Goal: Task Accomplishment & Management: Manage account settings

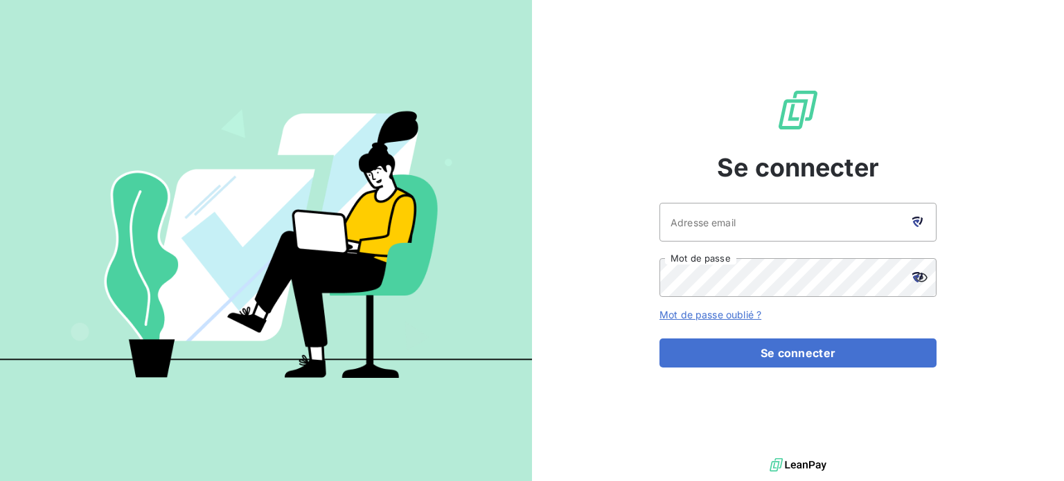
click at [922, 220] on icon at bounding box center [920, 221] width 4 height 8
click at [916, 228] on div at bounding box center [916, 222] width 39 height 39
type input "[EMAIL_ADDRESS][DOMAIN_NAME]"
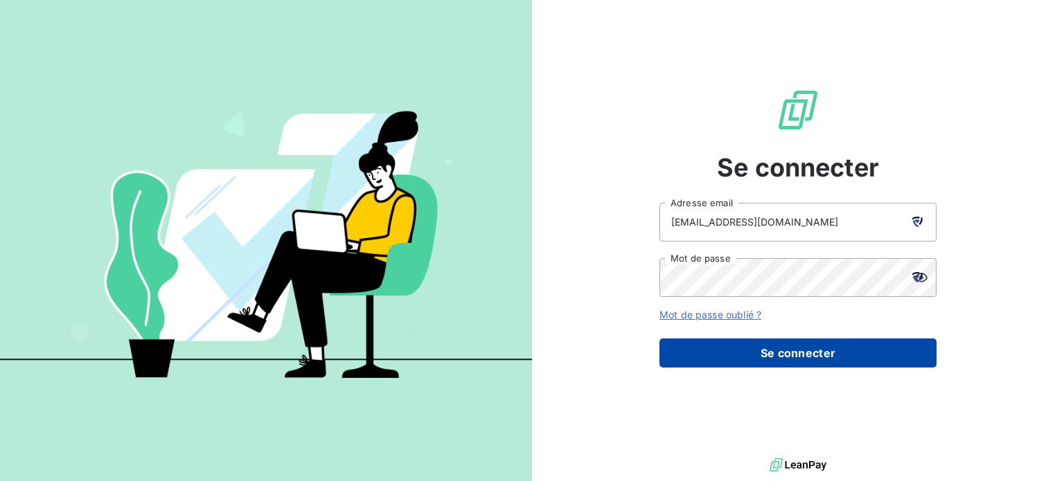
click at [756, 350] on button "Se connecter" at bounding box center [797, 353] width 277 height 29
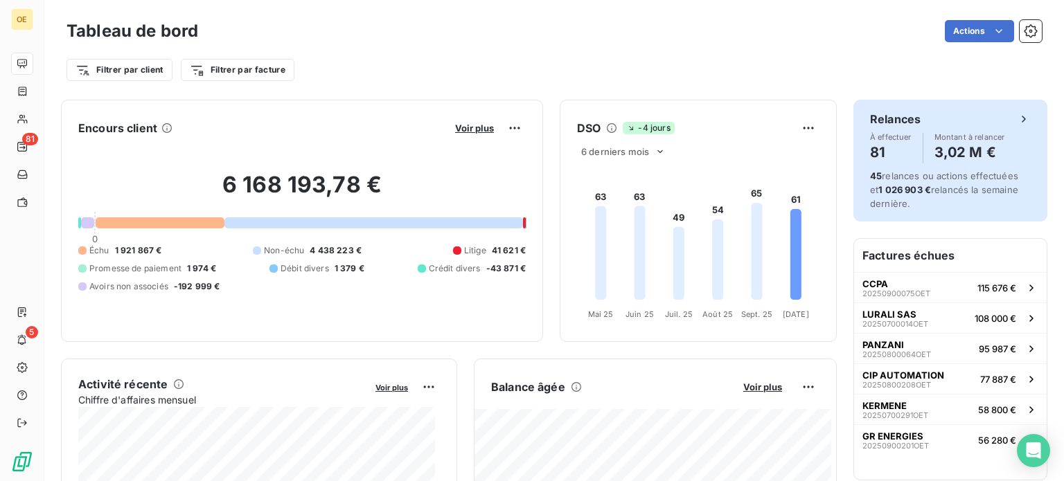
click at [870, 118] on h6 "Relances" at bounding box center [895, 119] width 51 height 17
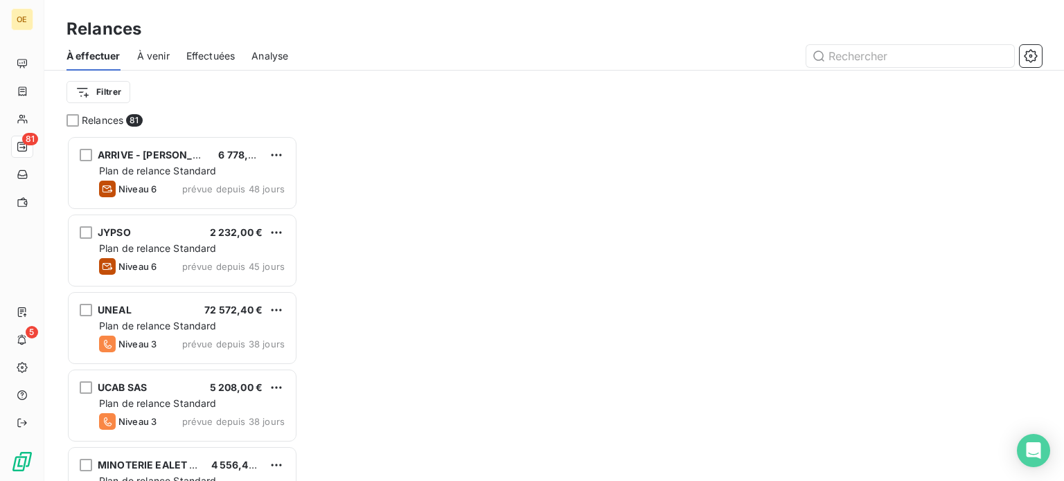
scroll to position [335, 220]
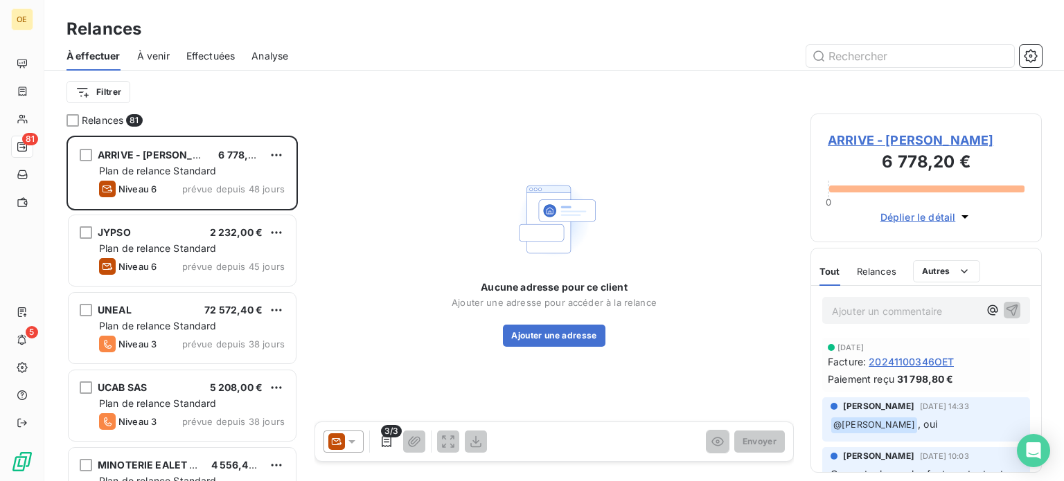
click at [156, 57] on span "À venir" at bounding box center [153, 56] width 33 height 14
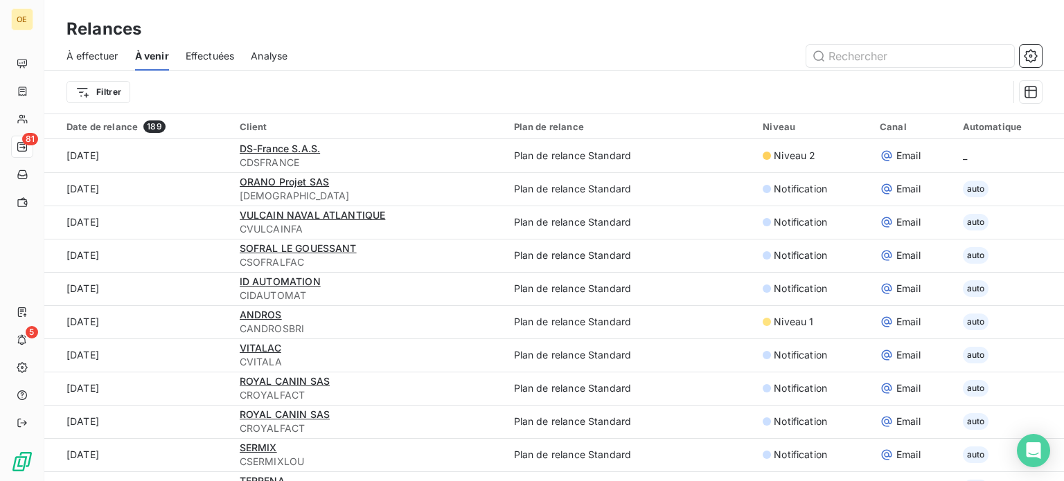
click at [216, 54] on span "Effectuées" at bounding box center [210, 56] width 49 height 14
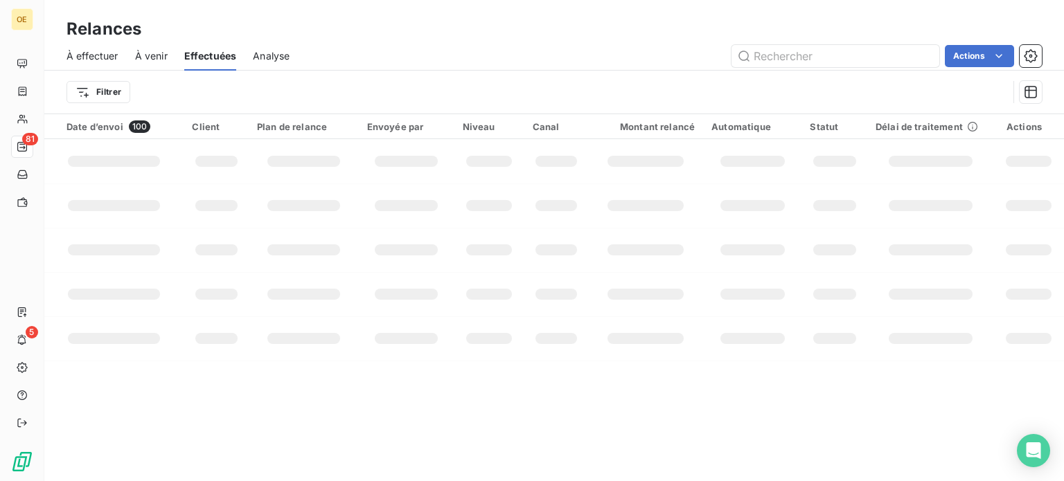
click at [275, 58] on span "Analyse" at bounding box center [271, 56] width 37 height 14
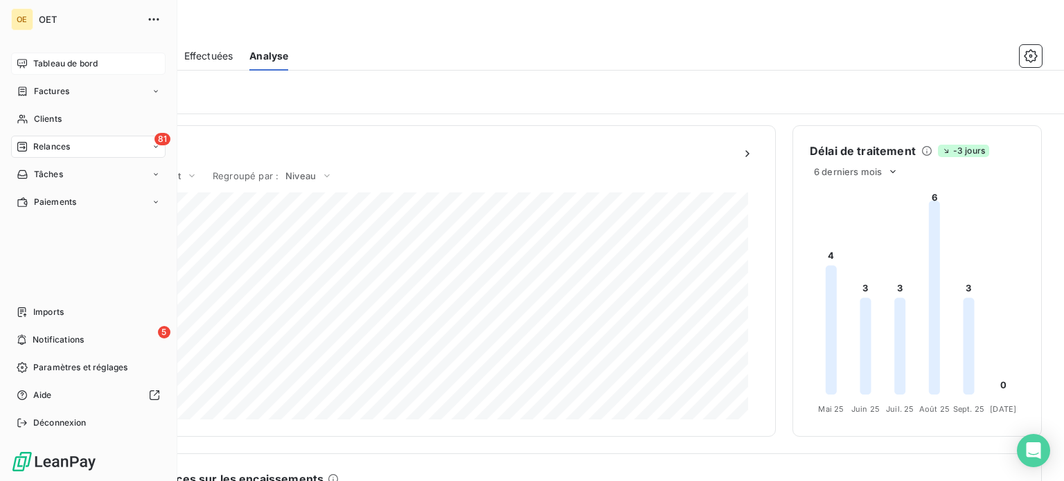
click at [44, 65] on span "Tableau de bord" at bounding box center [65, 63] width 64 height 12
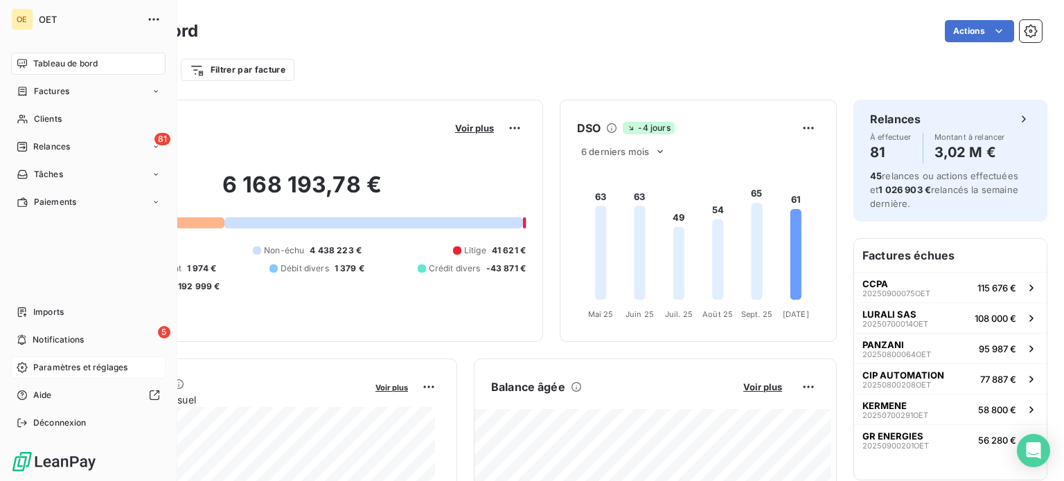
click at [74, 370] on span "Paramètres et réglages" at bounding box center [80, 367] width 94 height 12
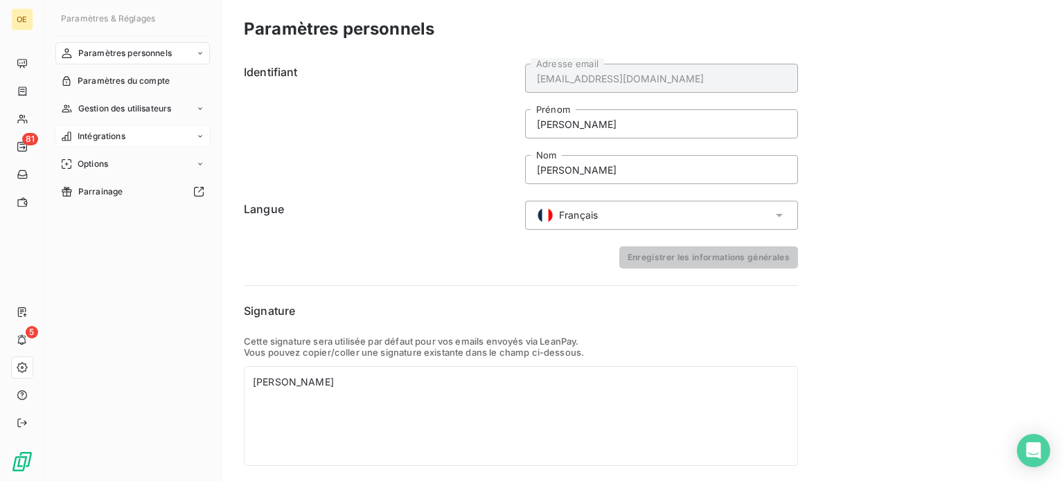
click at [136, 135] on div "Intégrations" at bounding box center [132, 136] width 154 height 22
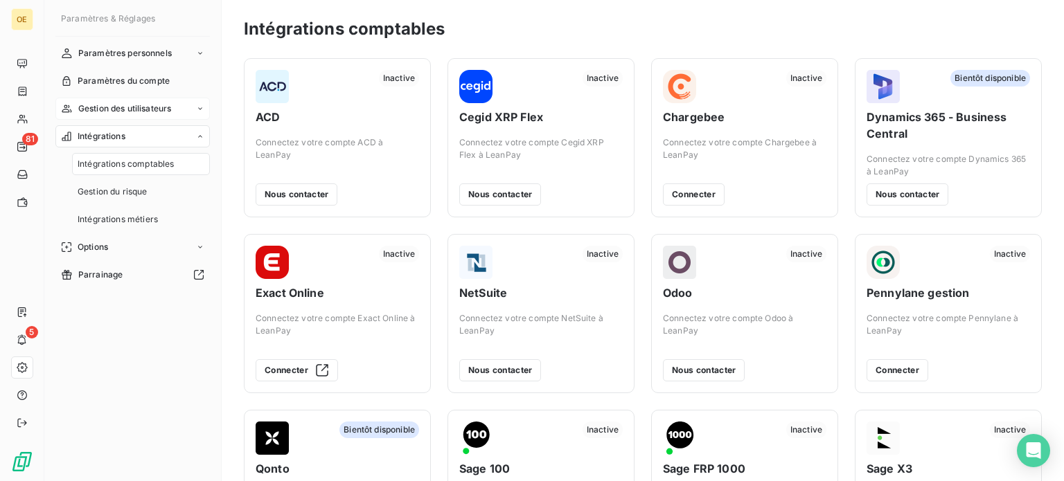
click at [136, 98] on div "Gestion des utilisateurs" at bounding box center [132, 109] width 154 height 22
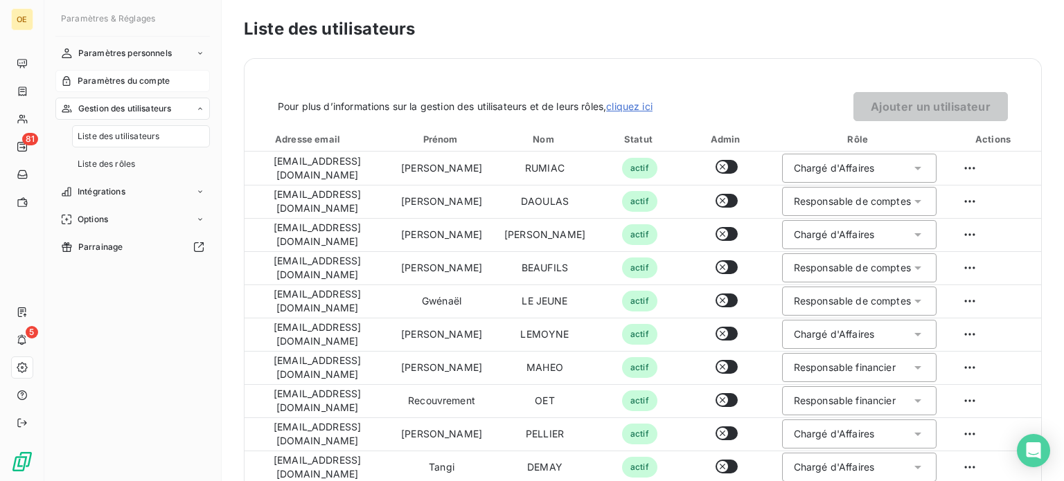
click at [141, 77] on span "Paramètres du compte" at bounding box center [124, 81] width 92 height 12
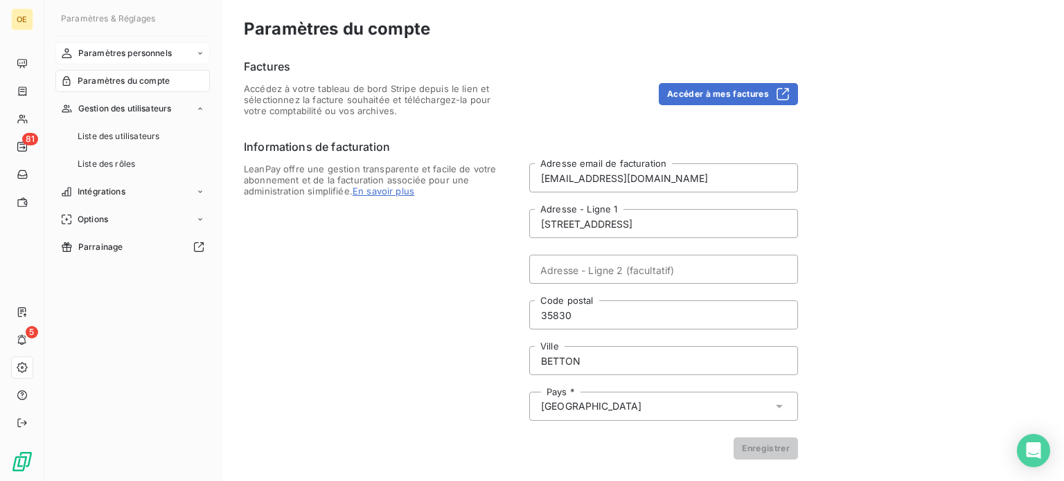
click at [136, 48] on span "Paramètres personnels" at bounding box center [124, 53] width 93 height 12
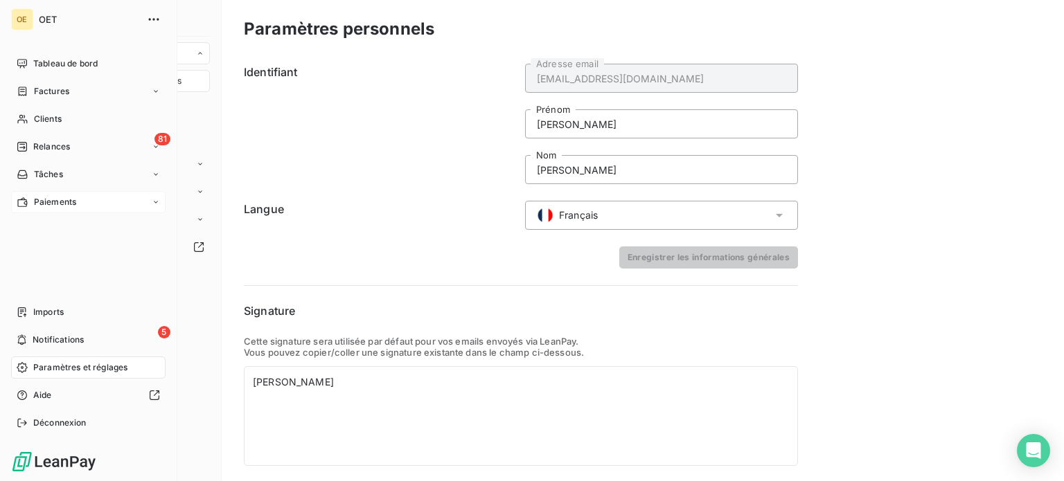
click at [154, 202] on icon at bounding box center [156, 202] width 8 height 8
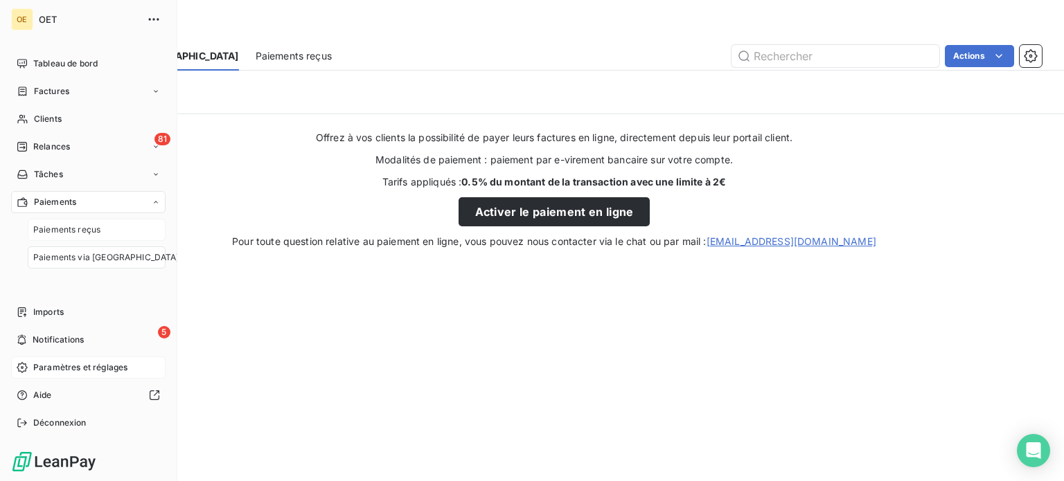
click at [92, 235] on span "Paiements reçus" at bounding box center [66, 230] width 67 height 12
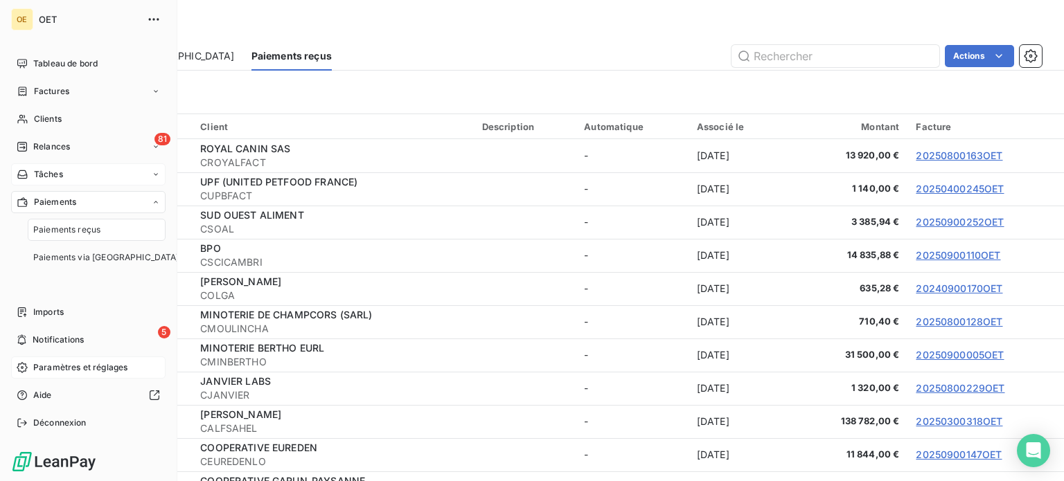
click at [66, 177] on div "Tâches" at bounding box center [88, 174] width 154 height 22
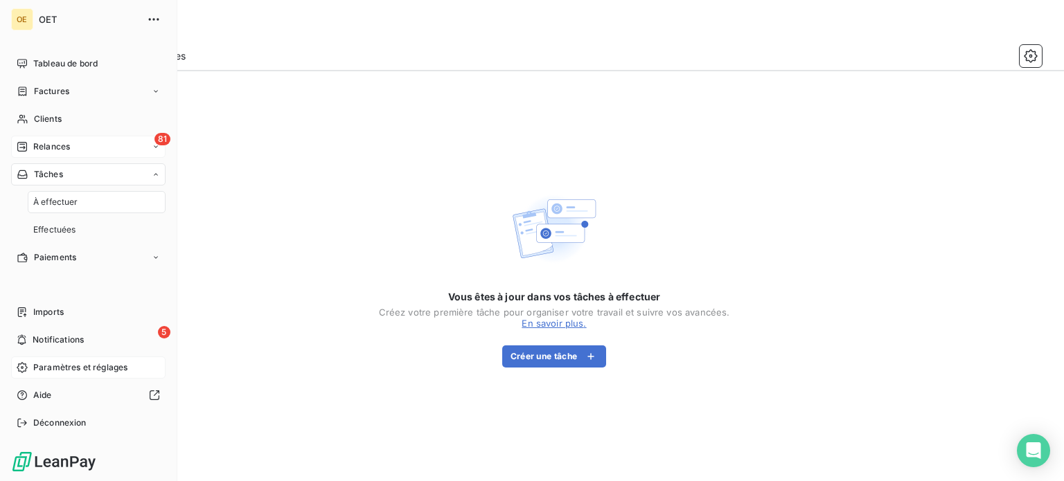
click at [73, 150] on div "81 Relances" at bounding box center [88, 147] width 154 height 22
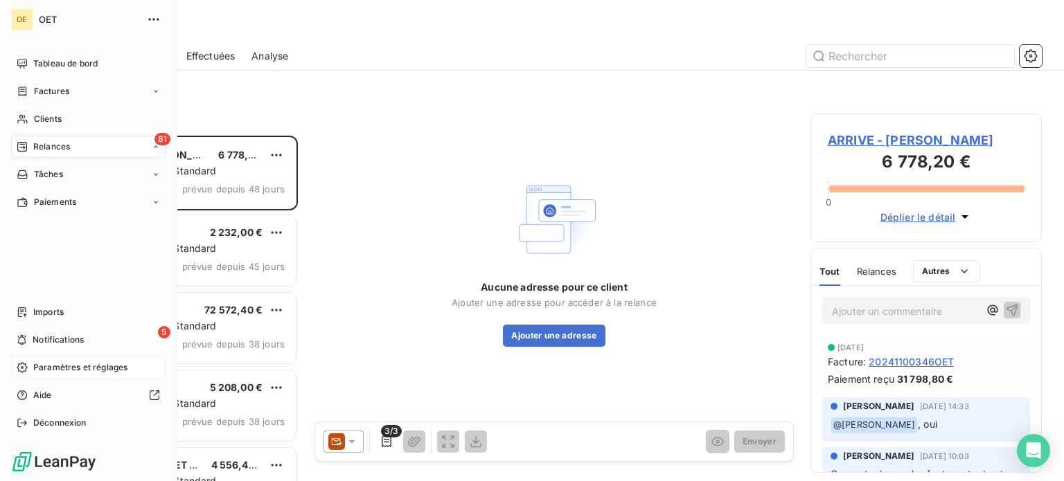
scroll to position [335, 220]
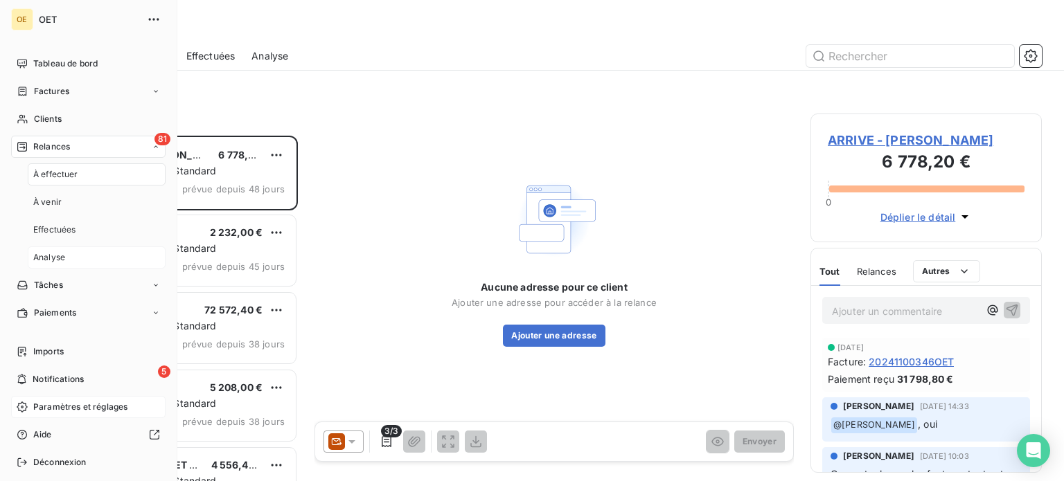
click at [75, 262] on div "Analyse" at bounding box center [97, 258] width 138 height 22
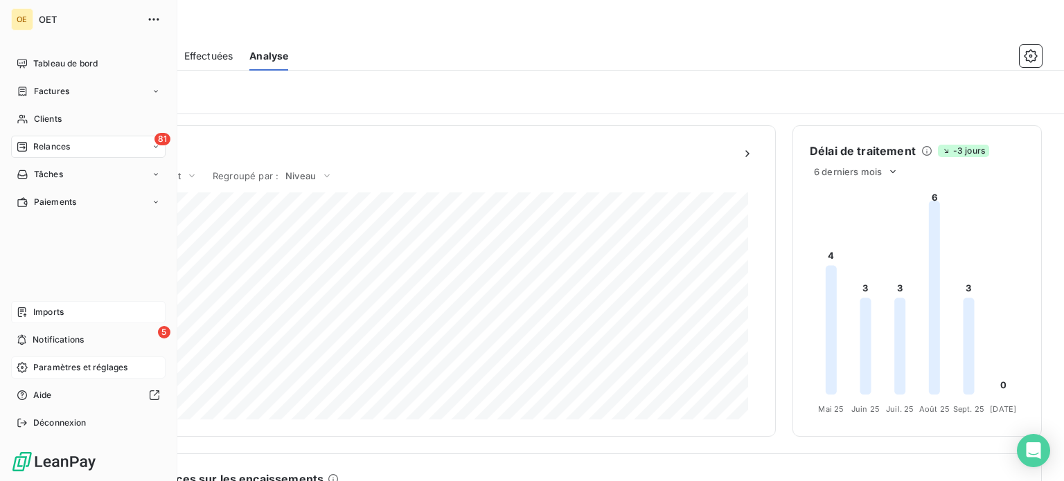
click at [69, 310] on div "Imports" at bounding box center [88, 312] width 154 height 22
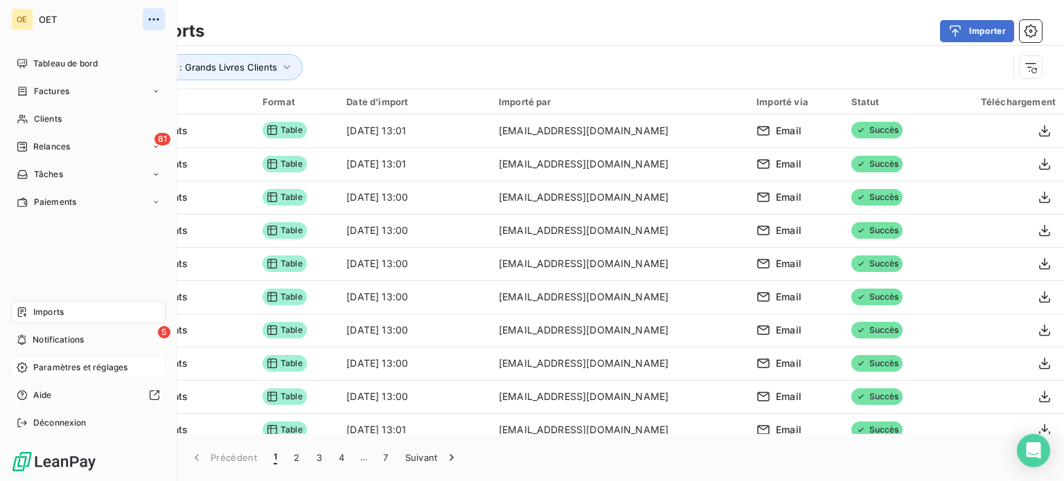
click at [152, 14] on icon "button" at bounding box center [154, 19] width 14 height 14
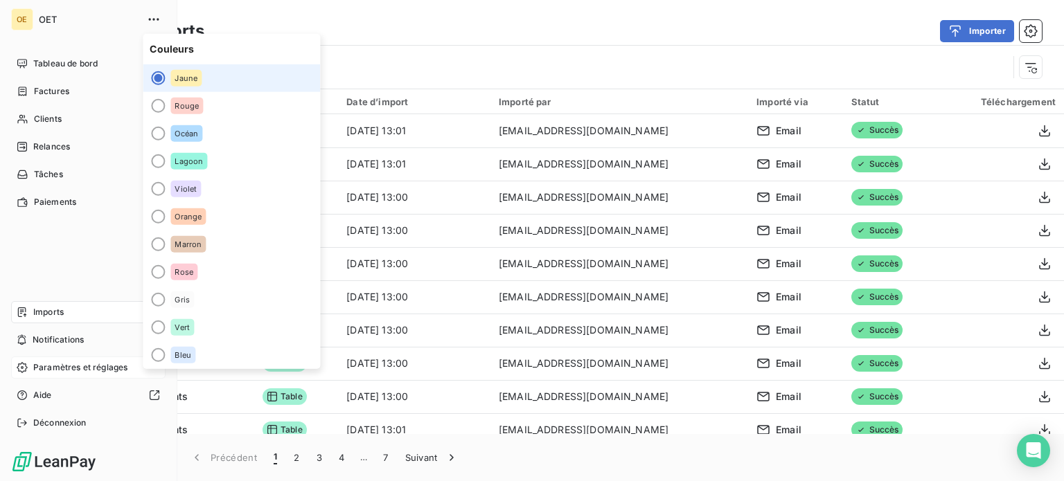
click at [15, 15] on div "OE" at bounding box center [22, 19] width 22 height 22
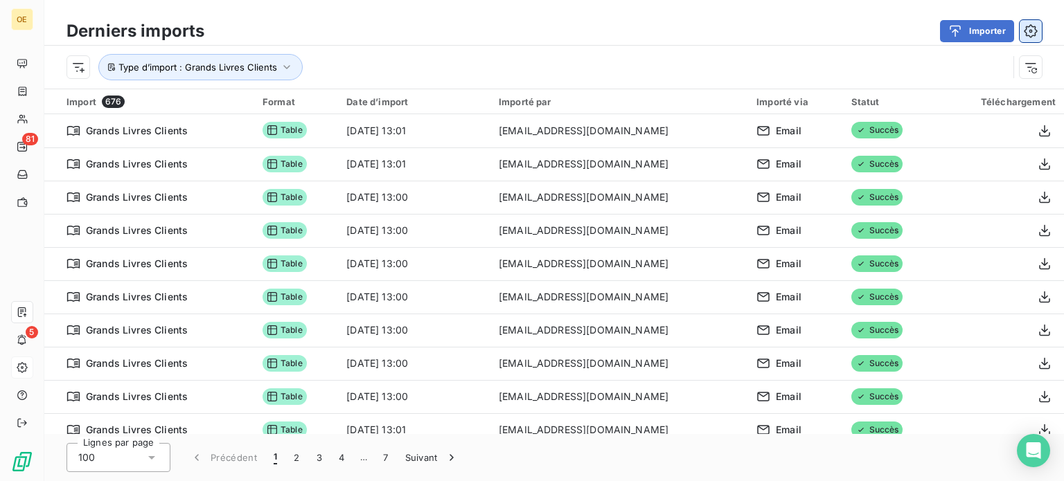
click at [1033, 29] on icon "button" at bounding box center [1031, 31] width 14 height 14
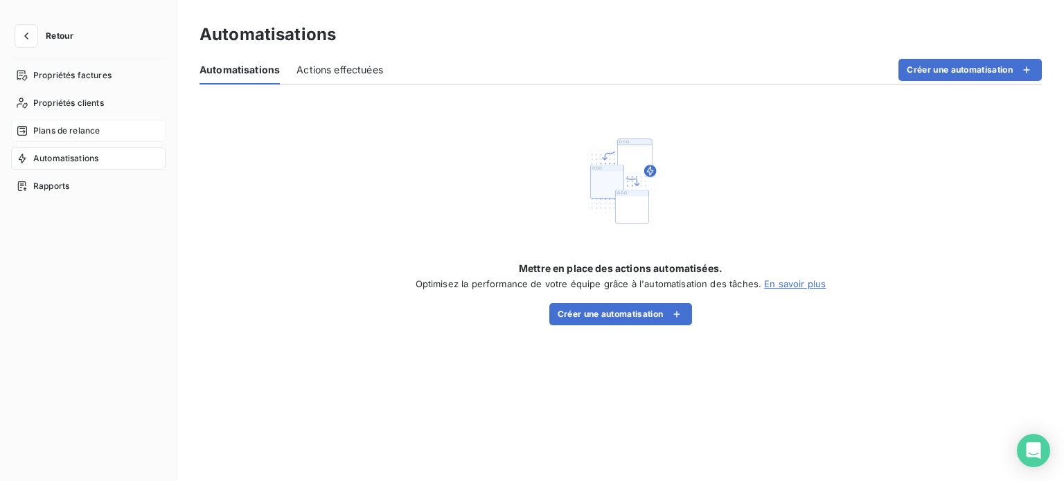
click at [78, 134] on span "Plans de relance" at bounding box center [66, 131] width 66 height 12
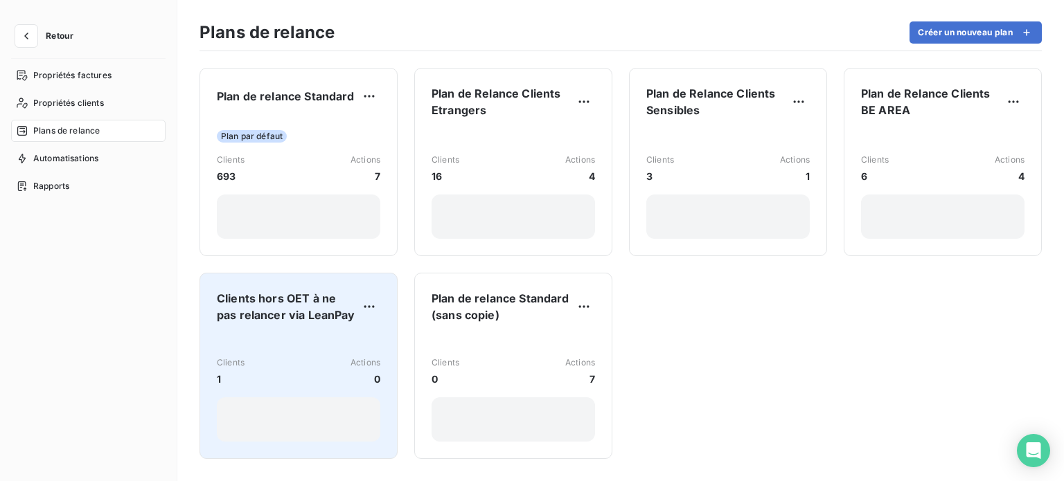
click at [305, 318] on span "Clients hors OET à ne pas relancer via LeanPay" at bounding box center [287, 306] width 141 height 33
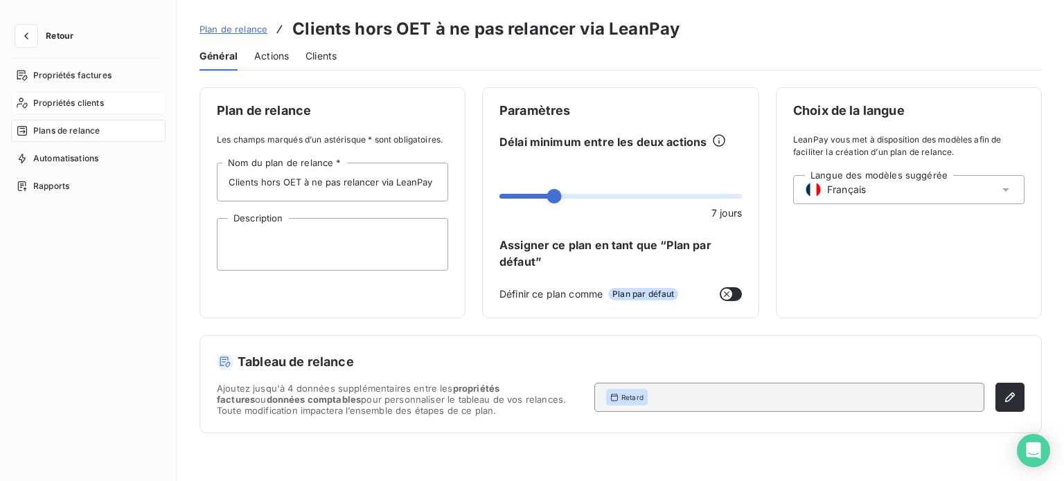
click at [62, 104] on span "Propriétés clients" at bounding box center [68, 103] width 71 height 12
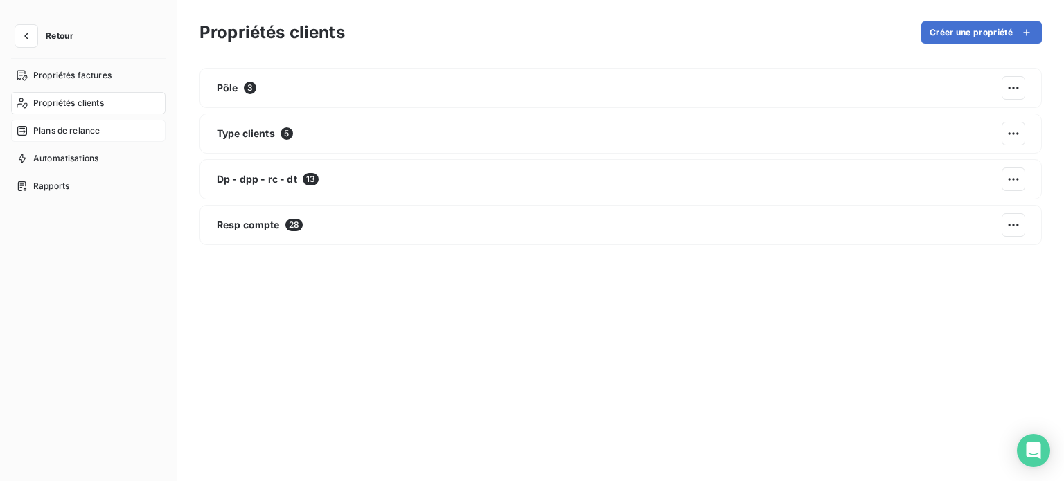
click at [66, 131] on span "Plans de relance" at bounding box center [66, 131] width 66 height 12
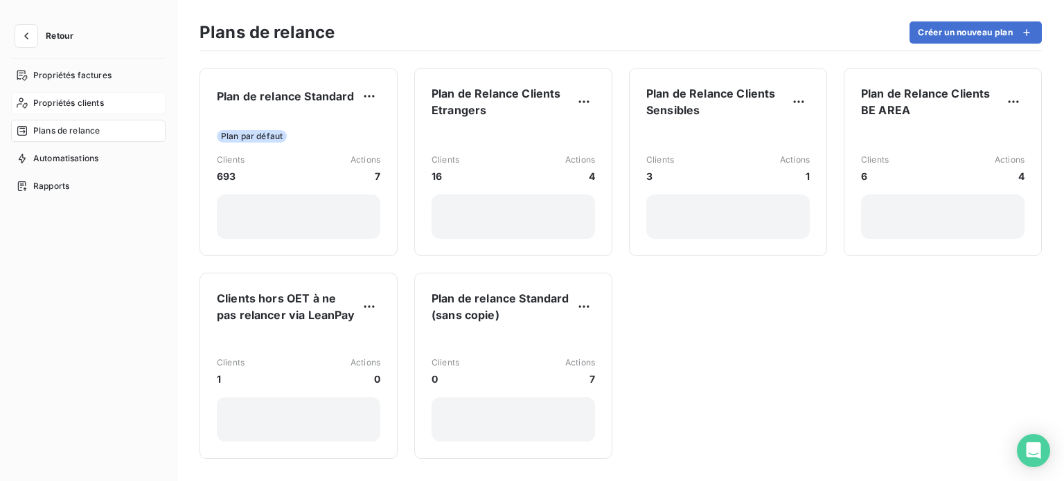
click at [77, 111] on div "Propriétés clients" at bounding box center [88, 103] width 154 height 22
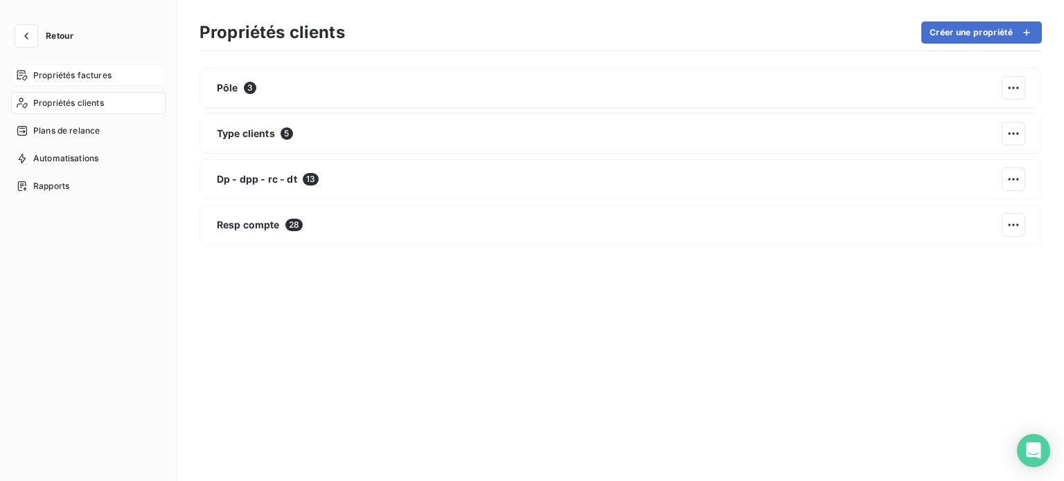
click at [80, 76] on span "Propriétés factures" at bounding box center [72, 75] width 78 height 12
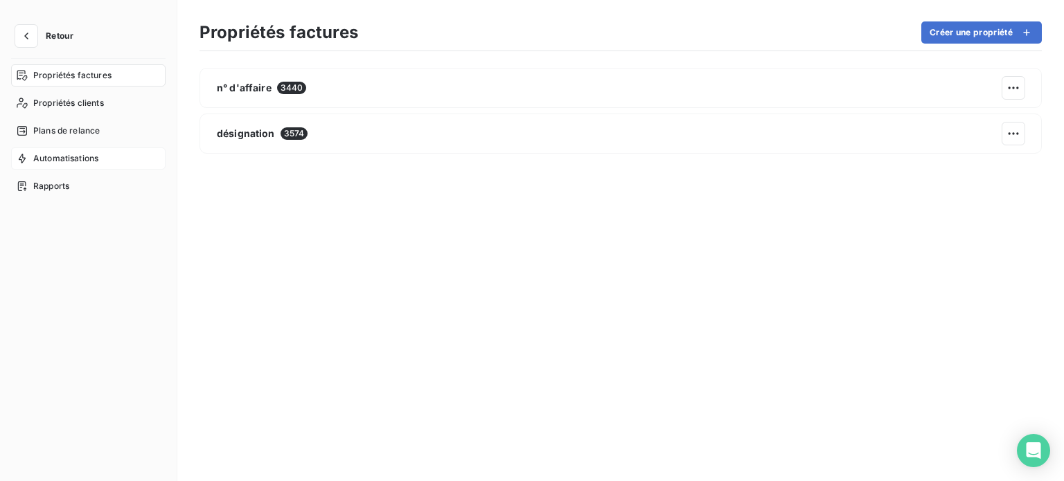
click at [75, 164] on span "Automatisations" at bounding box center [65, 158] width 65 height 12
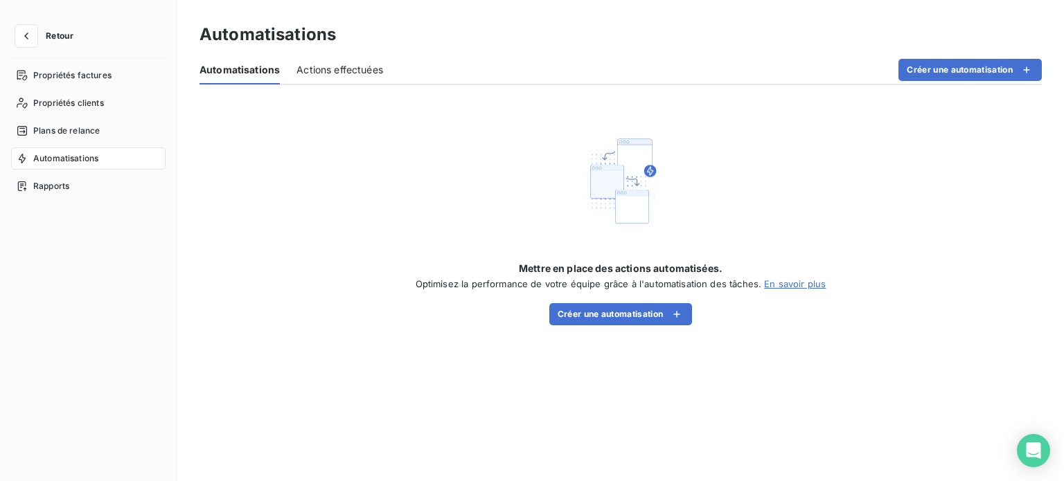
click at [330, 65] on span "Actions effectuées" at bounding box center [339, 70] width 87 height 14
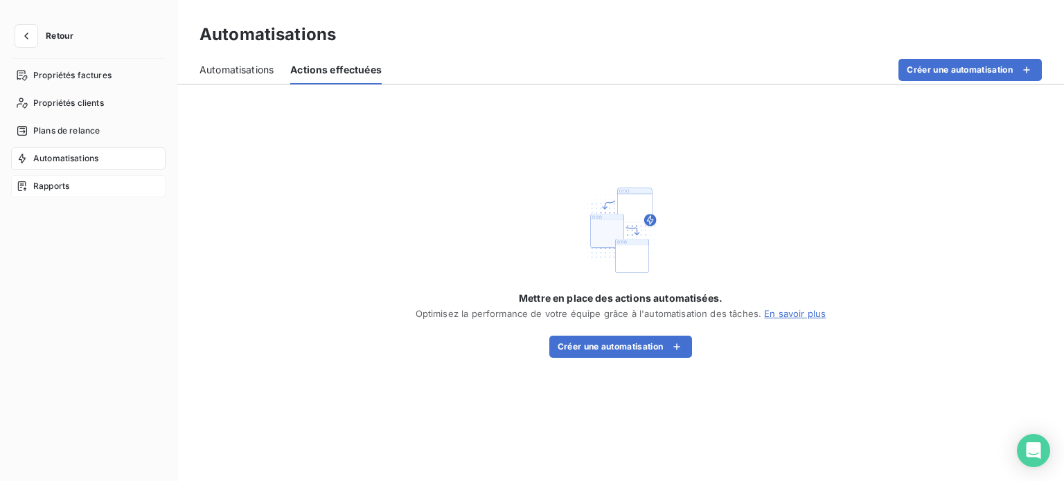
click at [68, 186] on span "Rapports" at bounding box center [51, 186] width 36 height 12
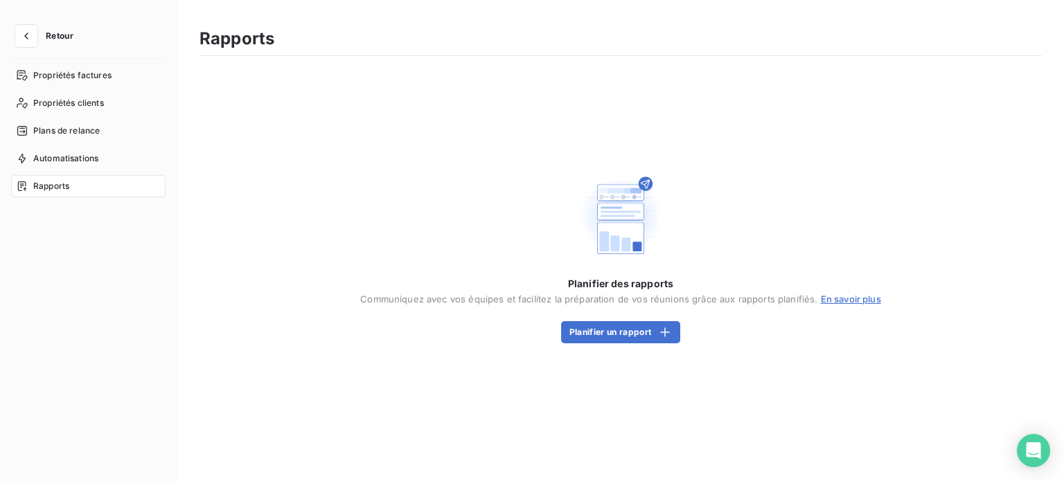
click at [60, 33] on span "Retour" at bounding box center [60, 36] width 28 height 8
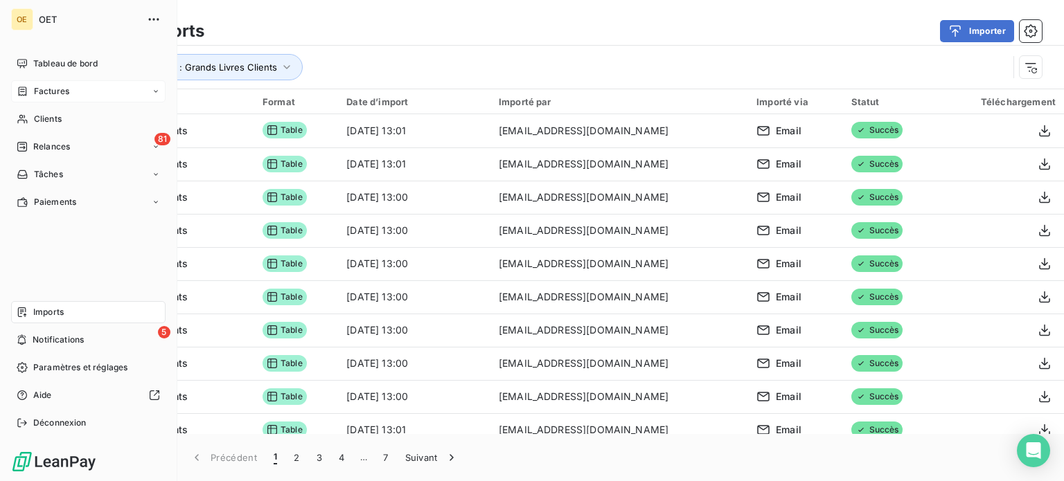
click at [53, 89] on span "Factures" at bounding box center [51, 91] width 35 height 12
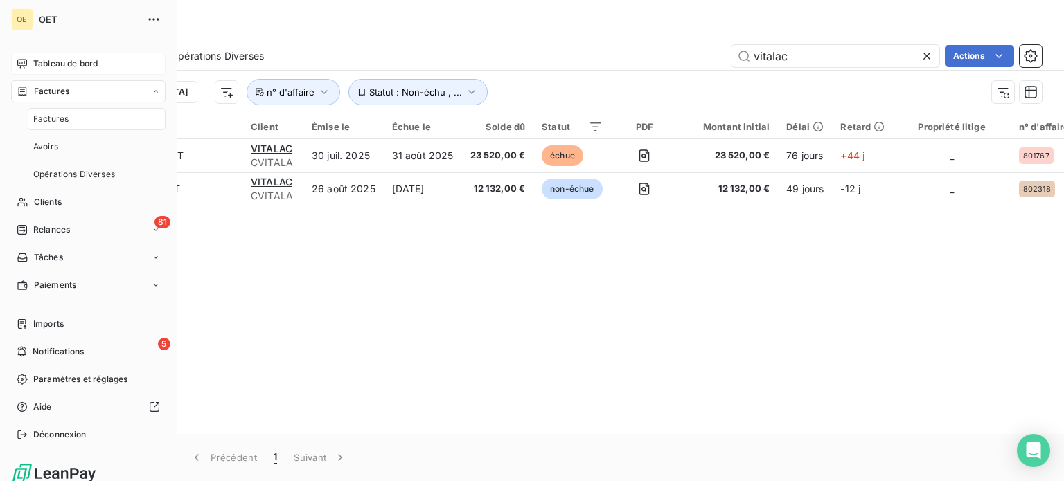
click at [70, 63] on span "Tableau de bord" at bounding box center [65, 63] width 64 height 12
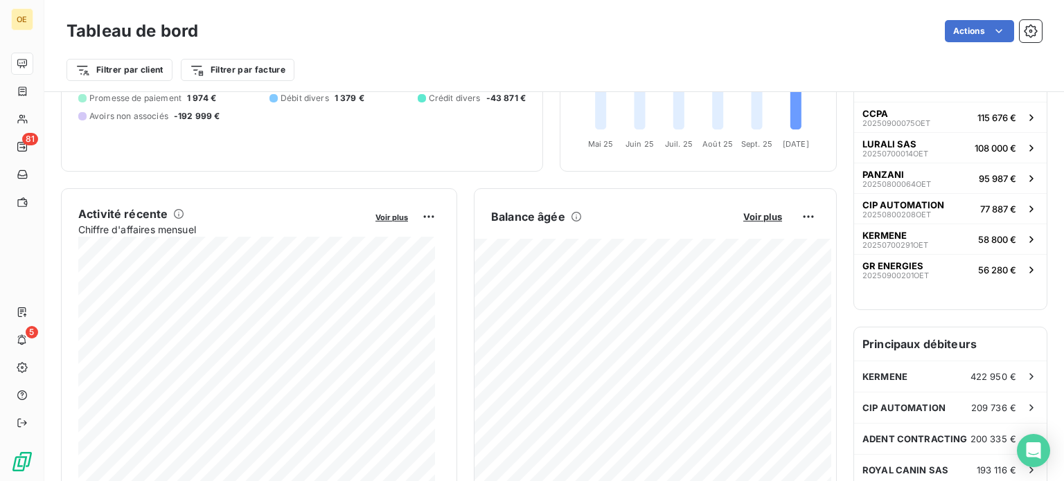
scroll to position [209, 0]
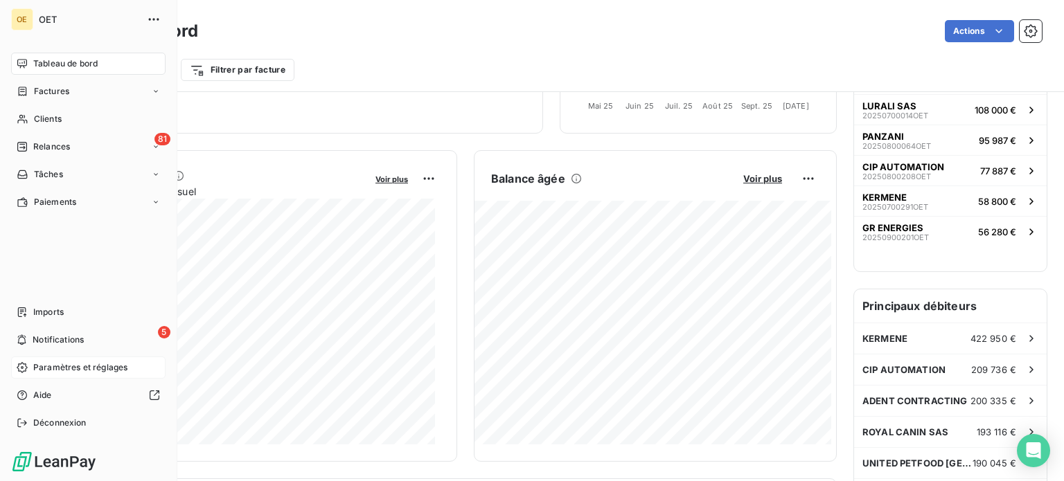
click at [44, 368] on span "Paramètres et réglages" at bounding box center [80, 367] width 94 height 12
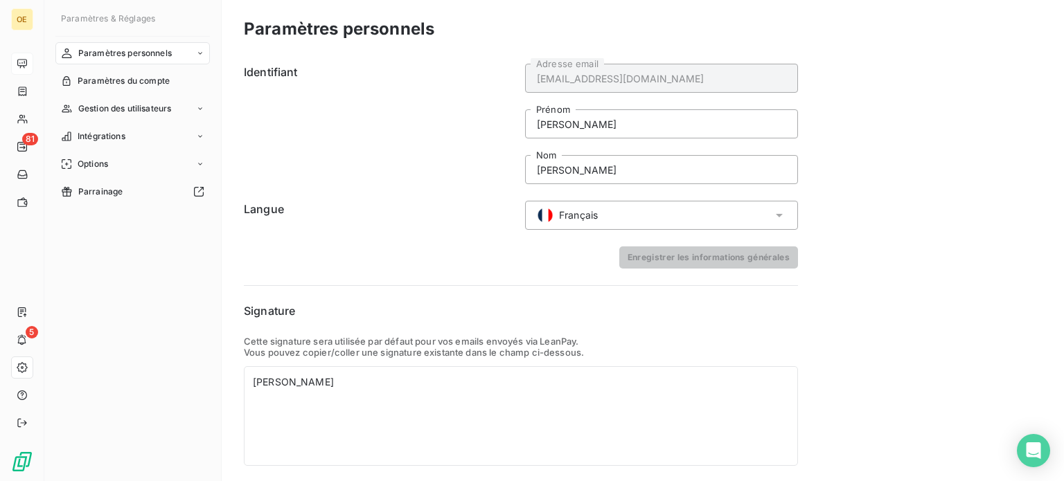
scroll to position [39, 0]
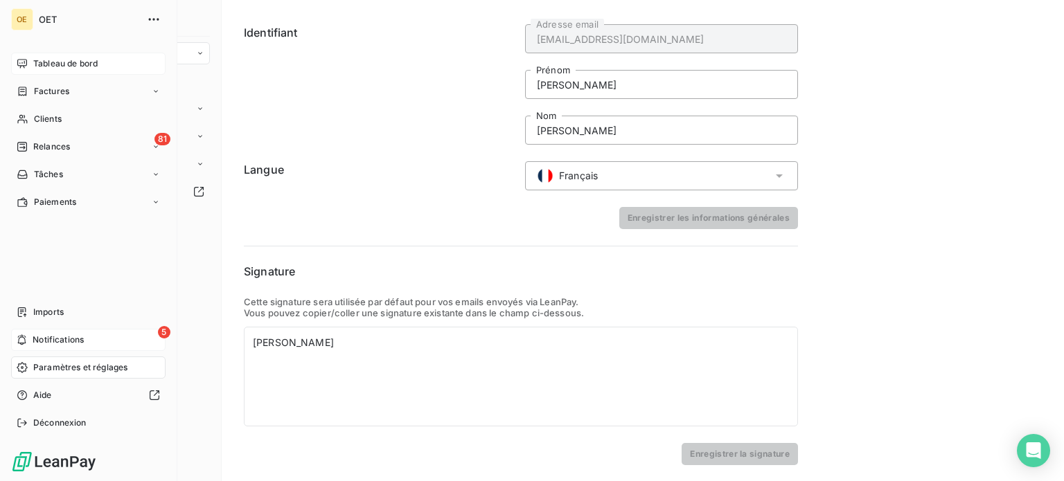
click at [72, 337] on span "Notifications" at bounding box center [58, 340] width 51 height 12
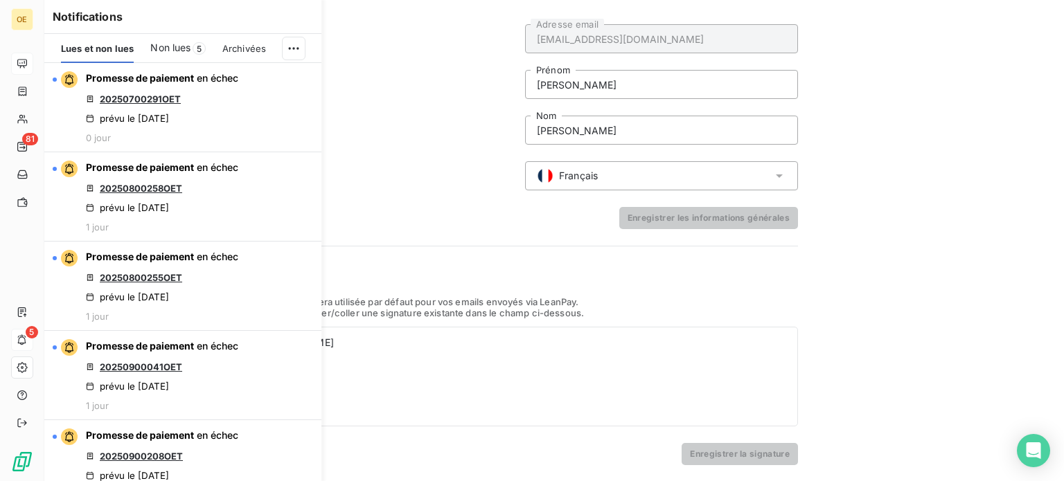
click at [166, 46] on span "Non lues" at bounding box center [170, 48] width 40 height 14
click at [245, 43] on span "Archivées" at bounding box center [248, 48] width 44 height 11
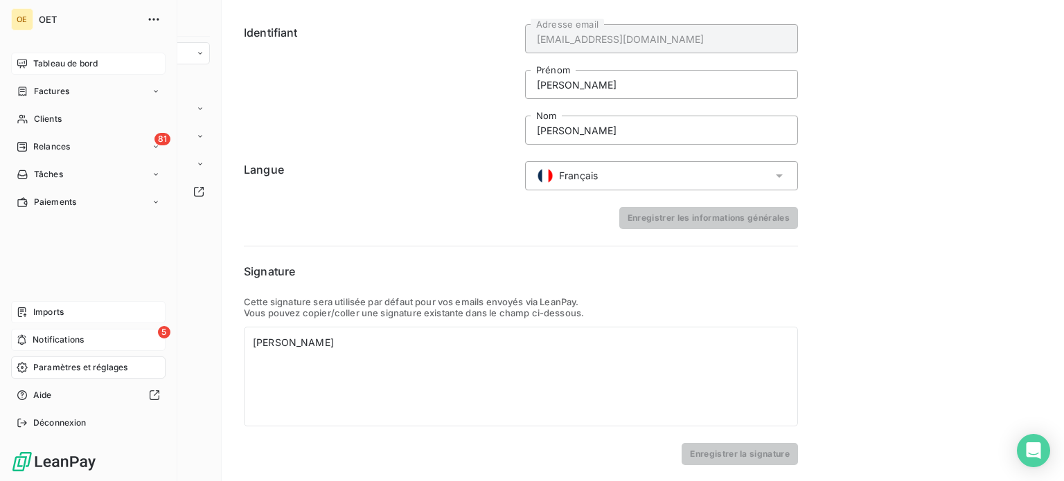
click at [33, 314] on span "Imports" at bounding box center [48, 312] width 30 height 12
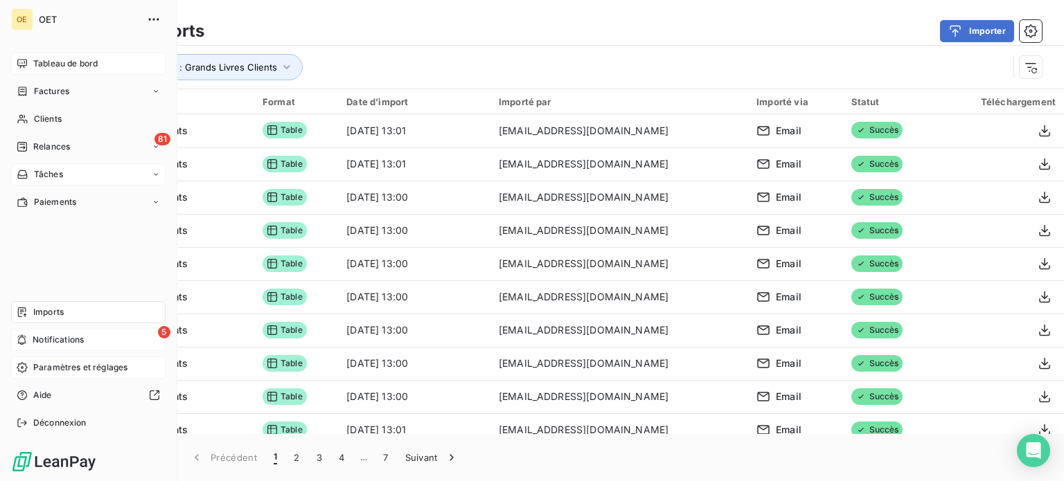
click at [64, 173] on div "Tâches" at bounding box center [88, 174] width 154 height 22
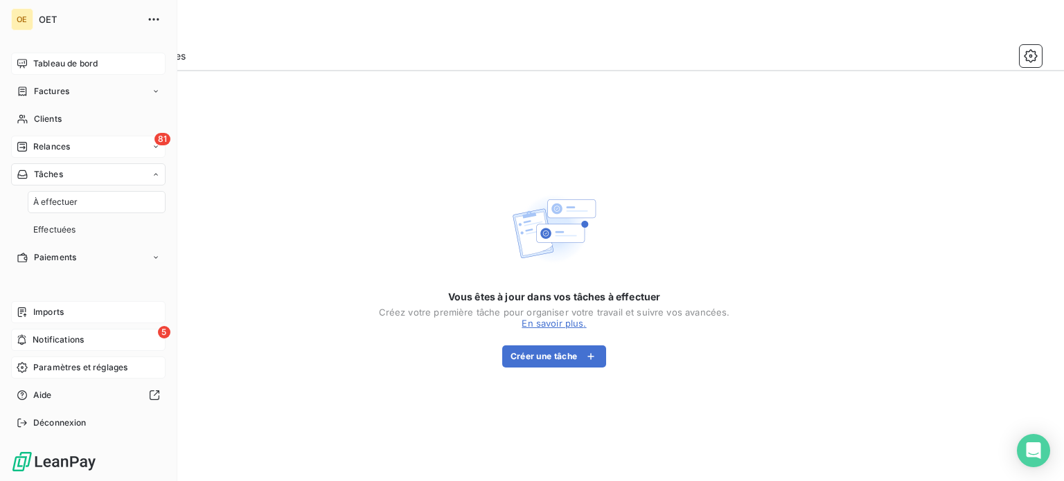
click at [62, 148] on span "Relances" at bounding box center [51, 147] width 37 height 12
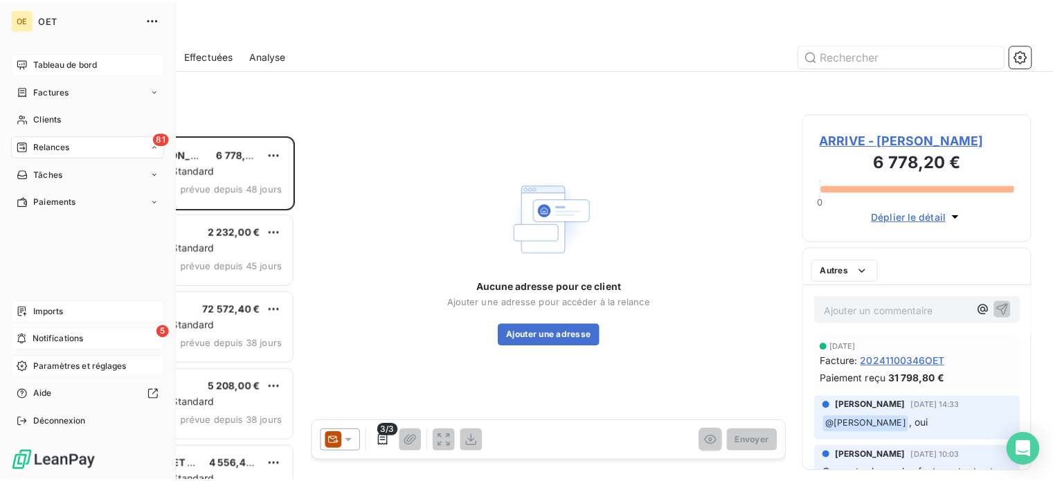
scroll to position [335, 220]
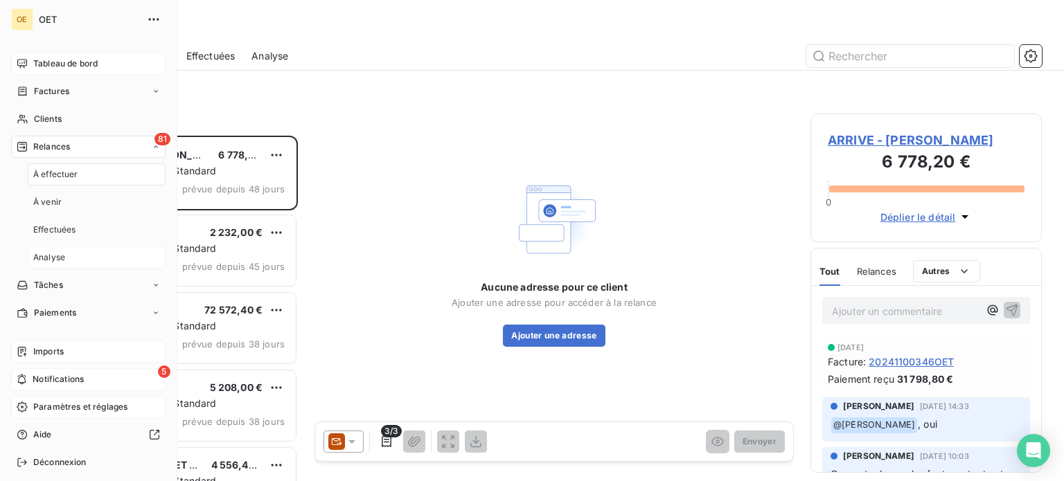
click at [69, 258] on div "Analyse" at bounding box center [97, 258] width 138 height 22
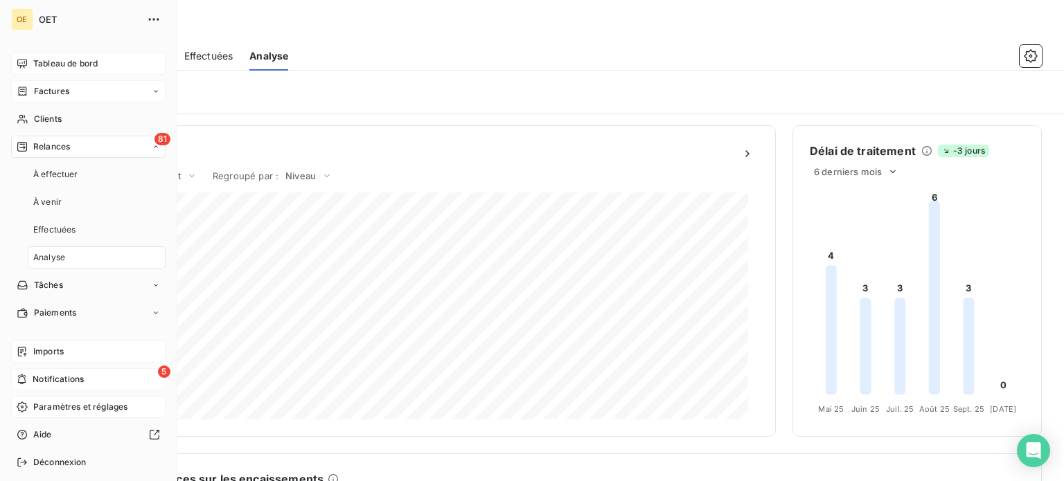
click at [84, 92] on div "Factures" at bounding box center [88, 91] width 154 height 22
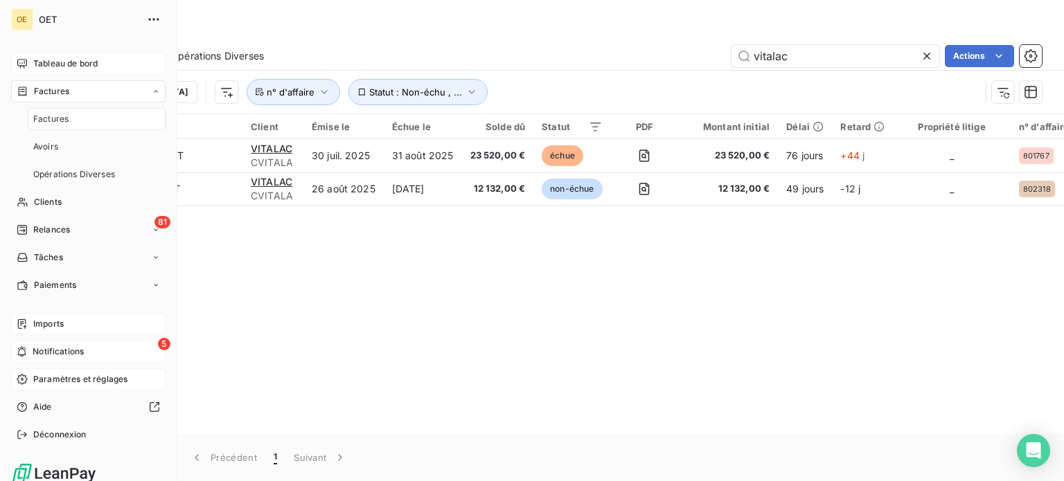
click at [80, 65] on span "Tableau de bord" at bounding box center [65, 63] width 64 height 12
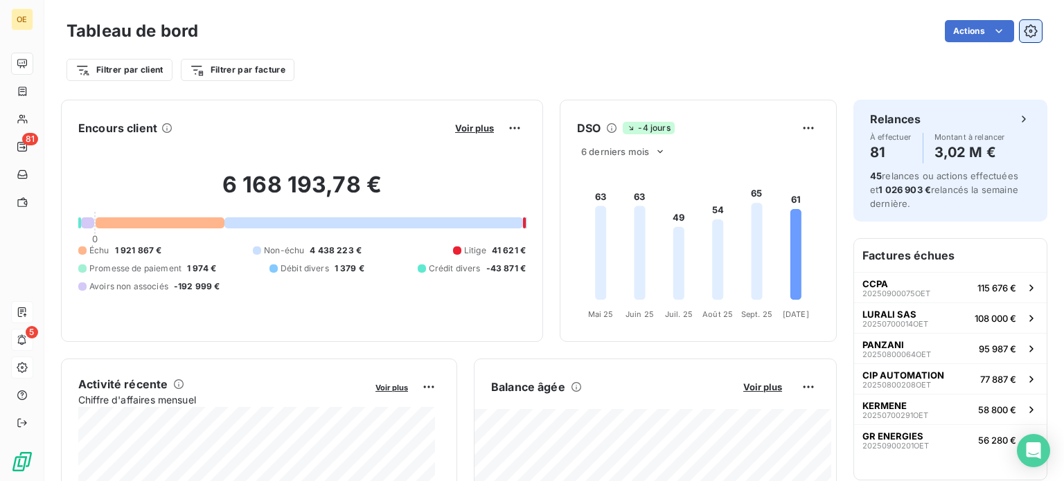
click at [1026, 25] on icon "button" at bounding box center [1031, 31] width 14 height 14
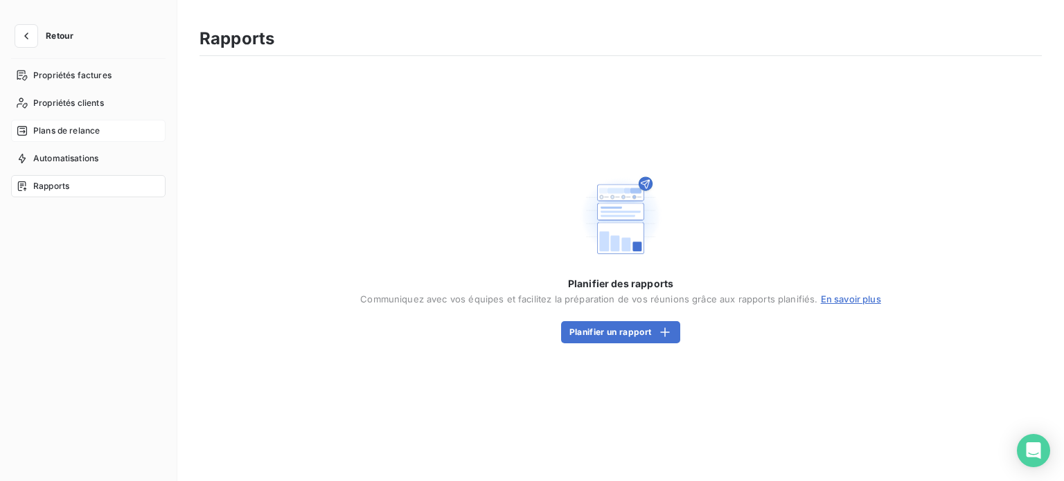
click at [86, 132] on span "Plans de relance" at bounding box center [66, 131] width 66 height 12
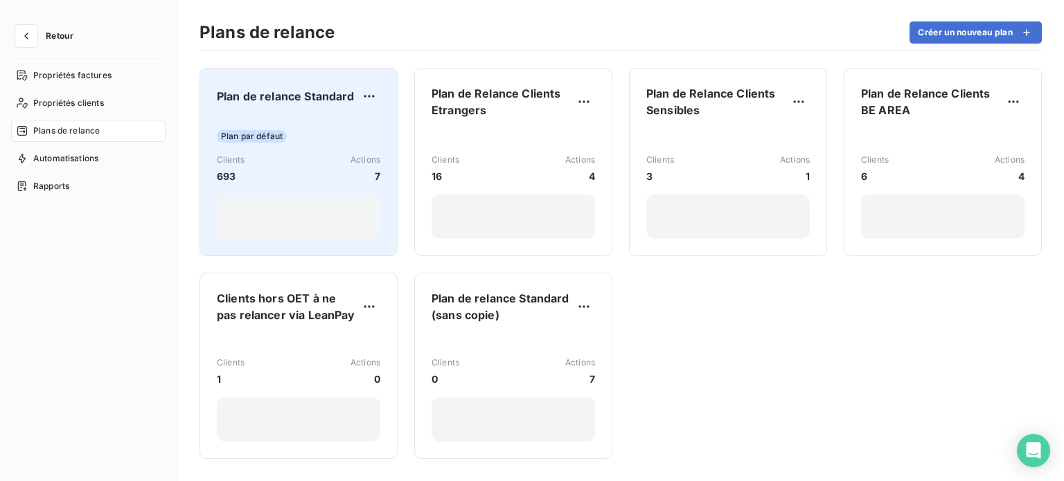
click at [314, 134] on div "Plan par défaut" at bounding box center [298, 136] width 163 height 12
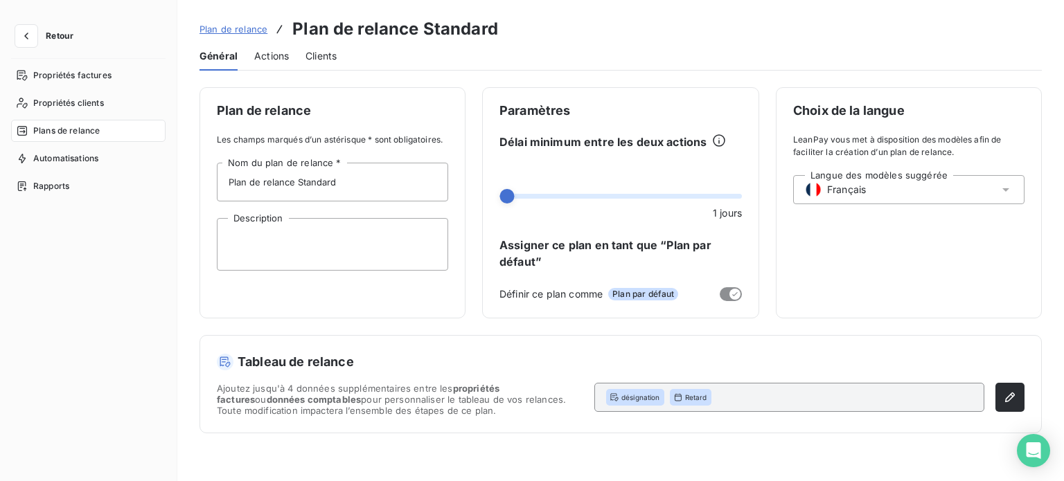
click at [274, 57] on span "Actions" at bounding box center [271, 56] width 35 height 14
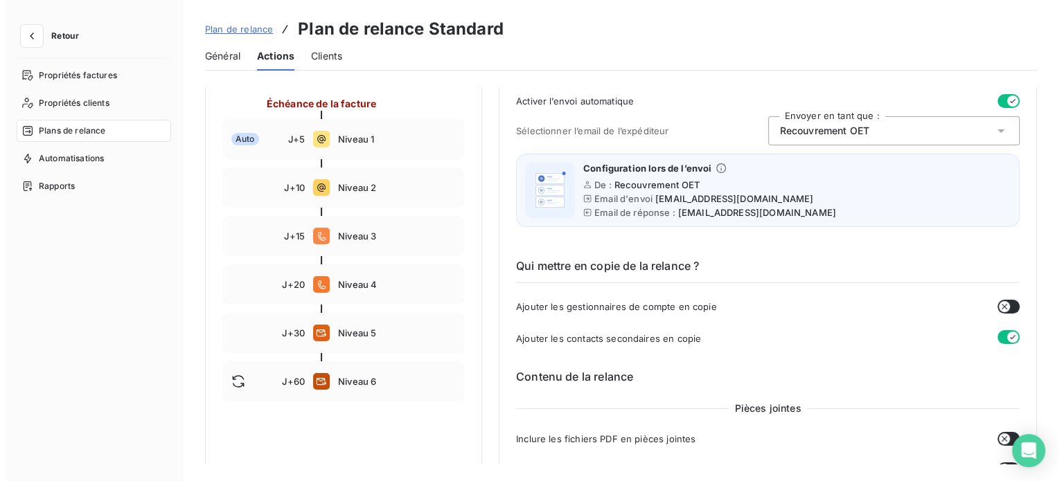
scroll to position [138, 0]
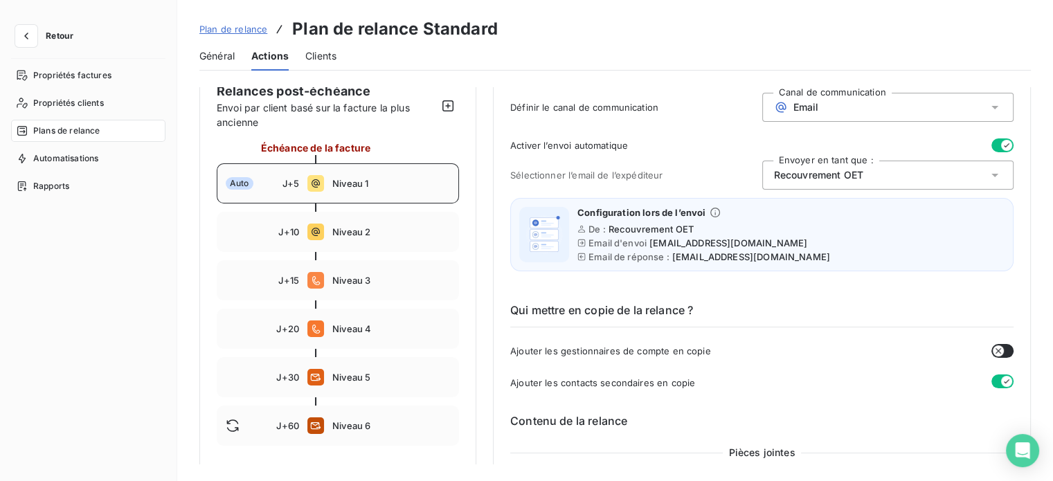
click at [363, 193] on div "Auto J+5 Niveau 1" at bounding box center [338, 183] width 242 height 40
click at [361, 237] on span "Niveau 2" at bounding box center [391, 231] width 118 height 11
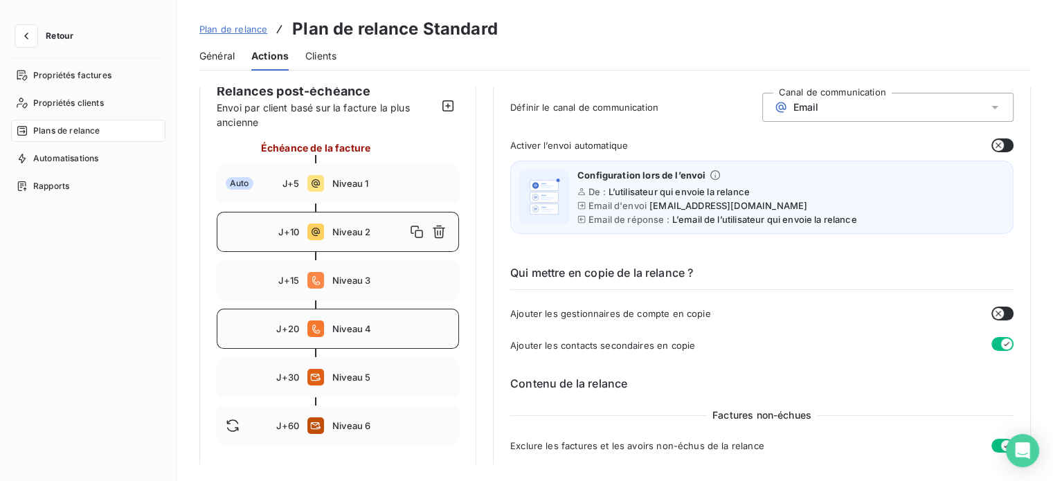
click at [348, 312] on div "J+20 Niveau 4" at bounding box center [338, 329] width 242 height 40
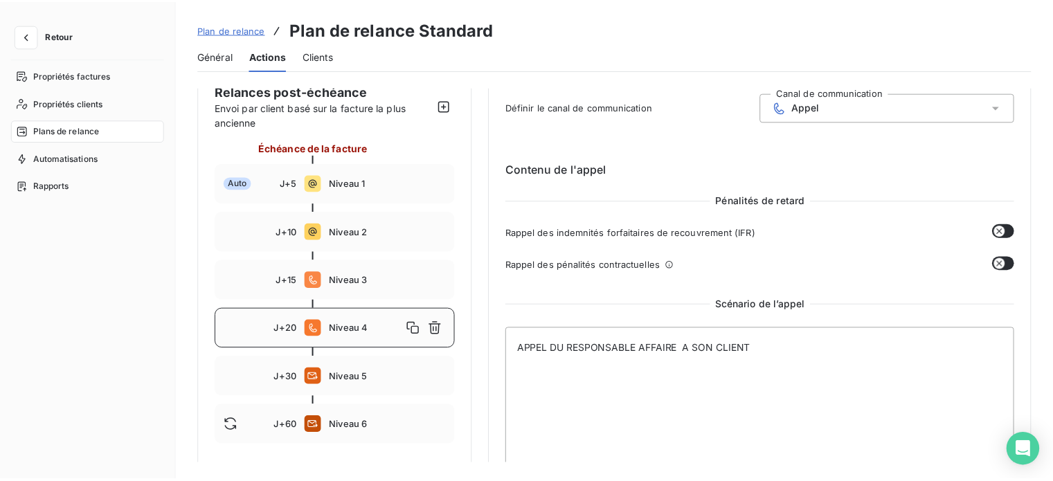
scroll to position [208, 0]
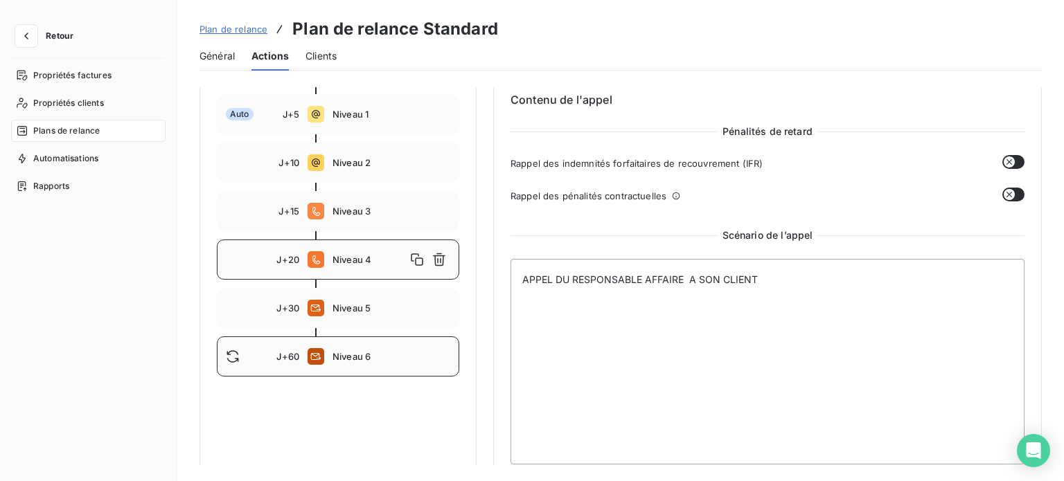
click at [345, 354] on span "Niveau 6" at bounding box center [391, 356] width 118 height 11
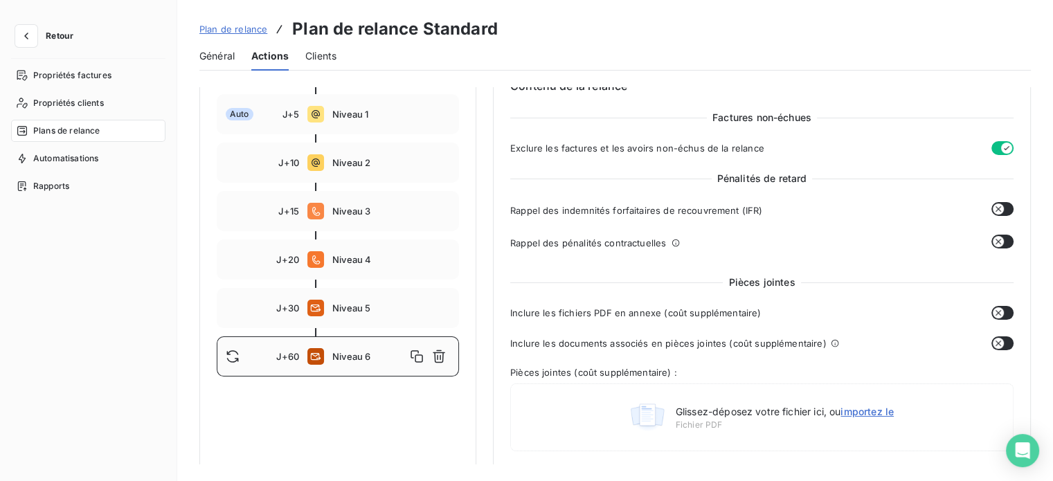
click at [385, 282] on div at bounding box center [338, 284] width 242 height 8
click at [361, 301] on div "J+30 Niveau 5" at bounding box center [338, 308] width 242 height 40
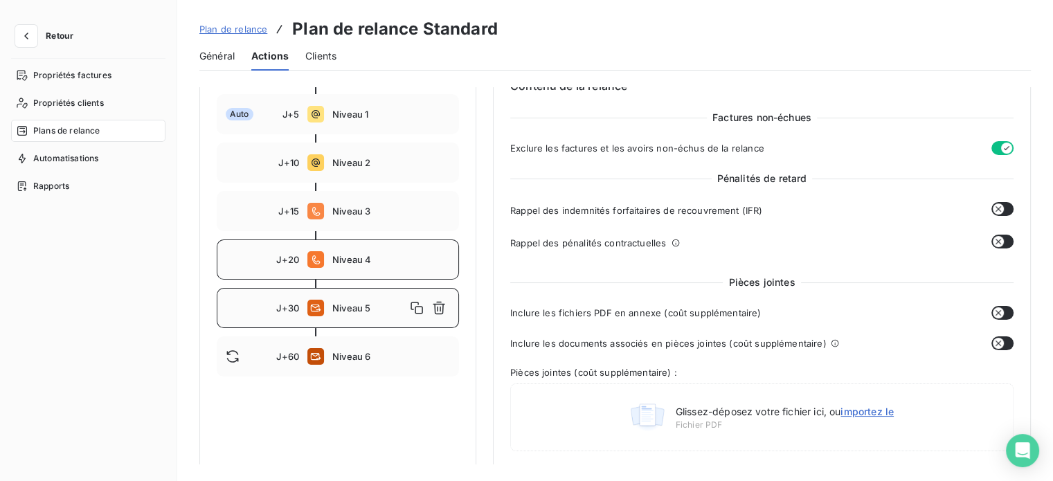
click at [357, 264] on span "Niveau 4" at bounding box center [391, 259] width 118 height 11
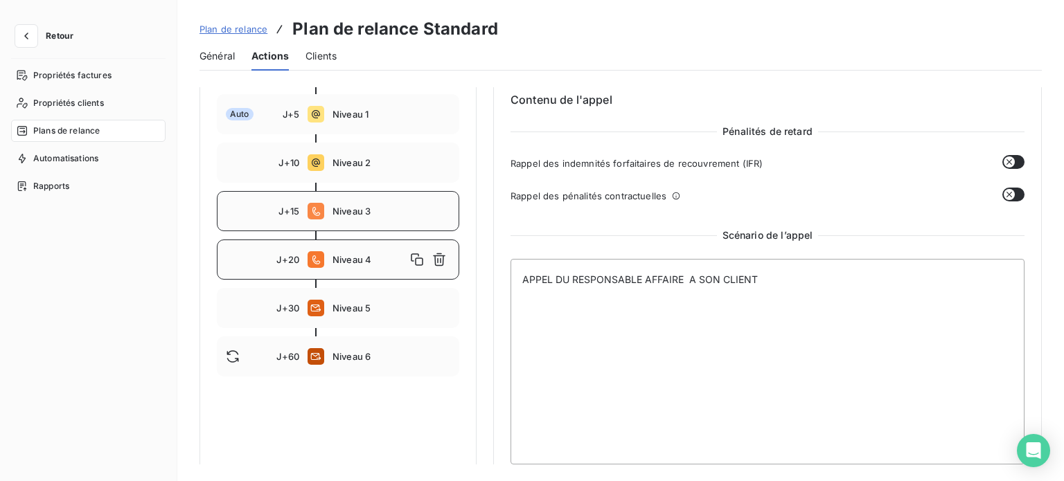
click at [355, 207] on span "Niveau 3" at bounding box center [391, 211] width 118 height 11
type input "15"
type textarea "APPEL DE LA COMPTA VERS LA COMPTABILITE DU CLIENT"
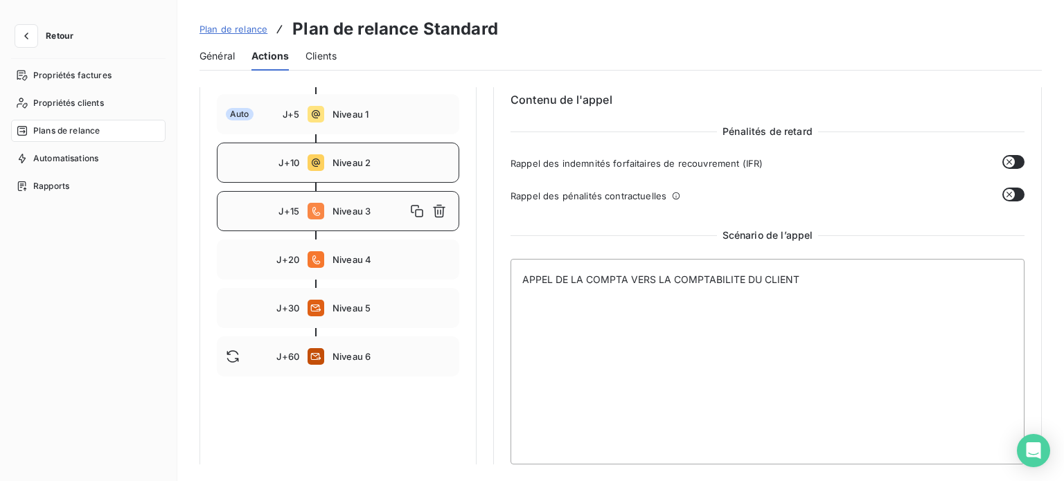
click at [343, 171] on div "J+10 Niveau 2" at bounding box center [338, 163] width 242 height 40
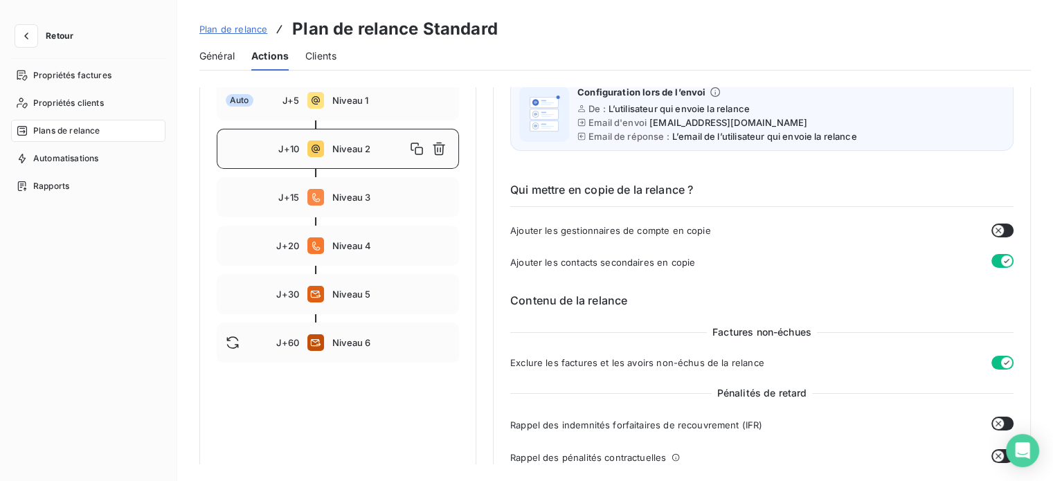
scroll to position [138, 0]
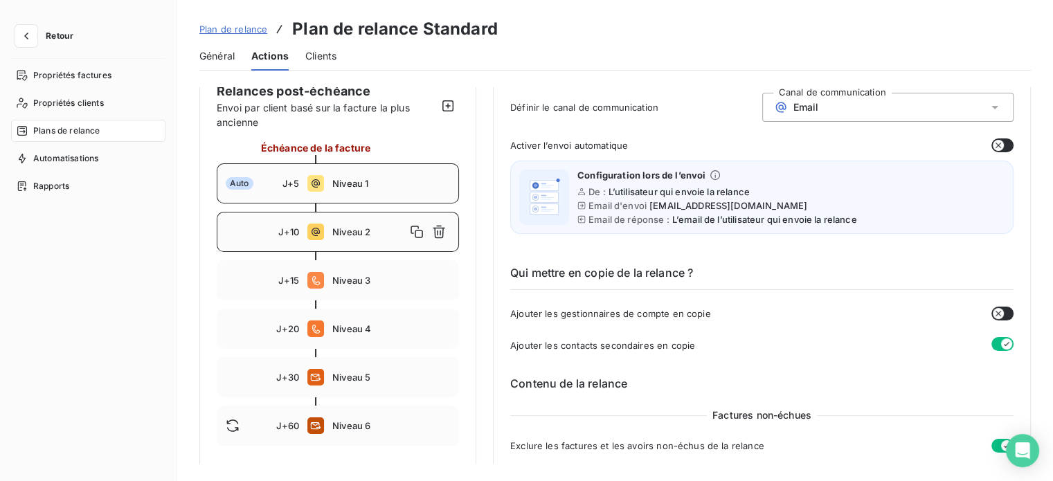
click at [359, 185] on span "Niveau 1" at bounding box center [391, 183] width 118 height 11
type input "5"
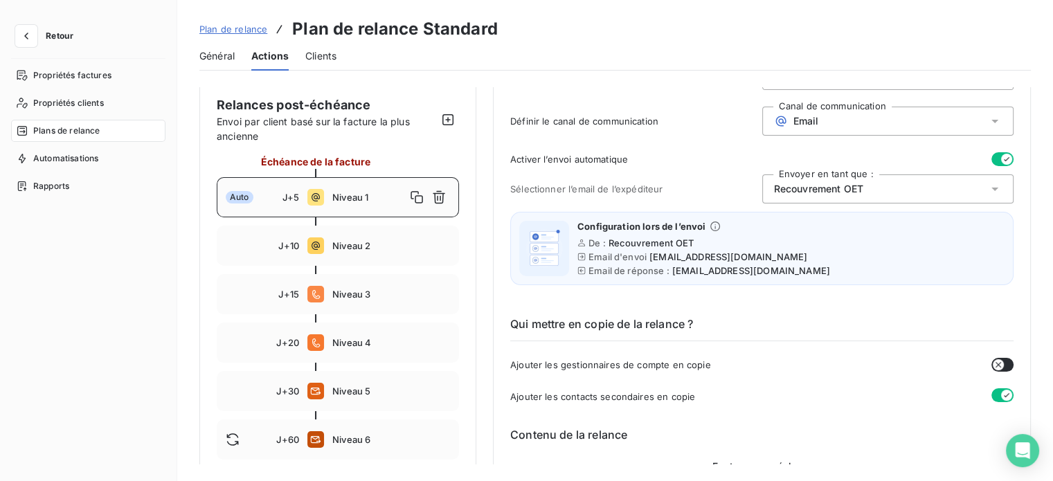
scroll to position [0, 0]
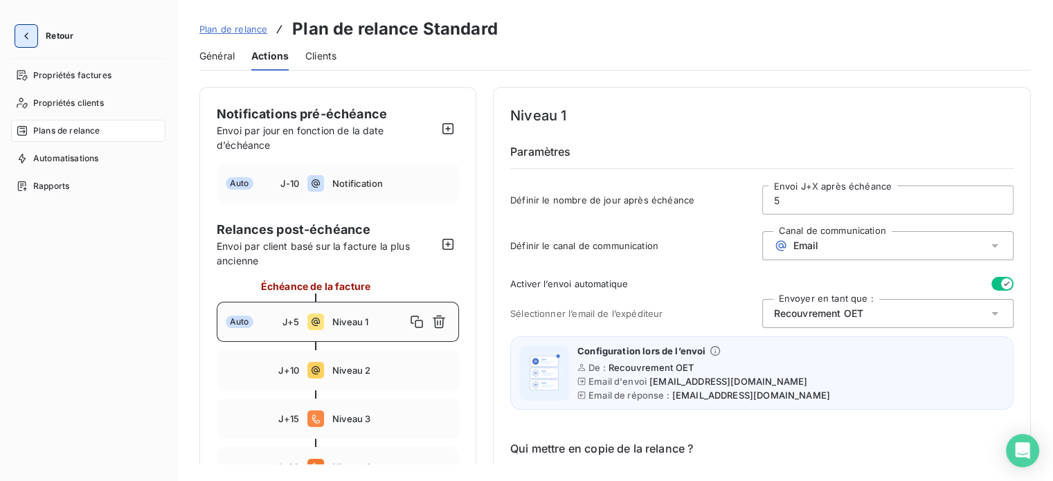
click at [33, 33] on icon "button" at bounding box center [26, 36] width 14 height 14
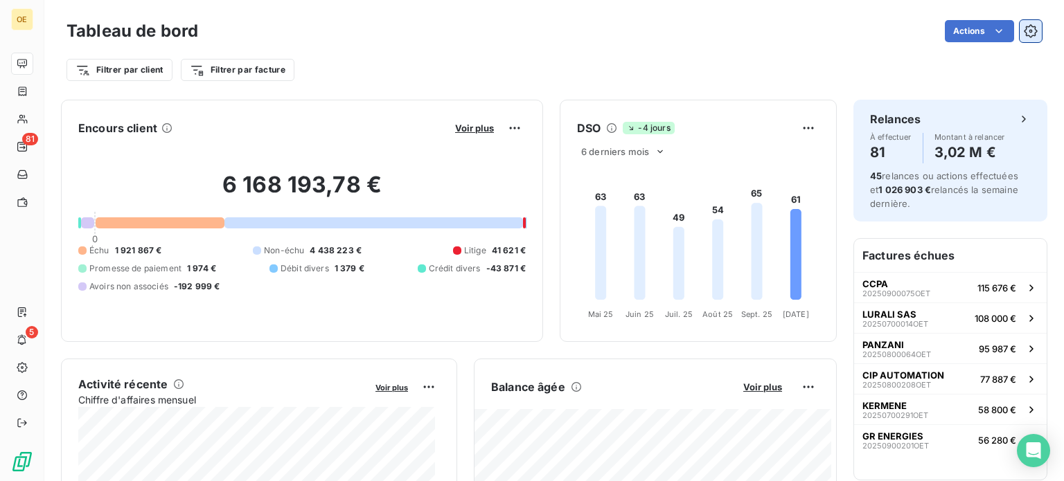
click at [1024, 35] on icon "button" at bounding box center [1031, 31] width 14 height 14
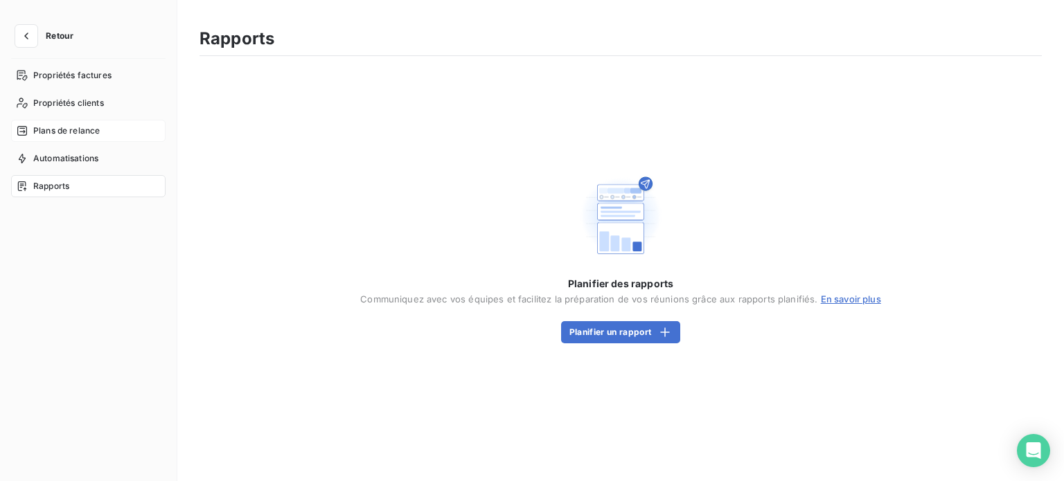
click at [72, 128] on span "Plans de relance" at bounding box center [66, 131] width 66 height 12
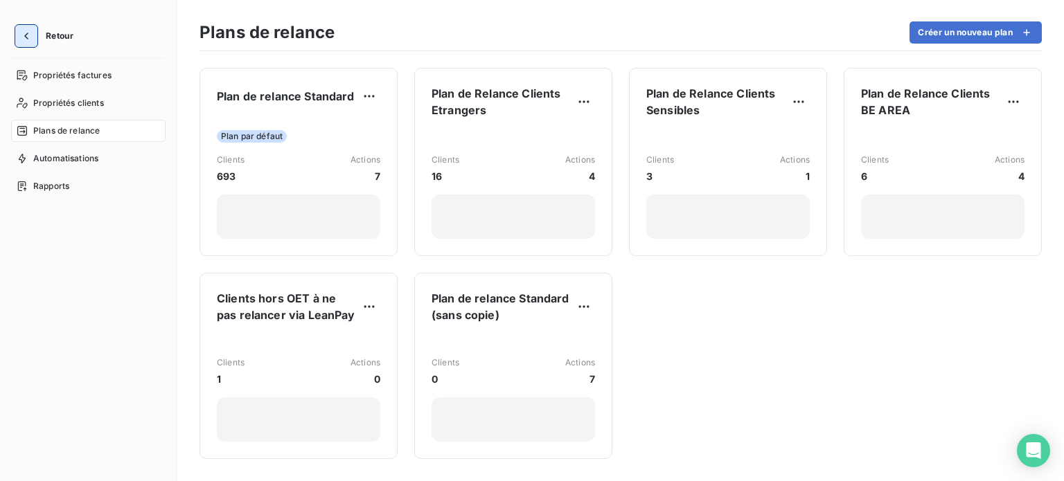
click at [28, 35] on icon "button" at bounding box center [26, 36] width 14 height 14
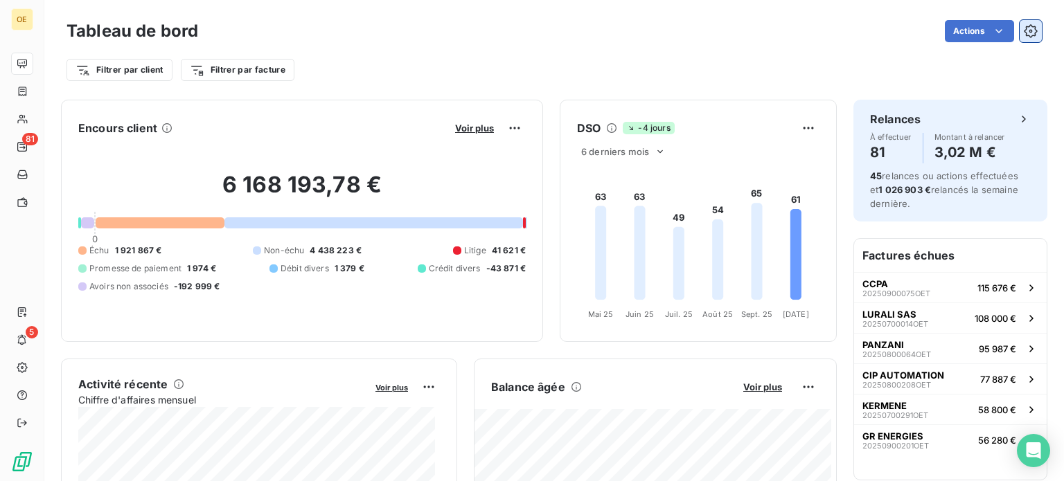
click at [1021, 38] on button "button" at bounding box center [1030, 31] width 22 height 22
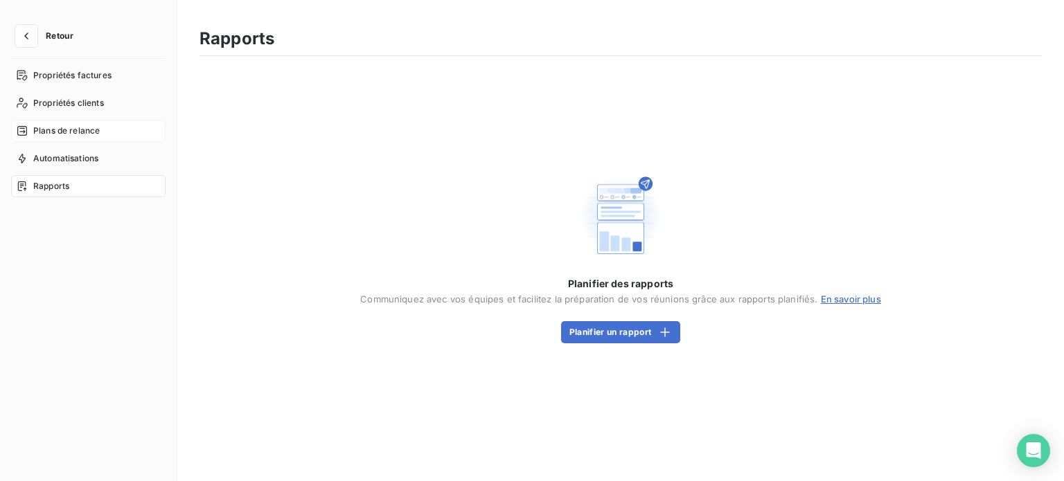
click at [94, 129] on span "Plans de relance" at bounding box center [66, 131] width 66 height 12
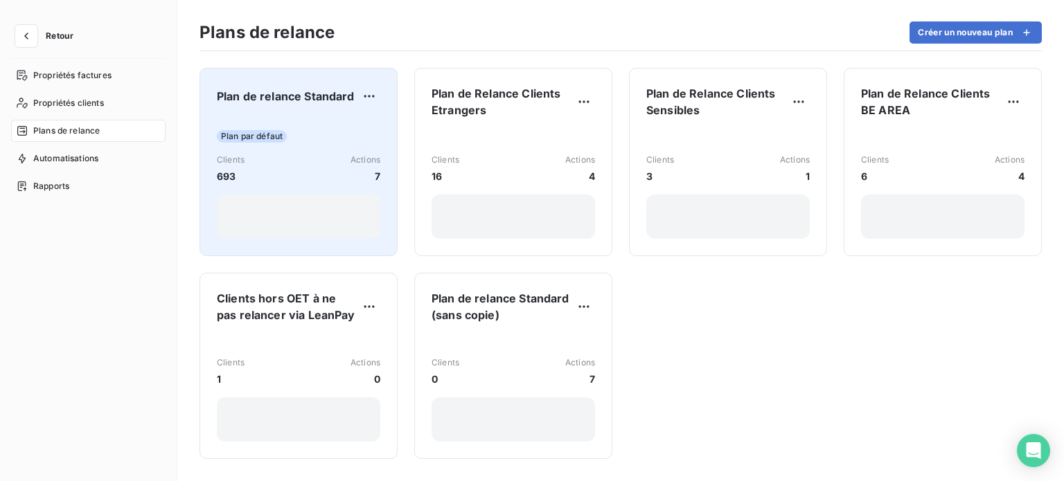
click at [292, 163] on div "Clients 693 Actions 7" at bounding box center [298, 169] width 163 height 30
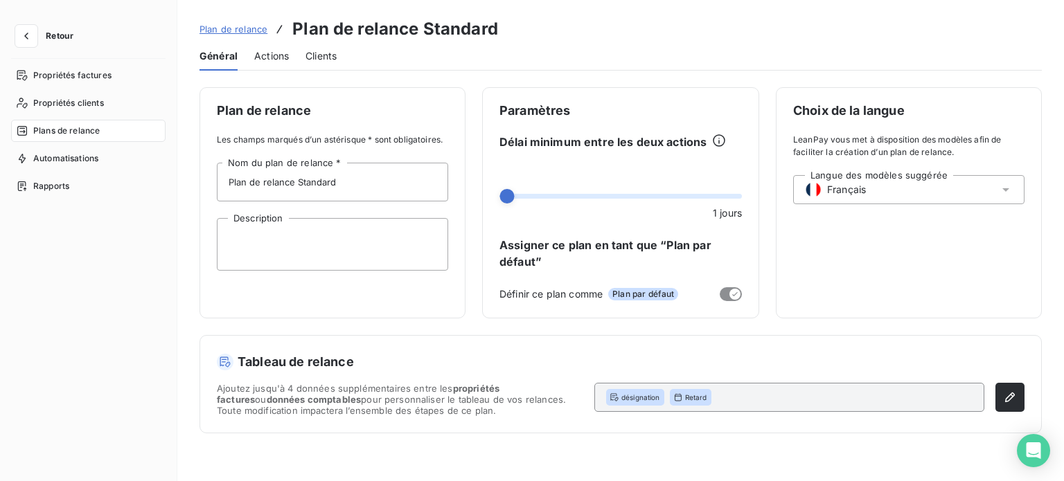
click at [274, 54] on span "Actions" at bounding box center [271, 56] width 35 height 14
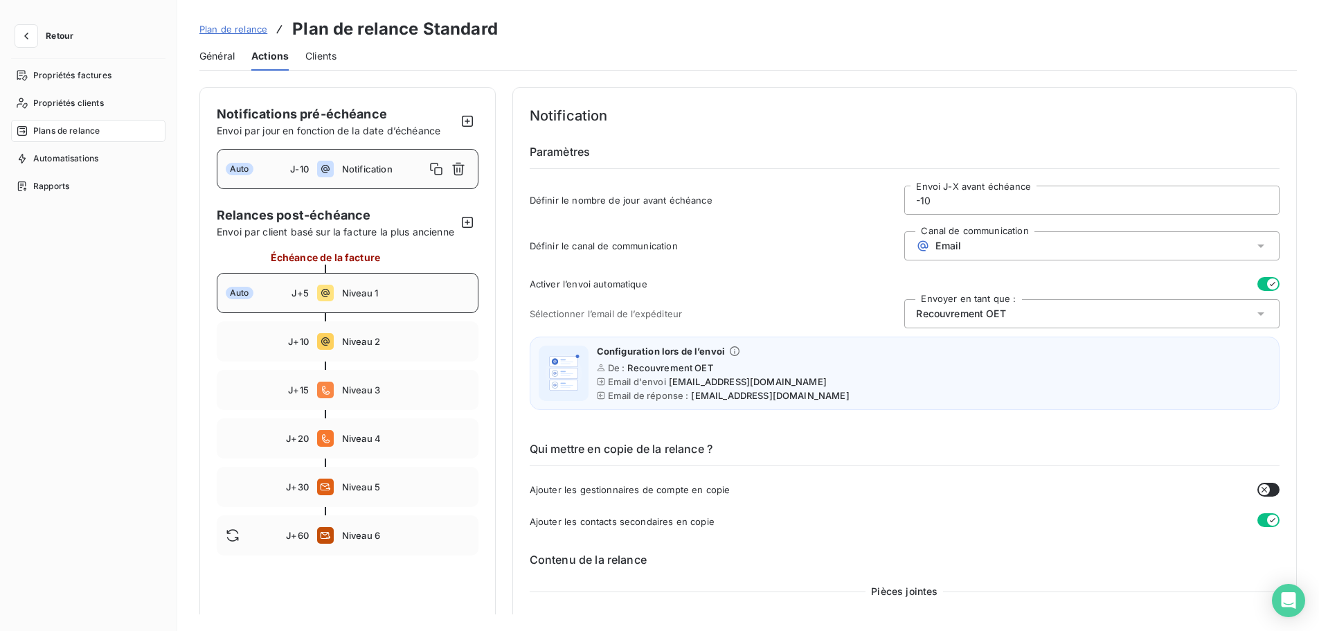
click at [402, 298] on span "Niveau 1" at bounding box center [405, 292] width 127 height 11
click at [384, 347] on span "Niveau 2" at bounding box center [405, 341] width 127 height 11
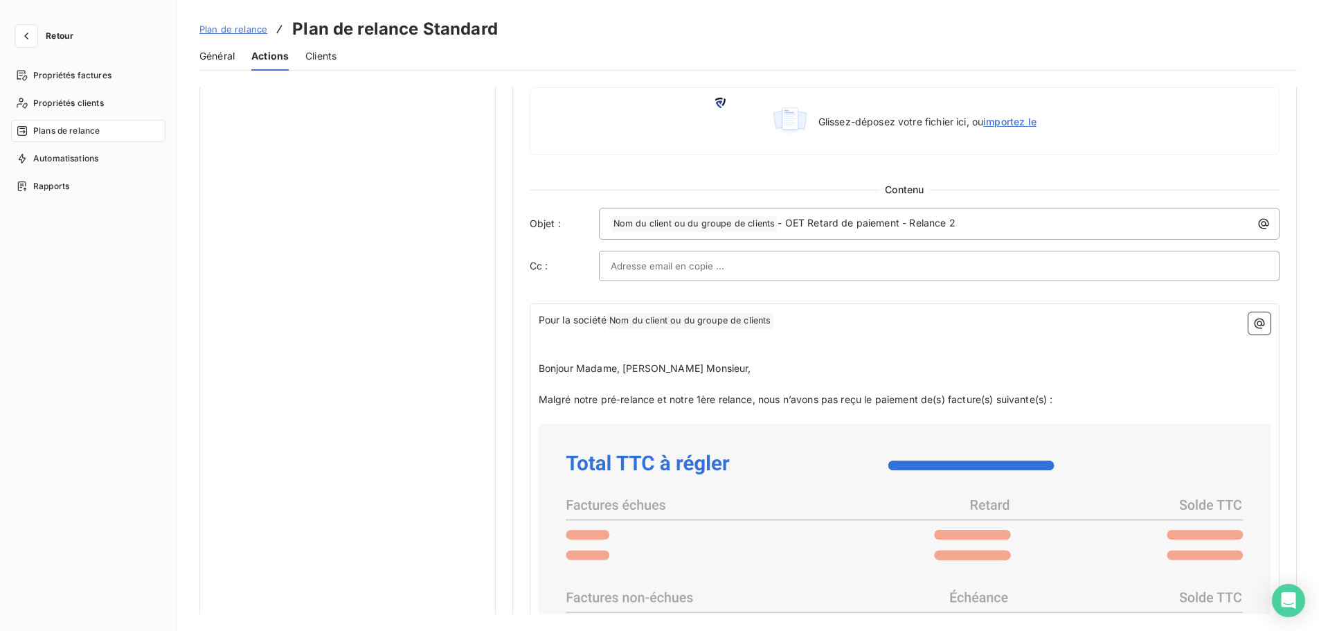
scroll to position [554, 0]
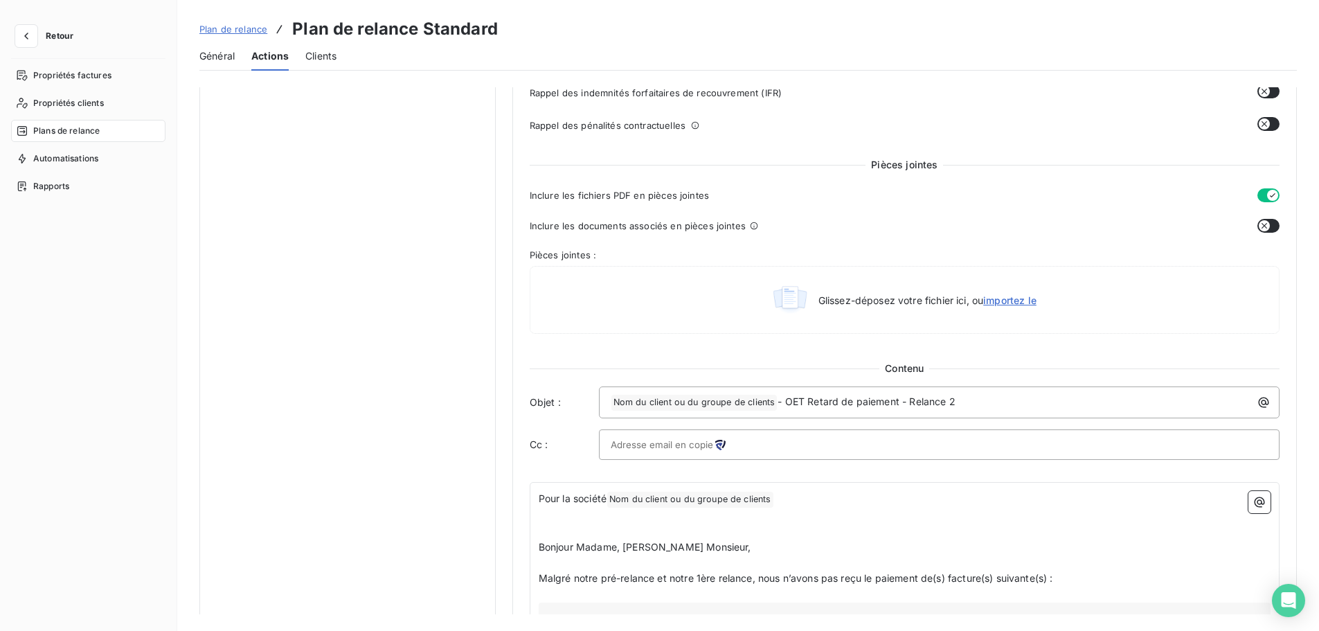
click at [648, 373] on div "Contenu" at bounding box center [905, 368] width 750 height 14
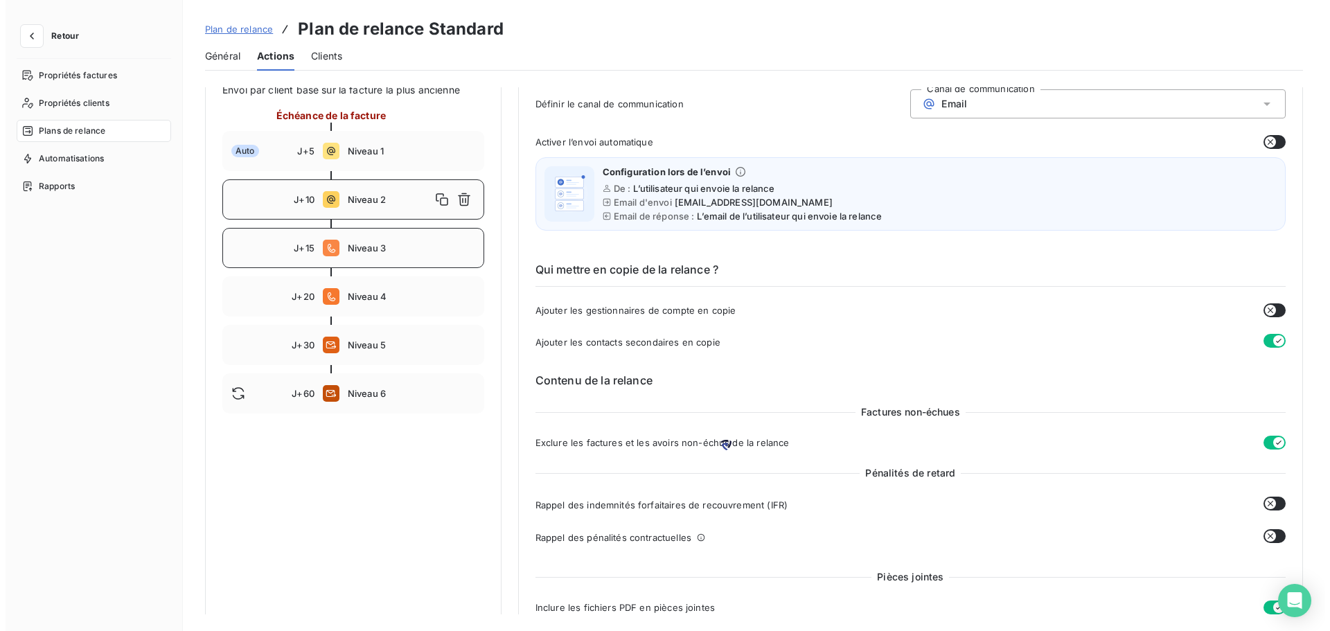
scroll to position [138, 0]
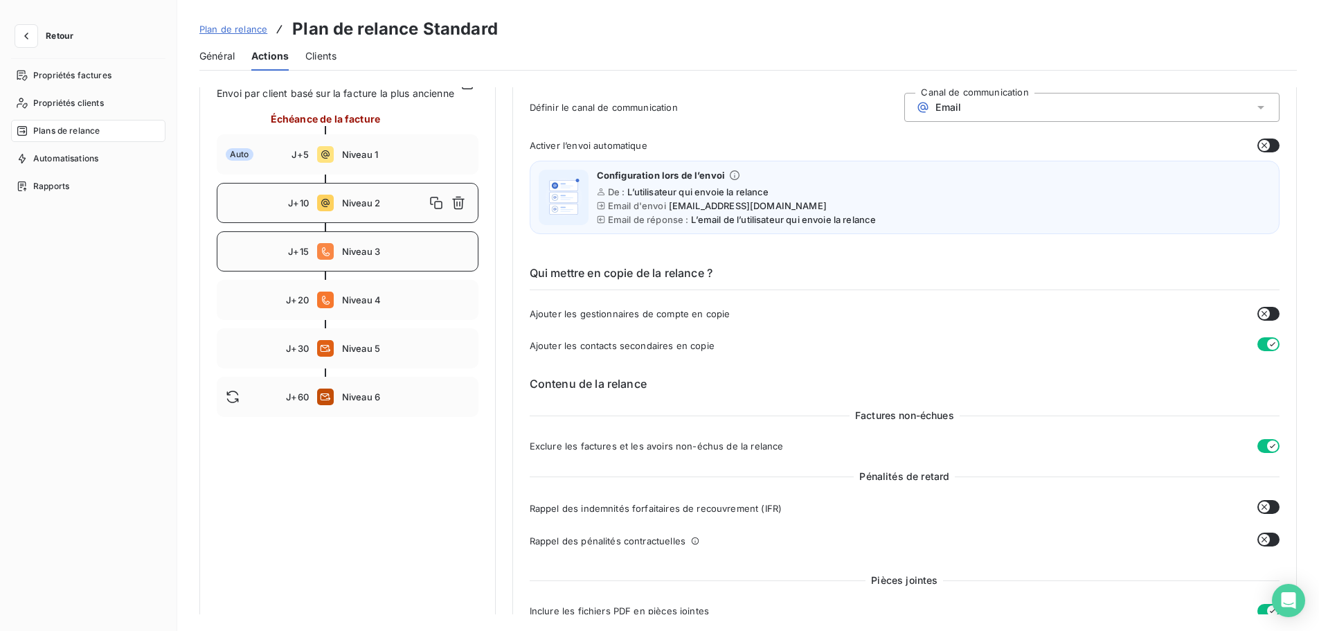
click at [370, 257] on span "Niveau 3" at bounding box center [405, 251] width 127 height 11
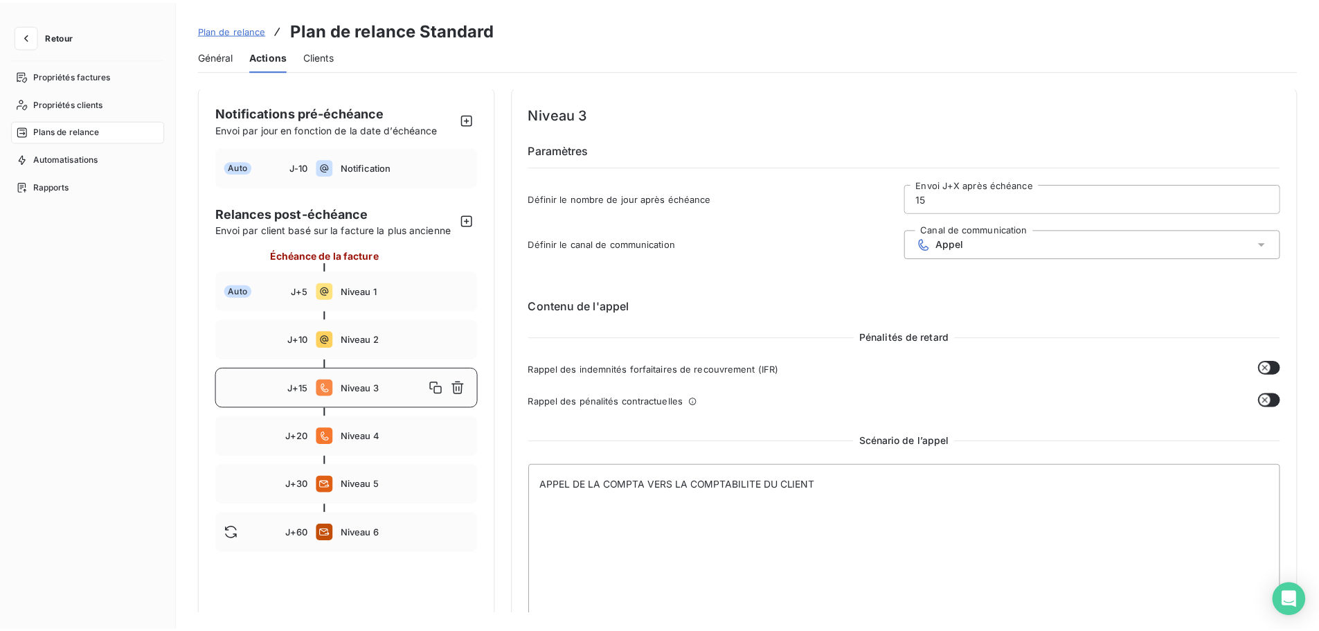
scroll to position [0, 0]
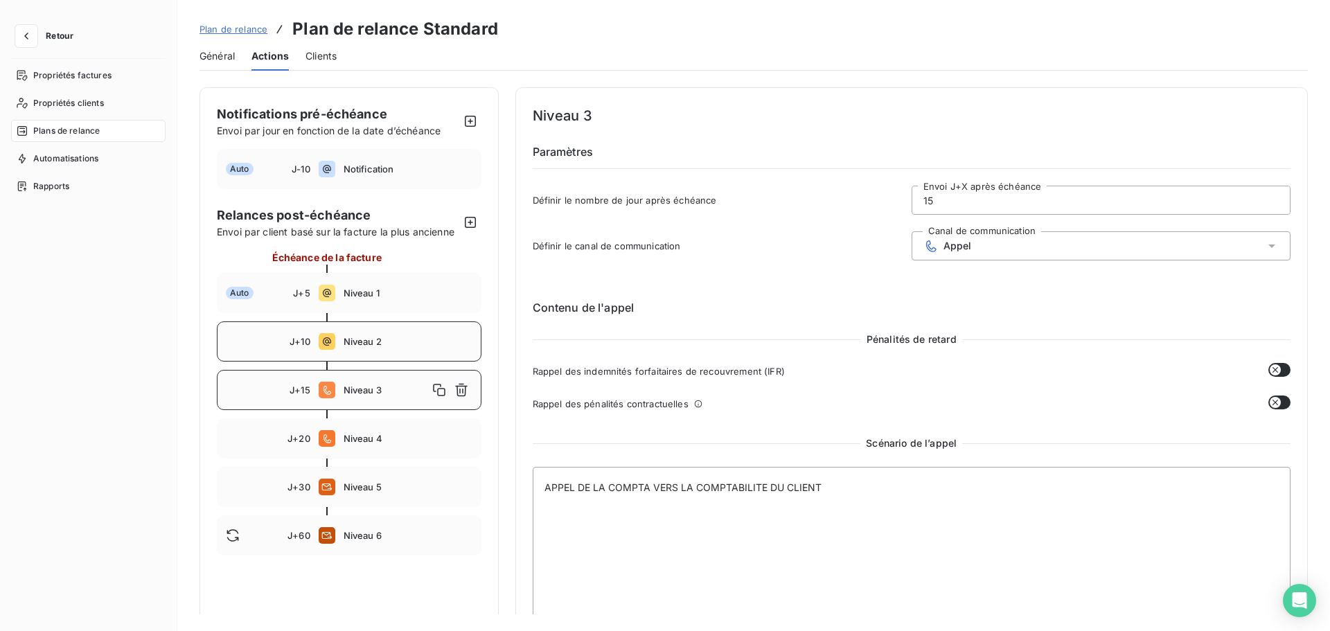
click at [415, 345] on span "Niveau 2" at bounding box center [407, 341] width 129 height 11
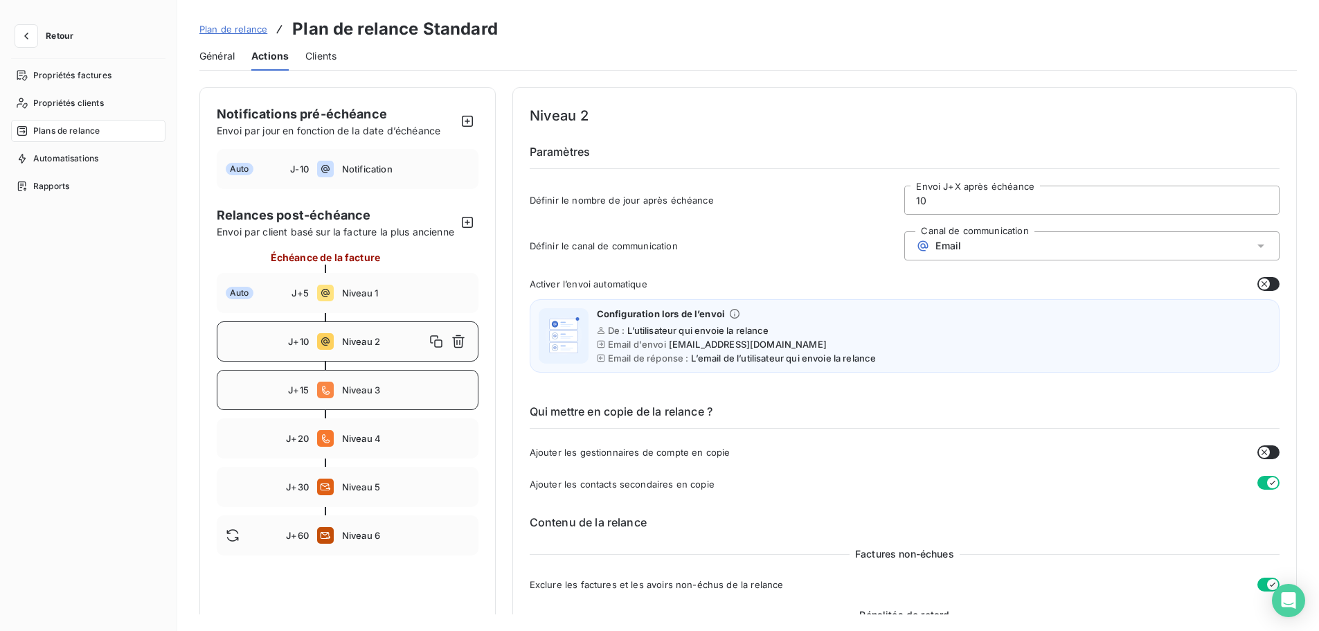
click at [372, 395] on span "Niveau 3" at bounding box center [405, 389] width 127 height 11
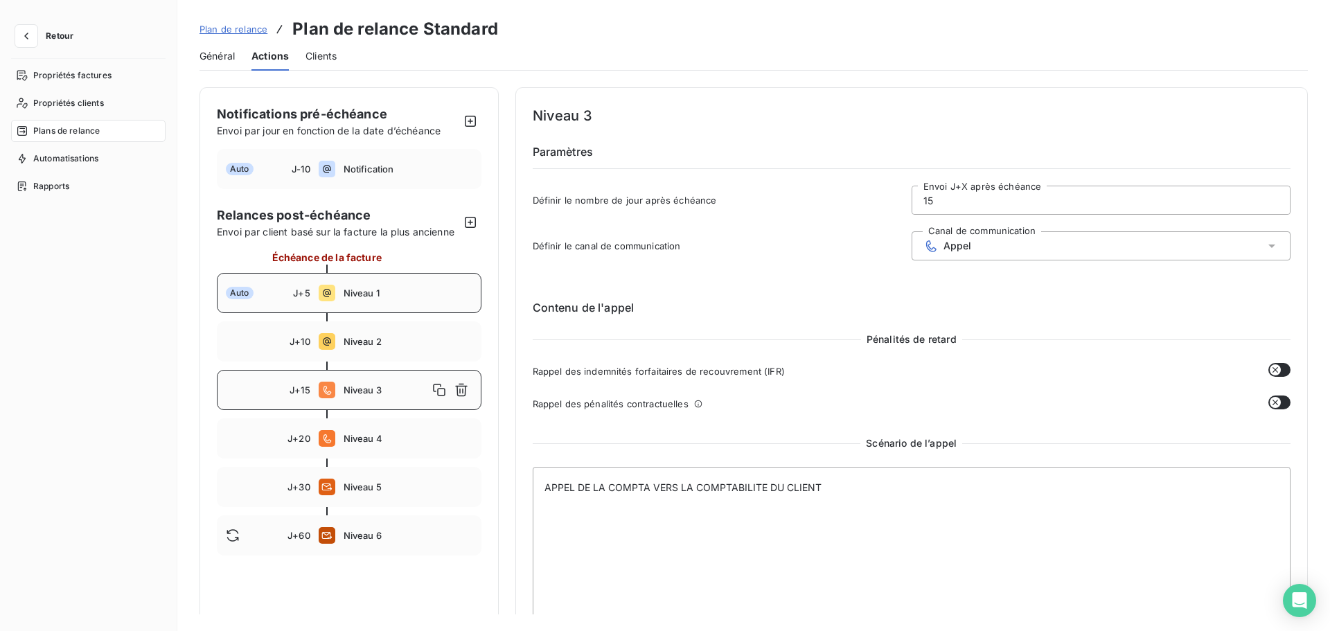
click at [346, 301] on div "Auto J+5 Niveau 1" at bounding box center [349, 293] width 265 height 40
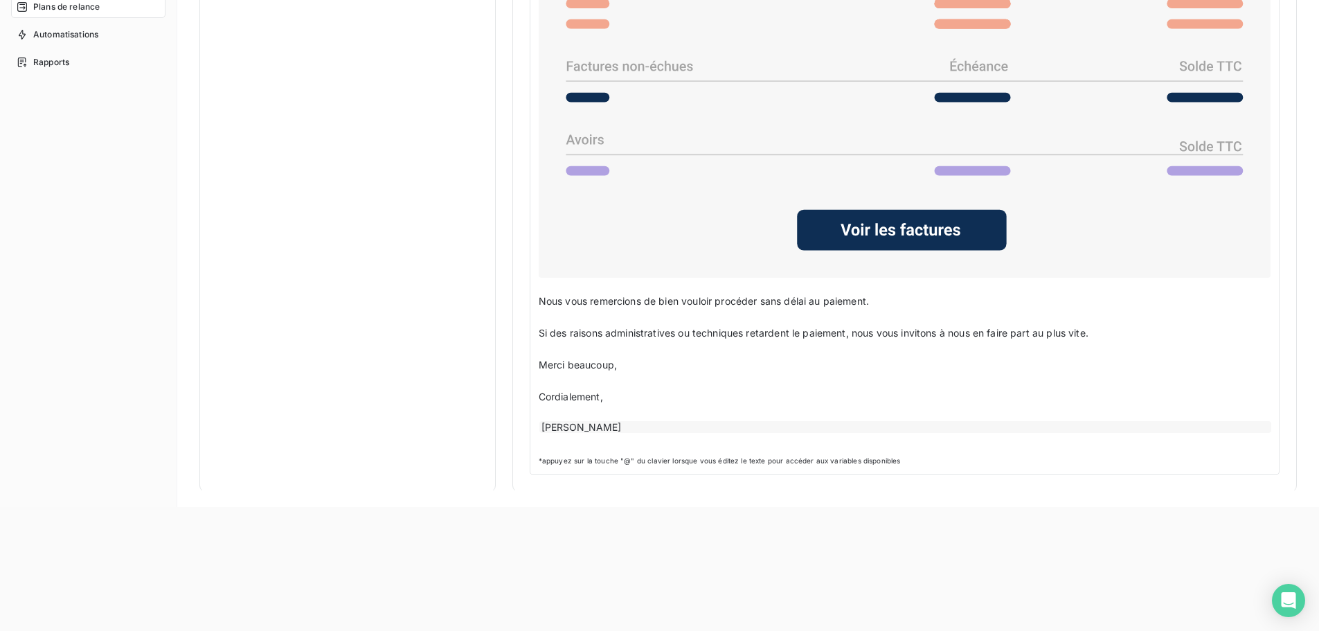
scroll to position [138, 0]
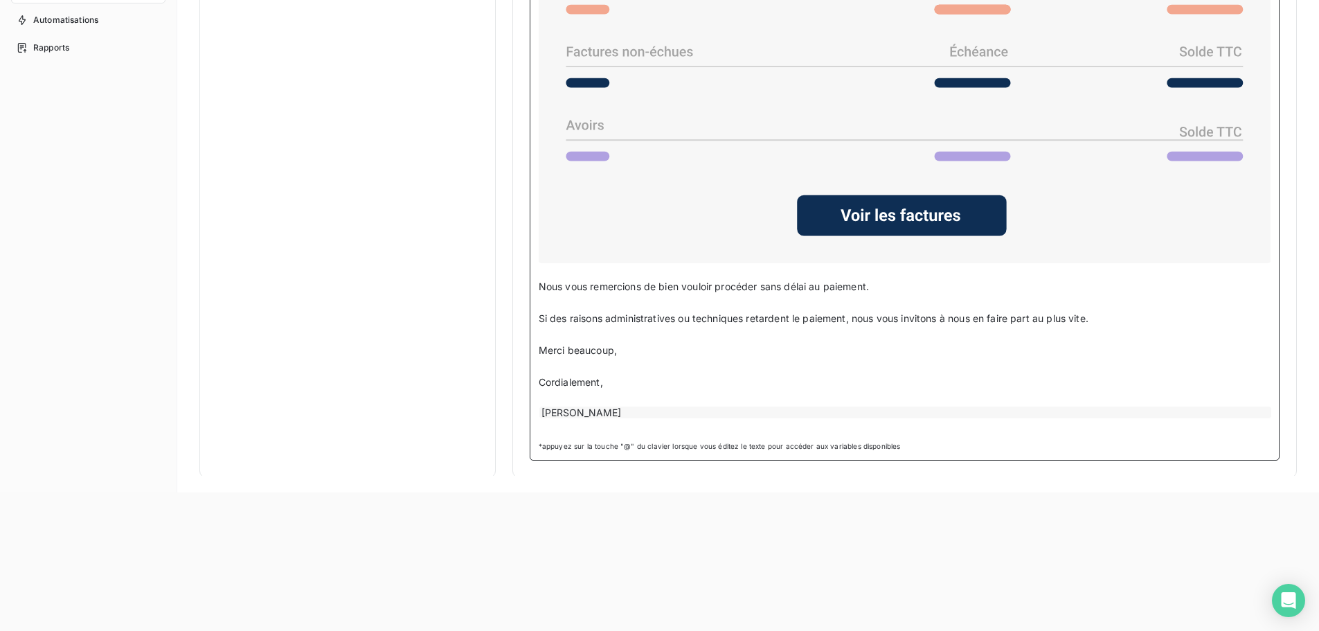
click at [585, 413] on div "[PERSON_NAME]" at bounding box center [905, 412] width 732 height 12
click at [614, 384] on p "Cordialement," at bounding box center [905, 383] width 732 height 16
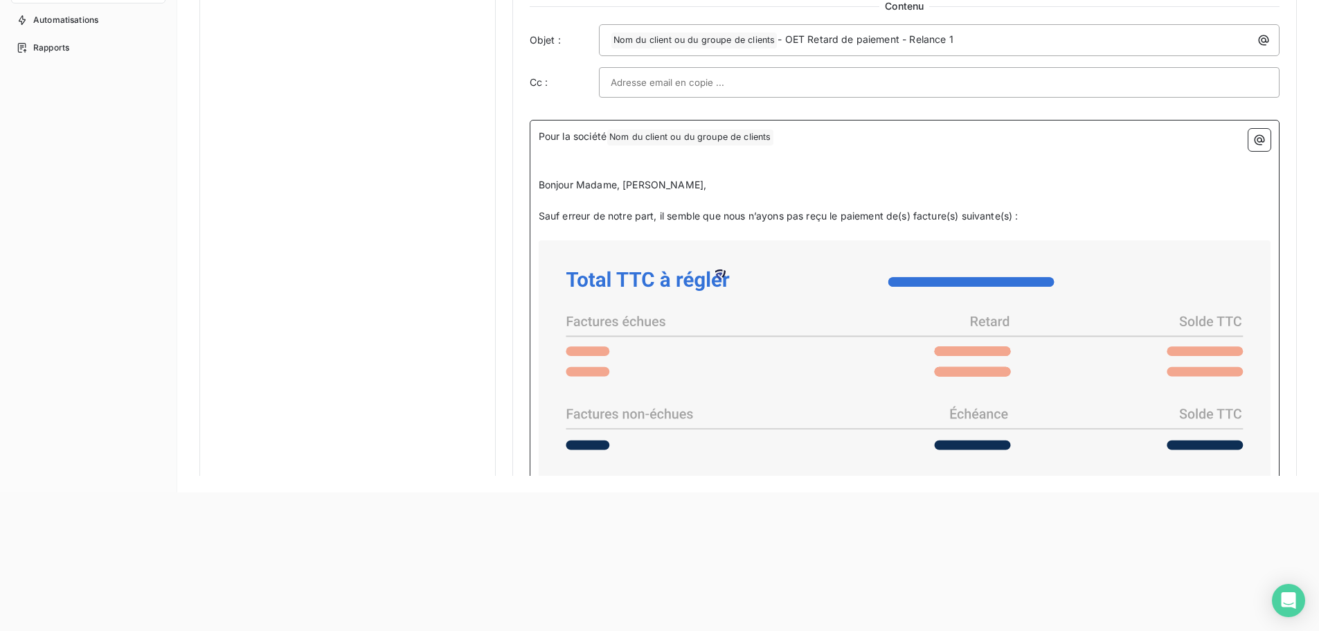
scroll to position [831, 0]
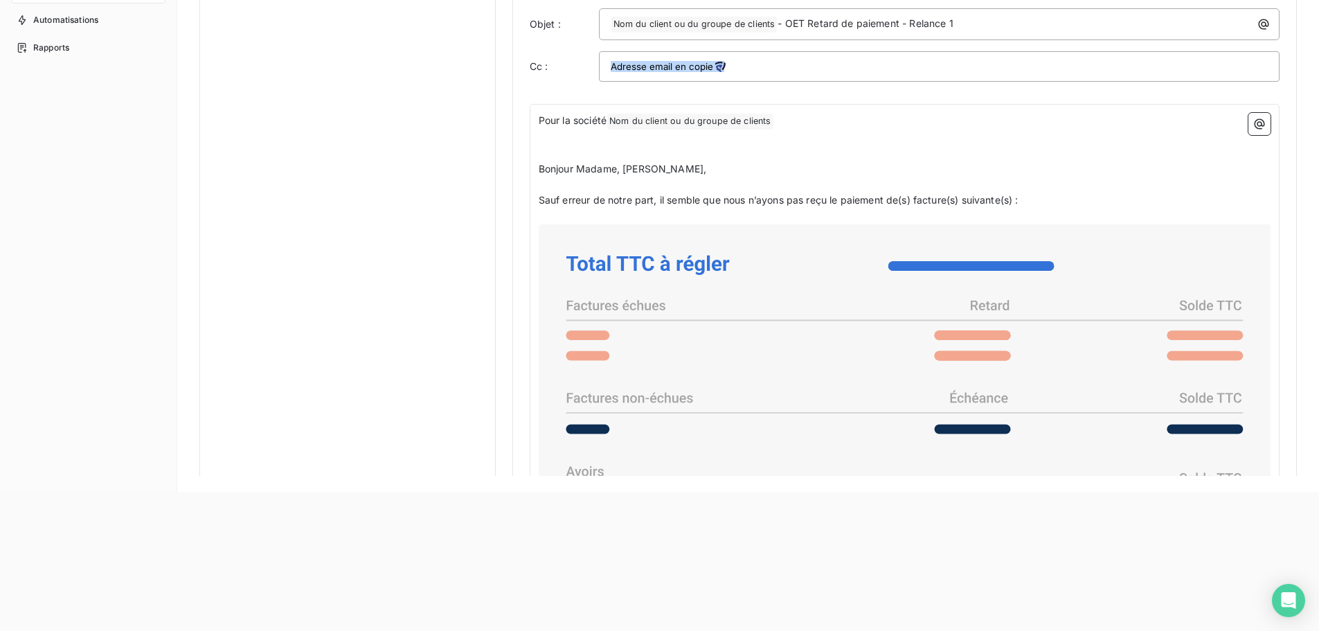
drag, startPoint x: 535, startPoint y: 116, endPoint x: 942, endPoint y: 295, distance: 444.9
click at [942, 295] on div "Pour la société Nom du client ou du groupe de clients ﻿ ﻿ ﻿ ﻿ Bonjour Madame, M…" at bounding box center [905, 455] width 750 height 703
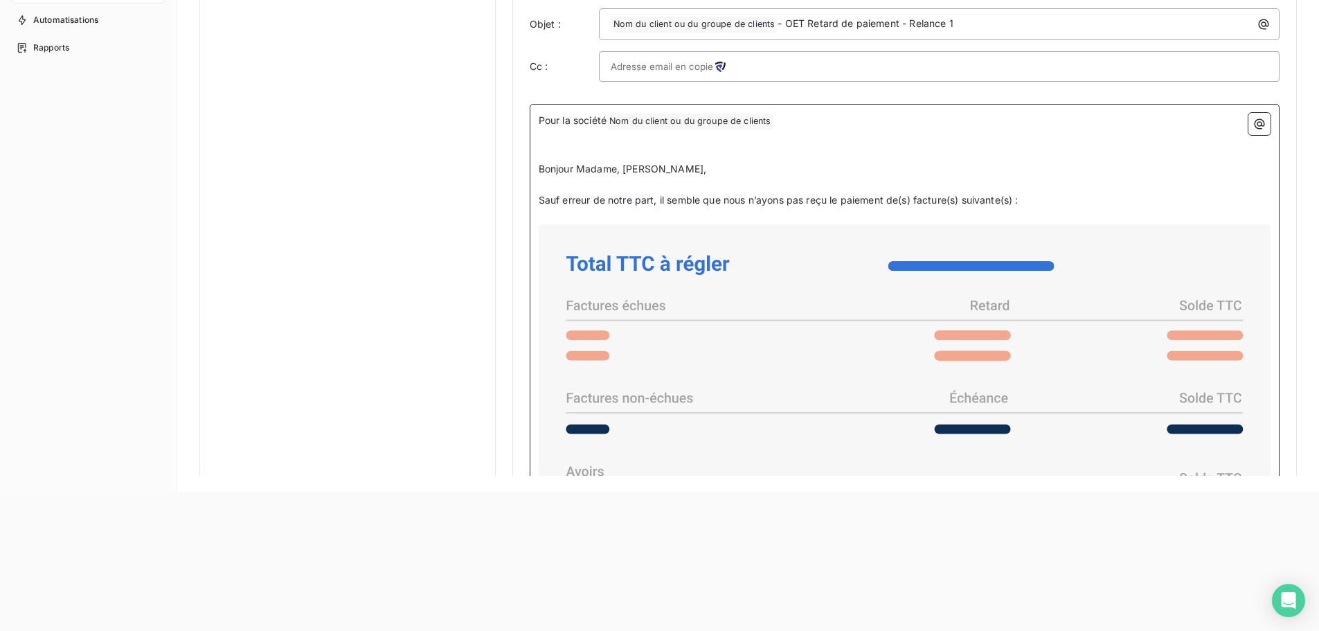
click at [738, 179] on p "﻿" at bounding box center [905, 185] width 732 height 16
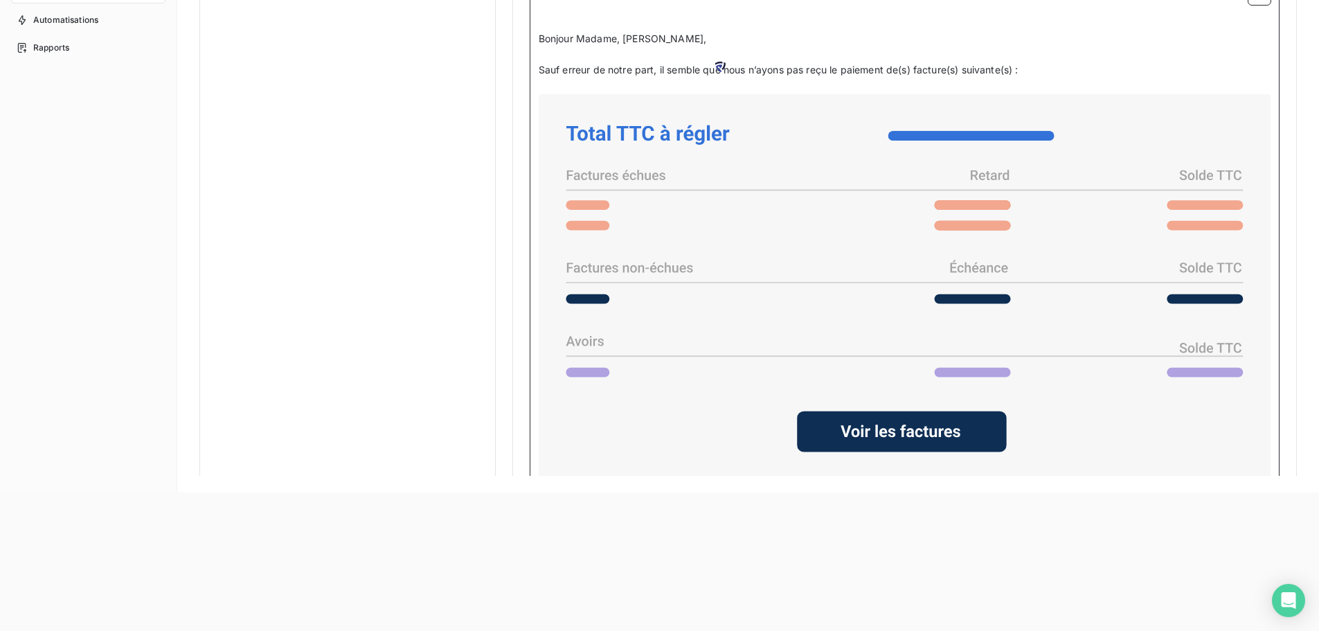
scroll to position [969, 0]
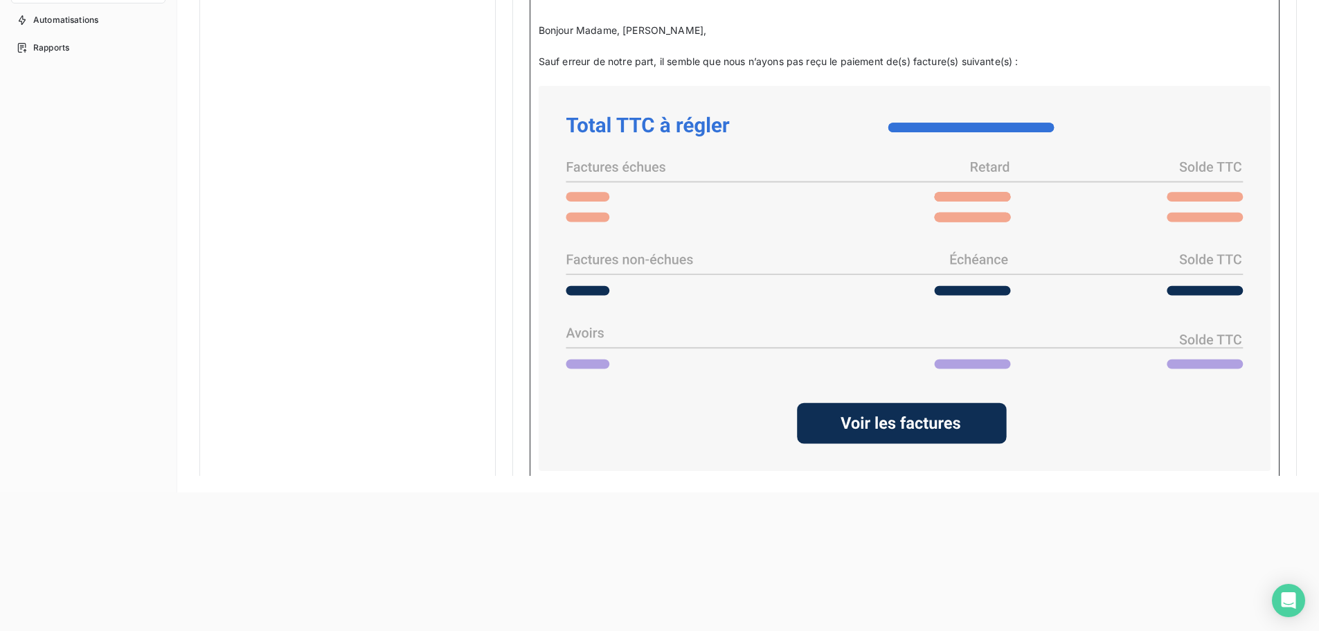
click at [1023, 333] on icon at bounding box center [904, 278] width 721 height 374
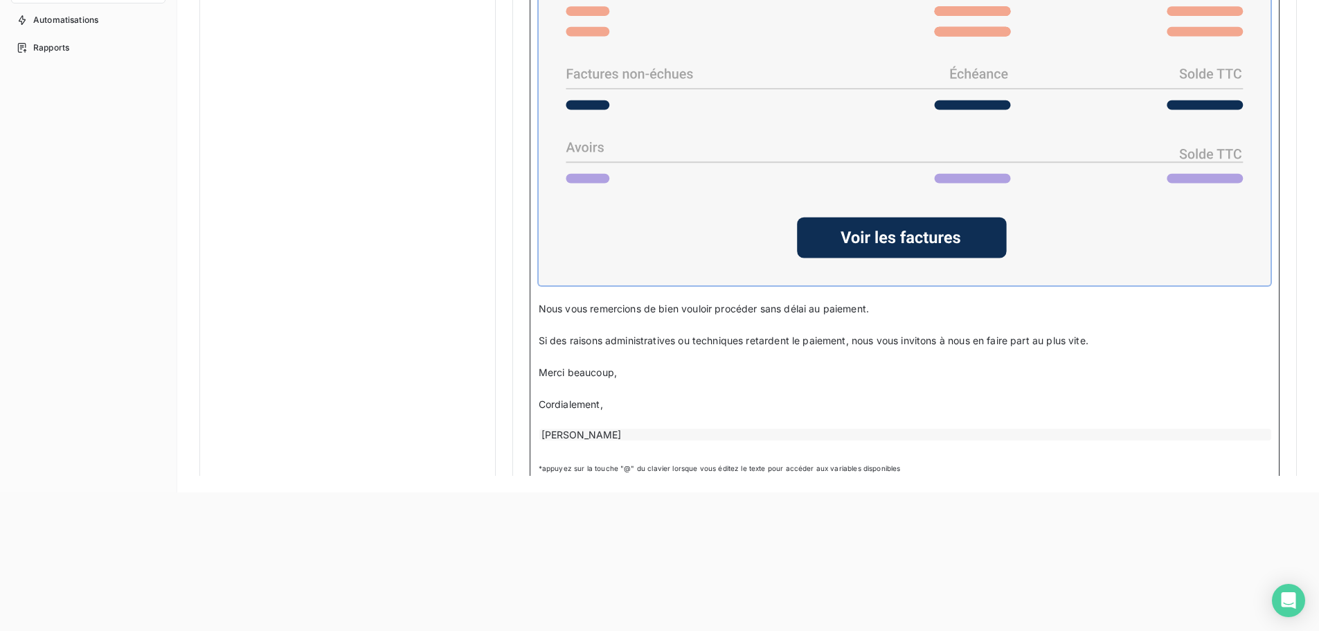
scroll to position [1177, 0]
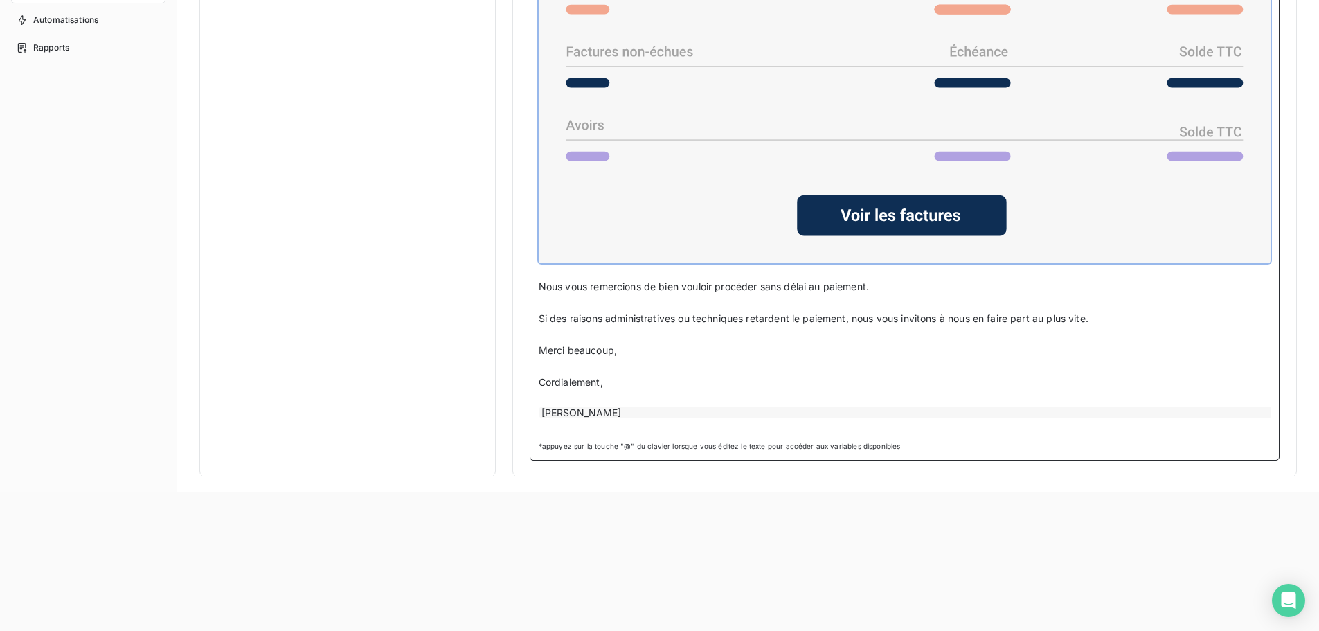
click at [965, 401] on p "﻿" at bounding box center [905, 398] width 732 height 16
click at [756, 375] on p "Cordialement," at bounding box center [905, 383] width 732 height 16
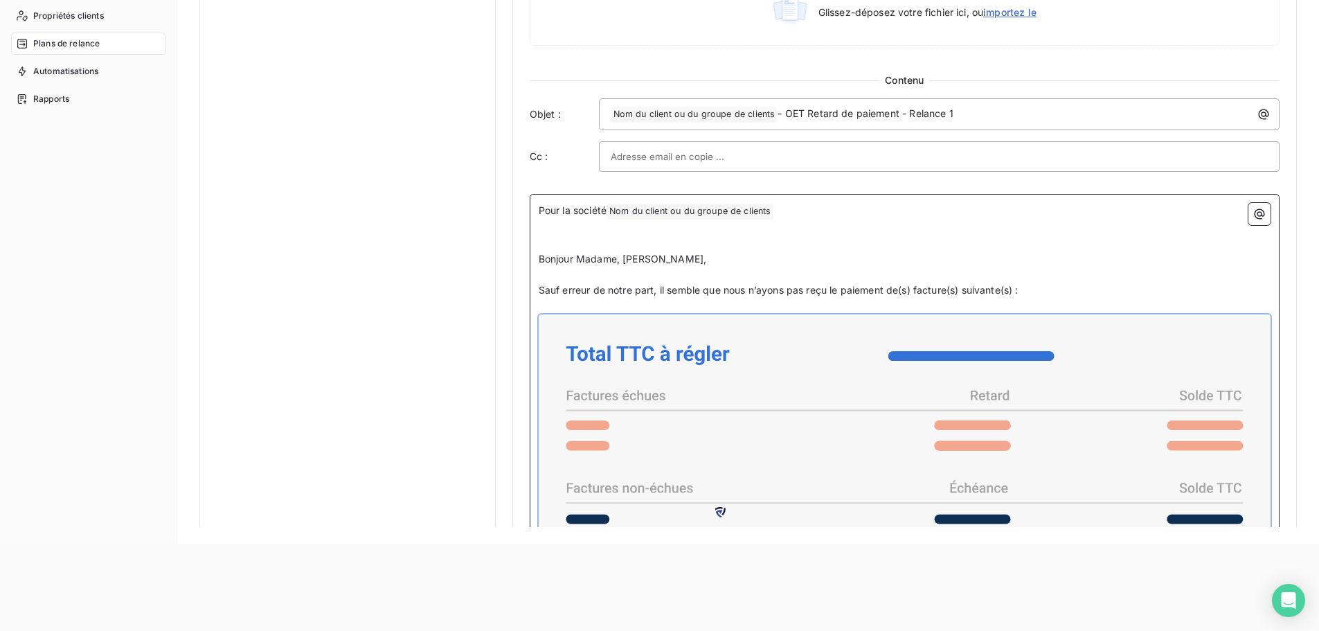
scroll to position [889, 0]
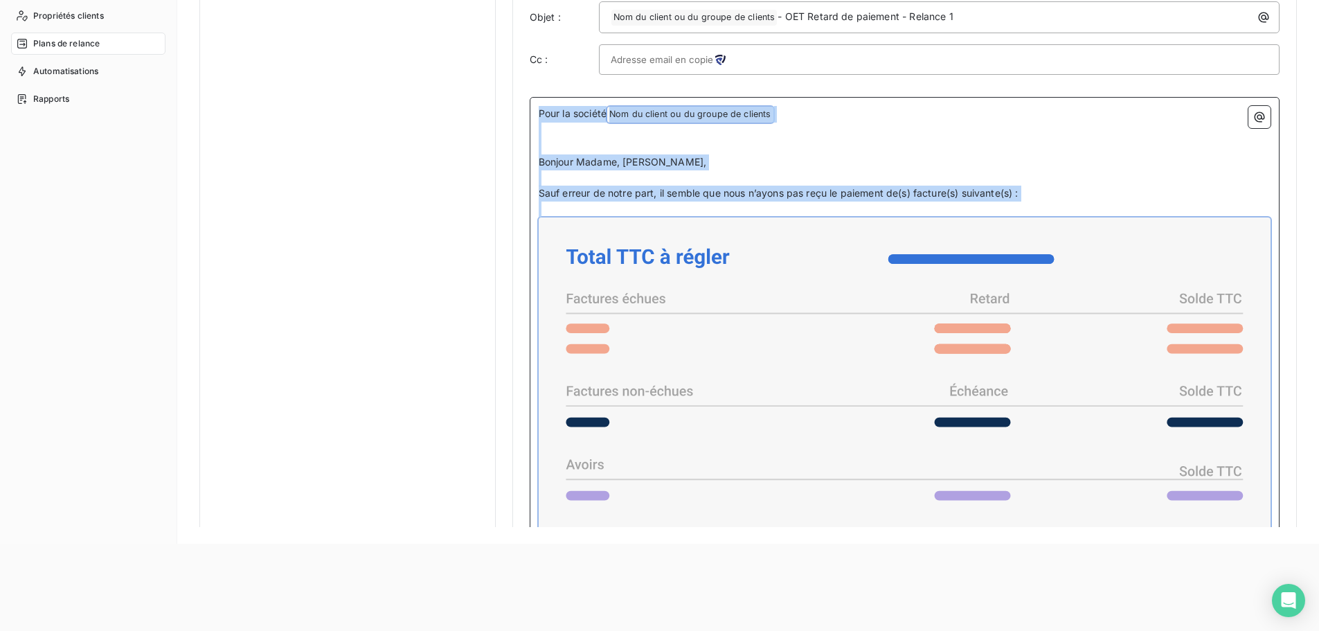
drag, startPoint x: 619, startPoint y: 422, endPoint x: 539, endPoint y: 111, distance: 321.1
click at [539, 111] on div "Pour la société Nom du client ou du groupe de clients ﻿ ﻿ ﻿ ﻿ Bonjour Madame, M…" at bounding box center [905, 440] width 732 height 669
copy div "Pour la société Nom du client ou du groupe de clients ﻿ ﻿ ﻿ ﻿ Bonjour Madame, M…"
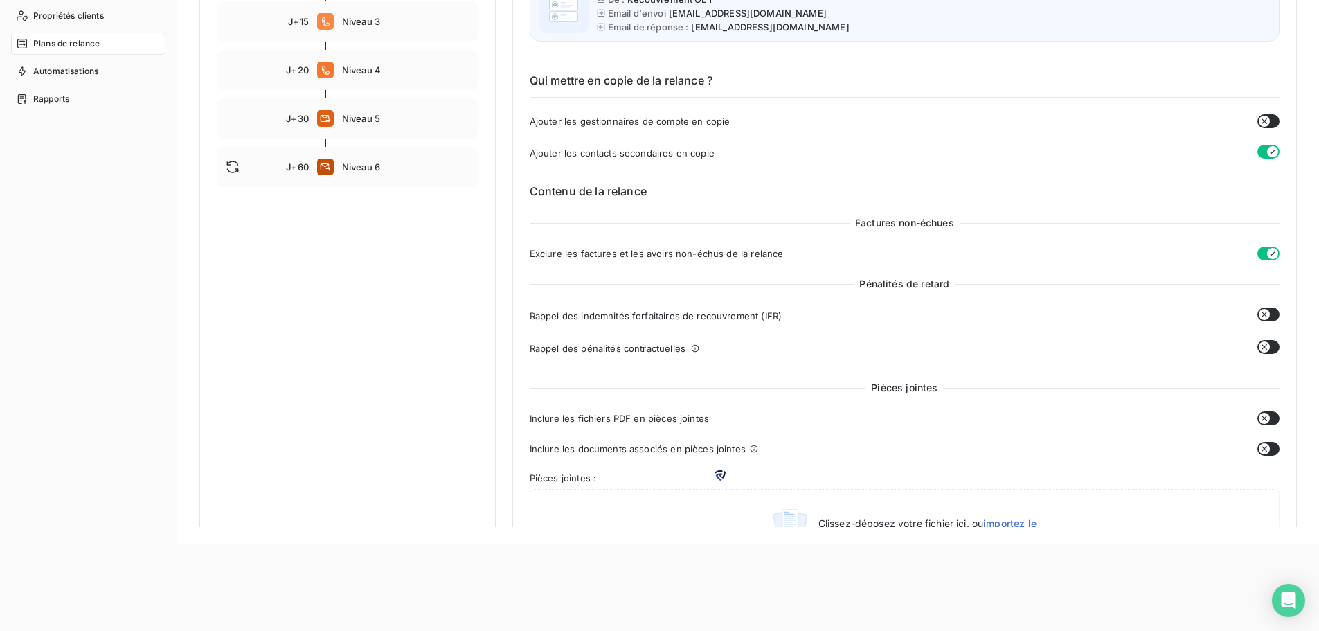
scroll to position [0, 0]
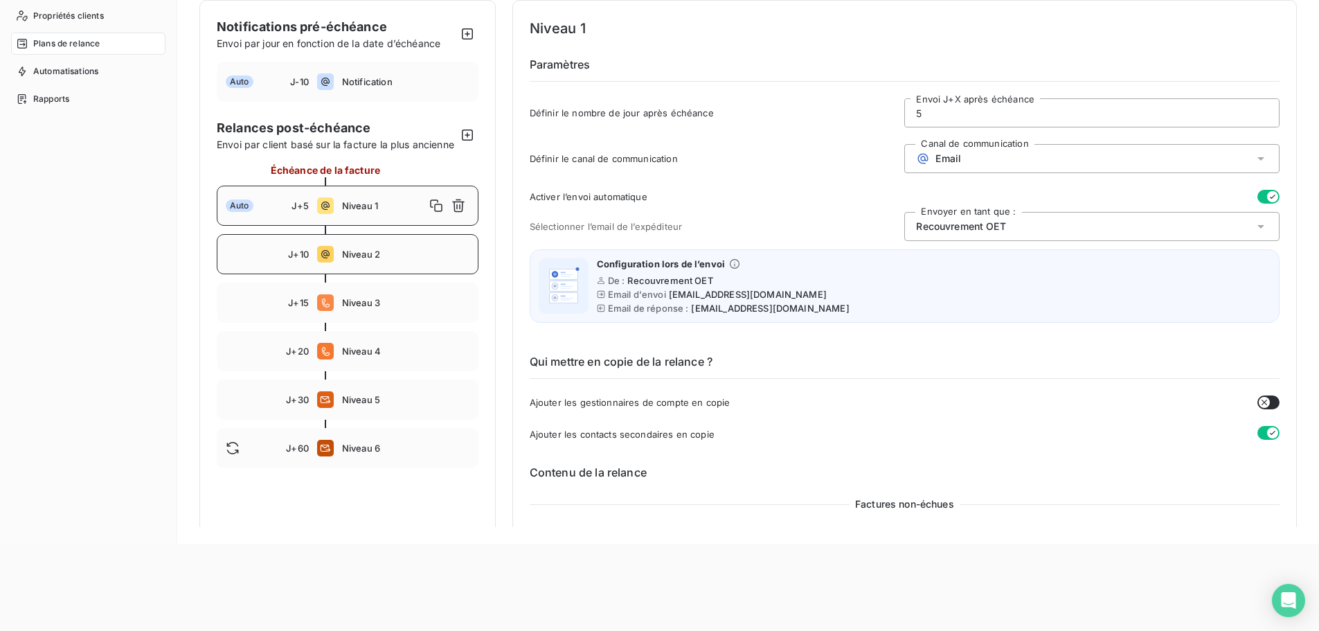
click at [364, 260] on span "Niveau 2" at bounding box center [405, 254] width 127 height 11
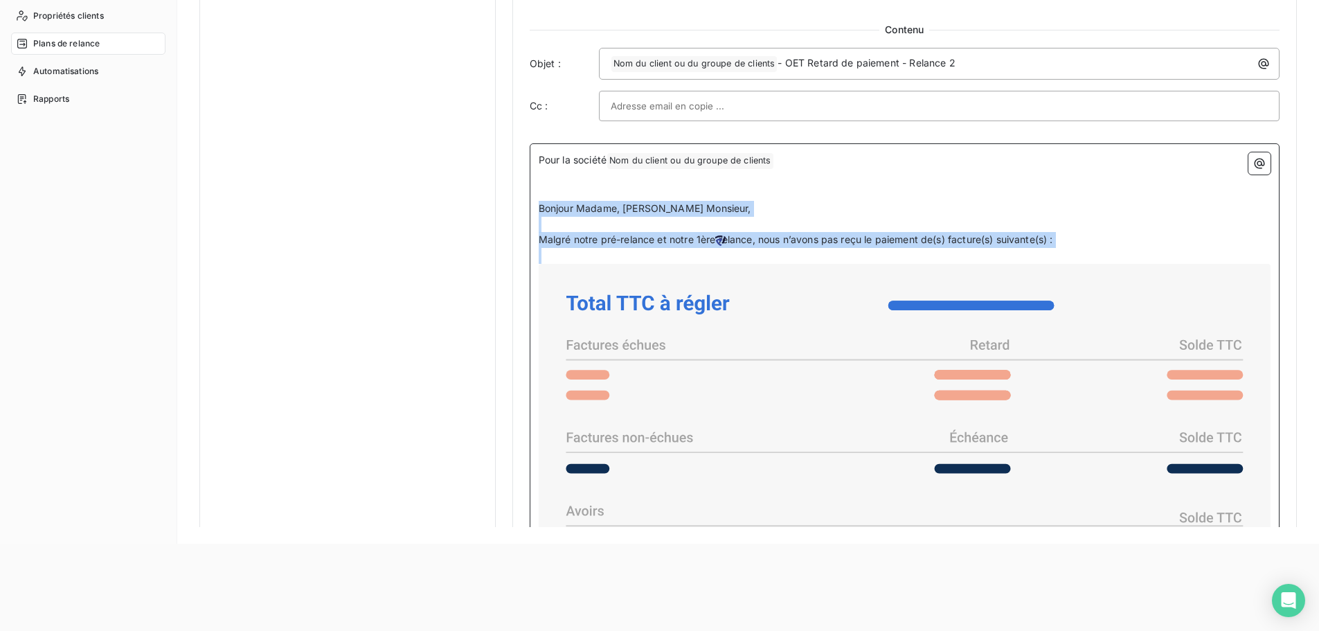
scroll to position [1156, 0]
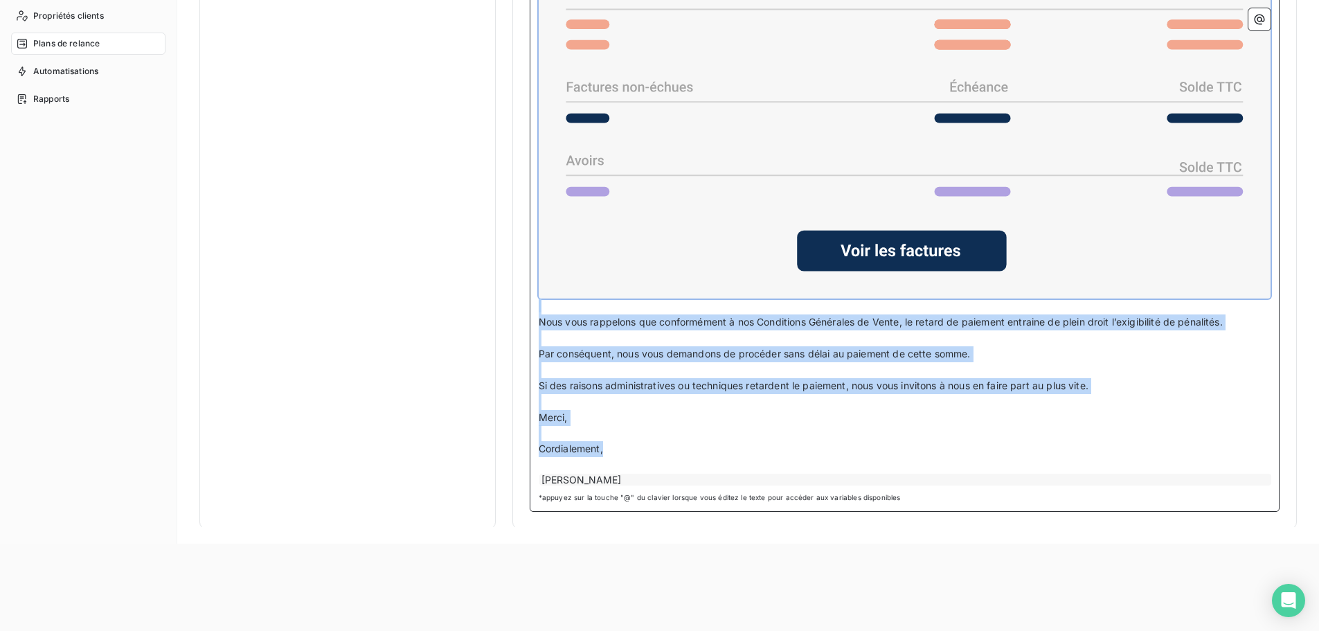
drag, startPoint x: 538, startPoint y: 338, endPoint x: 1037, endPoint y: 454, distance: 512.0
click at [1037, 454] on div "Pour la société Nom du client ou du groupe de clients ﻿ ﻿ ﻿ ﻿ Bonjour Madame, […" at bounding box center [905, 144] width 732 height 685
copy div "Bonjour Madame, [PERSON_NAME] Monsieur, ﻿ Malgré notre pré-relance et notre 1èr…"
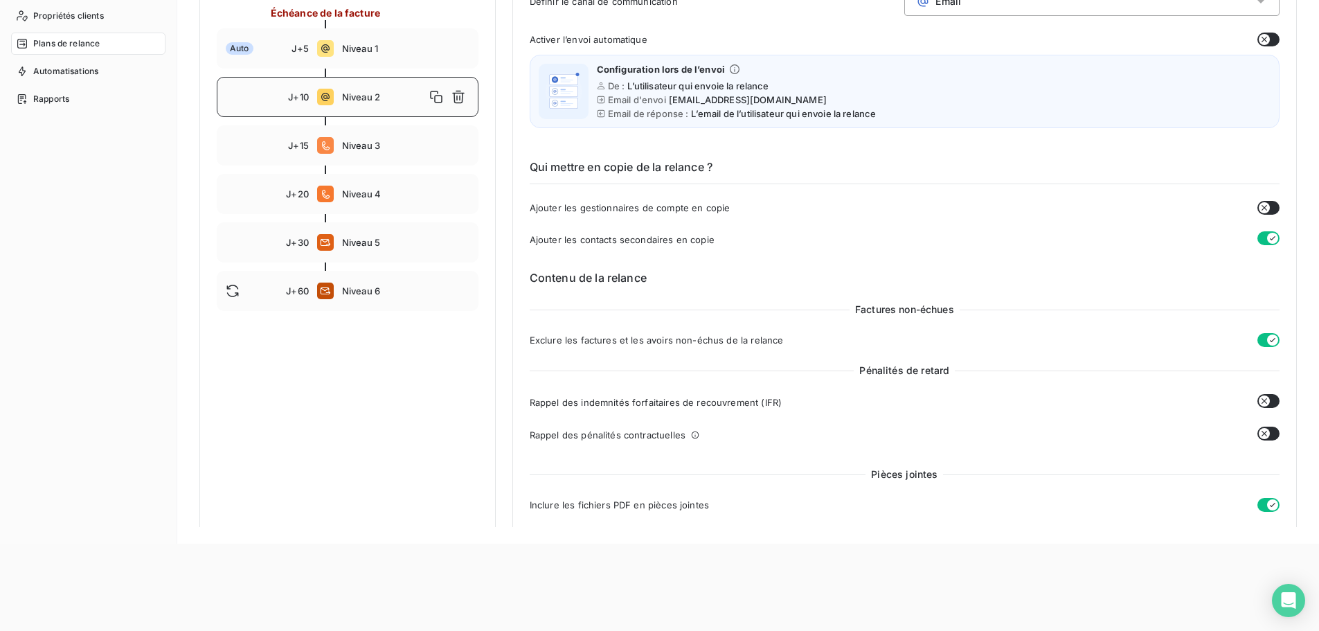
scroll to position [0, 0]
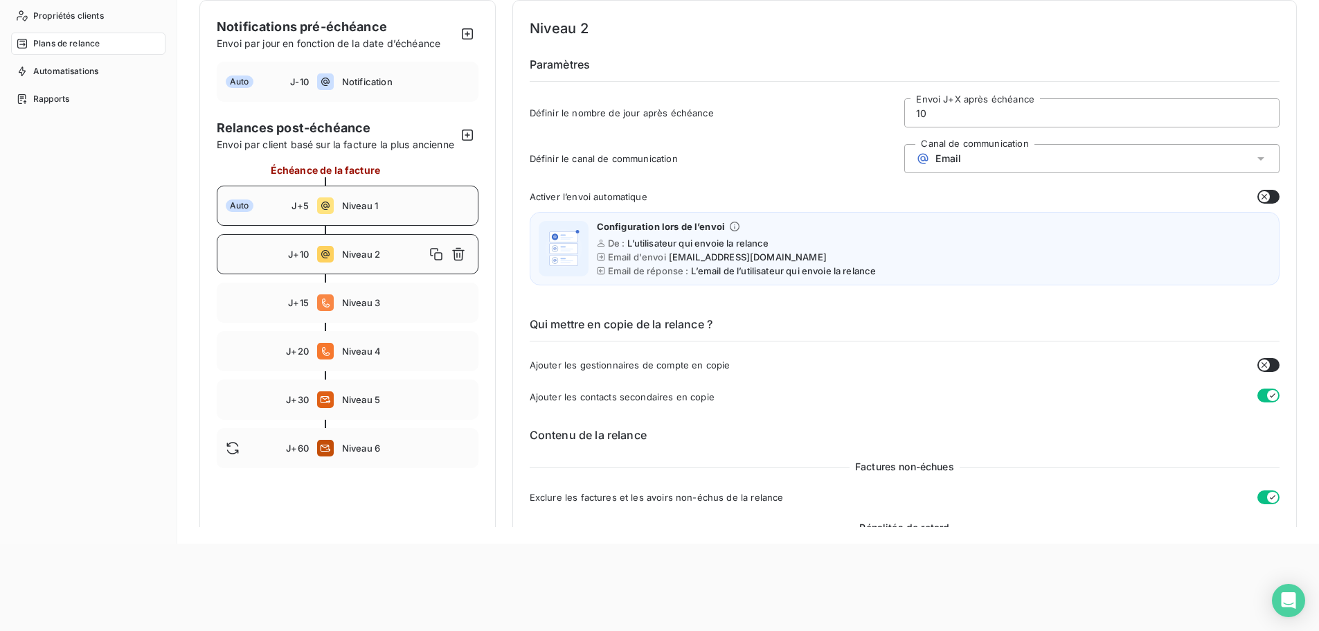
click at [377, 211] on span "Niveau 1" at bounding box center [405, 205] width 127 height 11
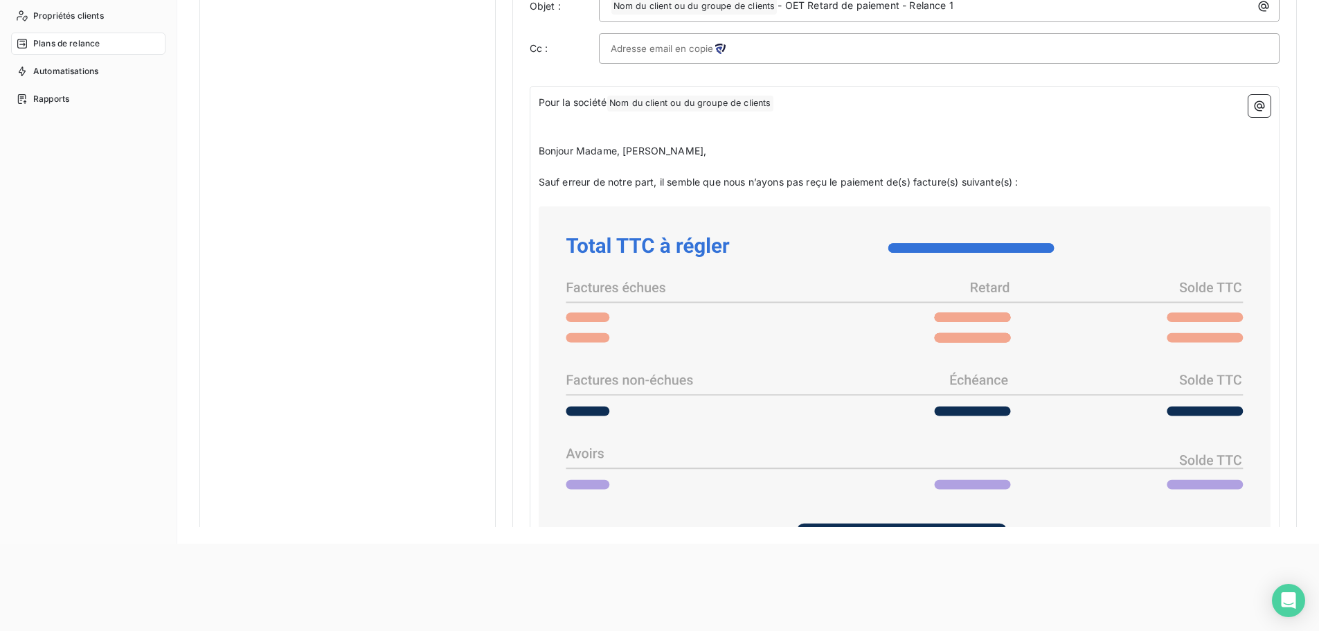
scroll to position [831, 0]
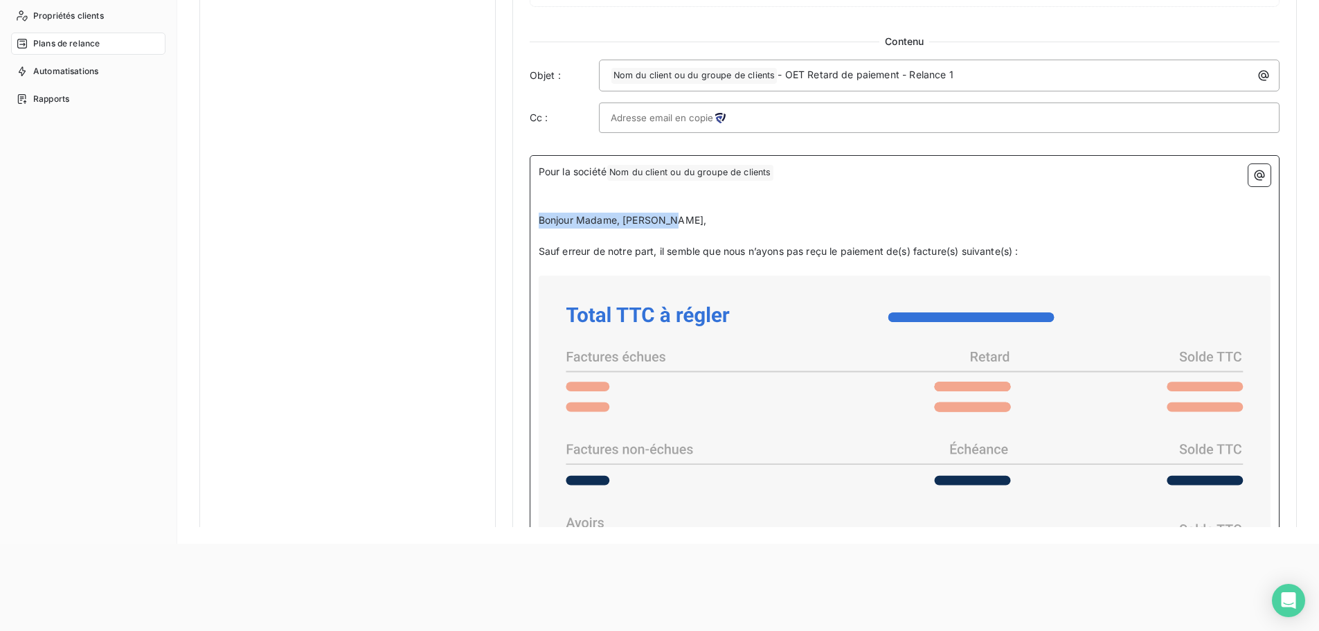
drag, startPoint x: 674, startPoint y: 217, endPoint x: 518, endPoint y: 224, distance: 156.0
click at [518, 224] on div "Niveau 1 Paramètres Définir le nombre de jour après échéance 5 Envoi J+X après …" at bounding box center [904, 22] width 785 height 1706
copy span "Bonjour Madame, [PERSON_NAME],"
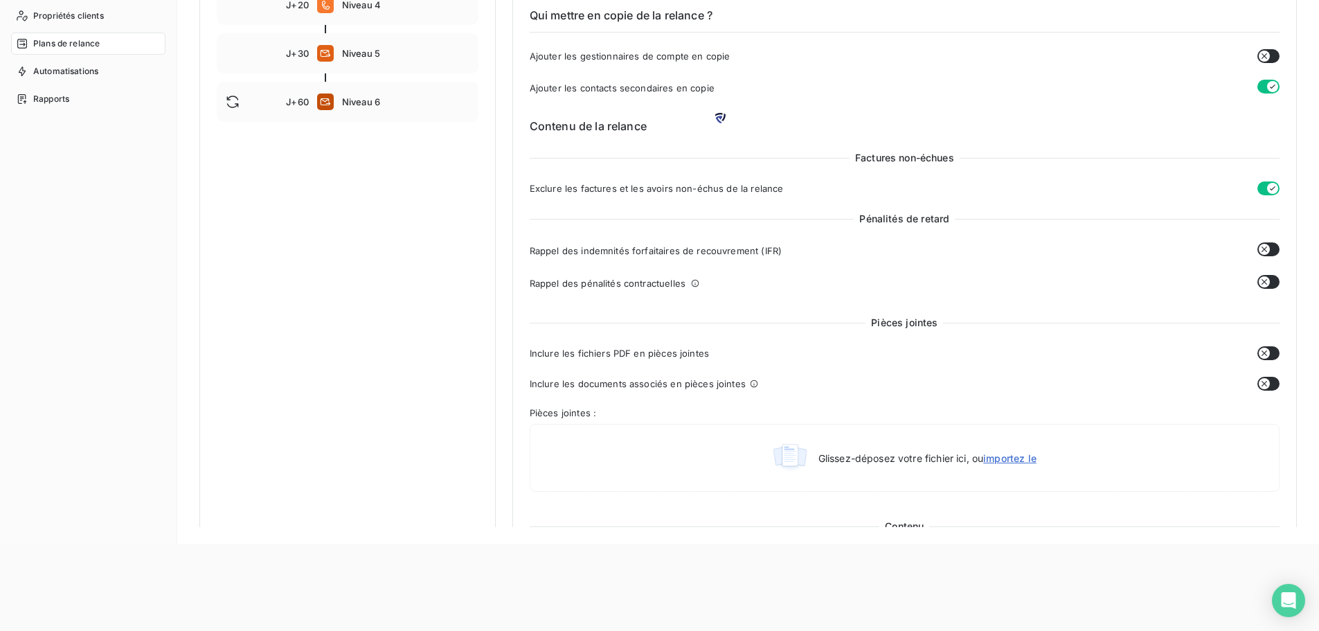
scroll to position [0, 0]
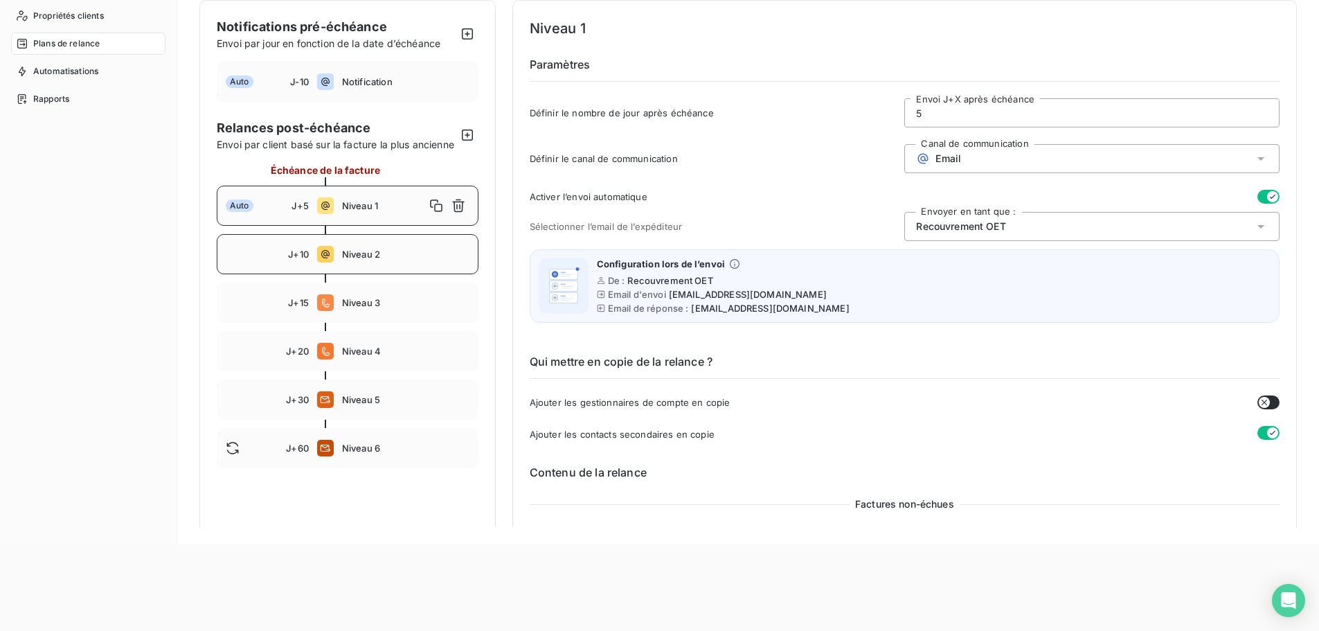
click at [365, 260] on span "Niveau 2" at bounding box center [405, 254] width 127 height 11
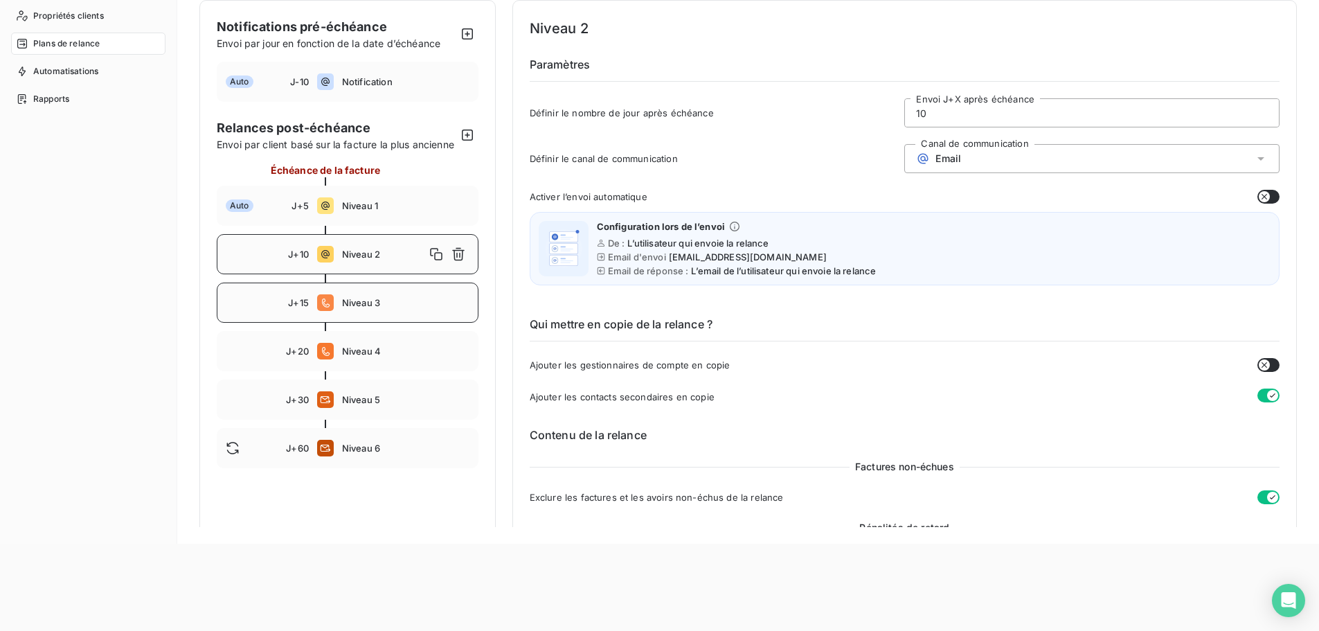
click at [380, 308] on span "Niveau 3" at bounding box center [405, 302] width 127 height 11
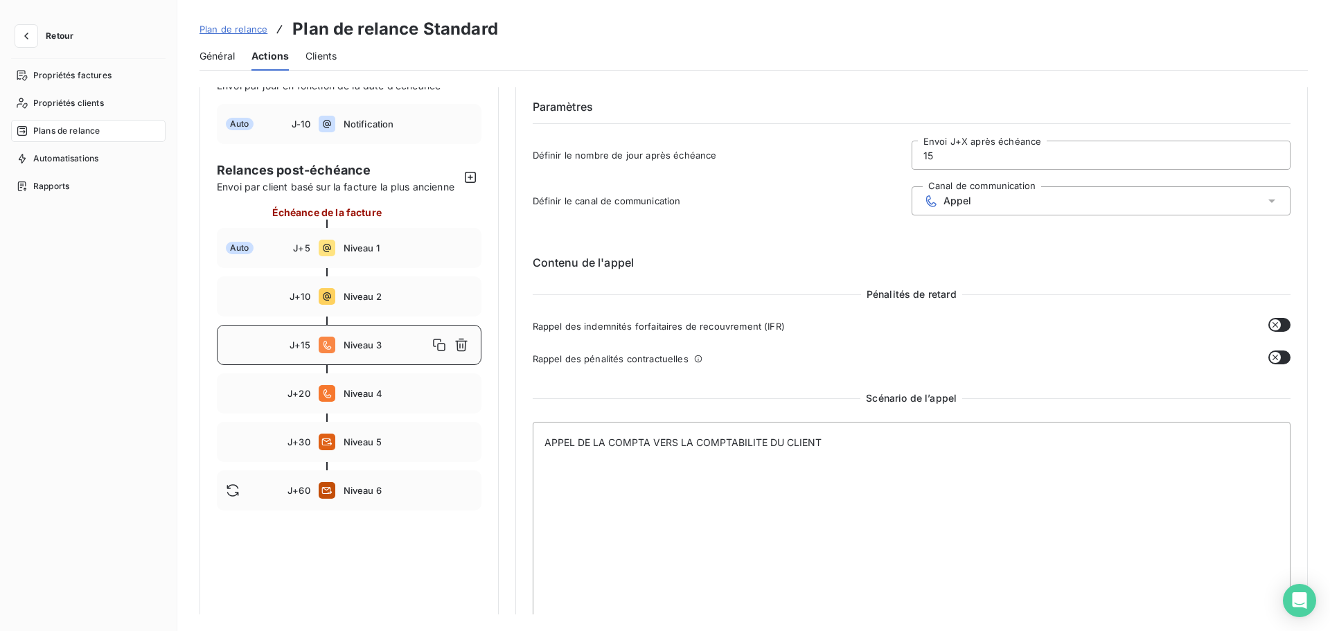
scroll to position [75, 0]
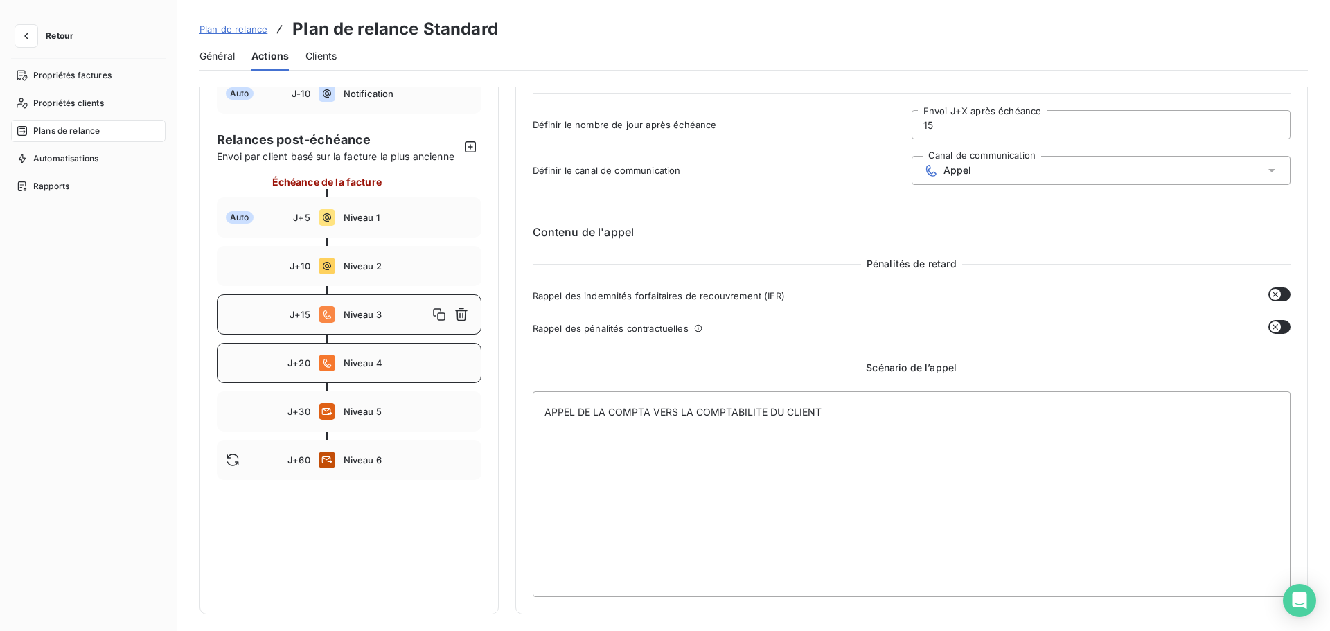
click at [361, 369] on div "J+20 Niveau 4" at bounding box center [349, 363] width 265 height 40
type input "20"
type textarea "APPEL DU RESPONSABLE AFFAIRE A SON CLIENT"
click at [355, 325] on div "J+15 Niveau 3" at bounding box center [349, 314] width 265 height 40
type input "15"
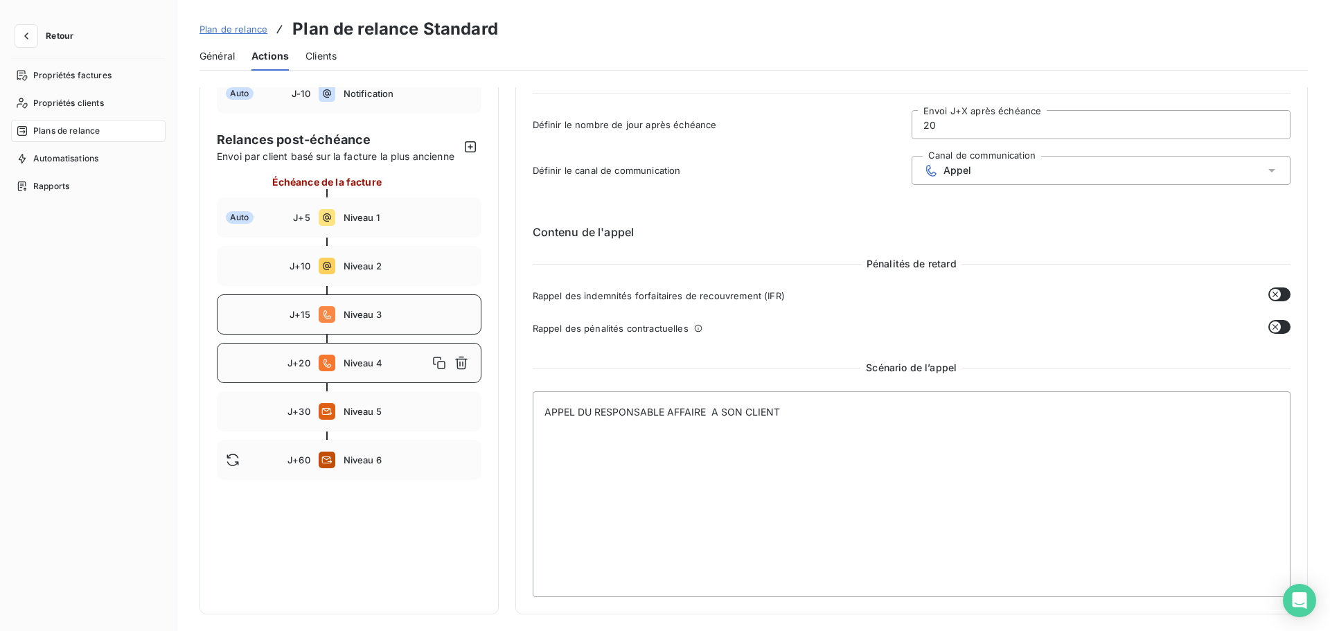
type textarea "APPEL DE LA COMPTA VERS LA COMPTABILITE DU CLIENT"
click at [375, 361] on span "Niveau 4" at bounding box center [407, 362] width 129 height 11
type input "20"
type textarea "APPEL DU RESPONSABLE AFFAIRE A SON CLIENT"
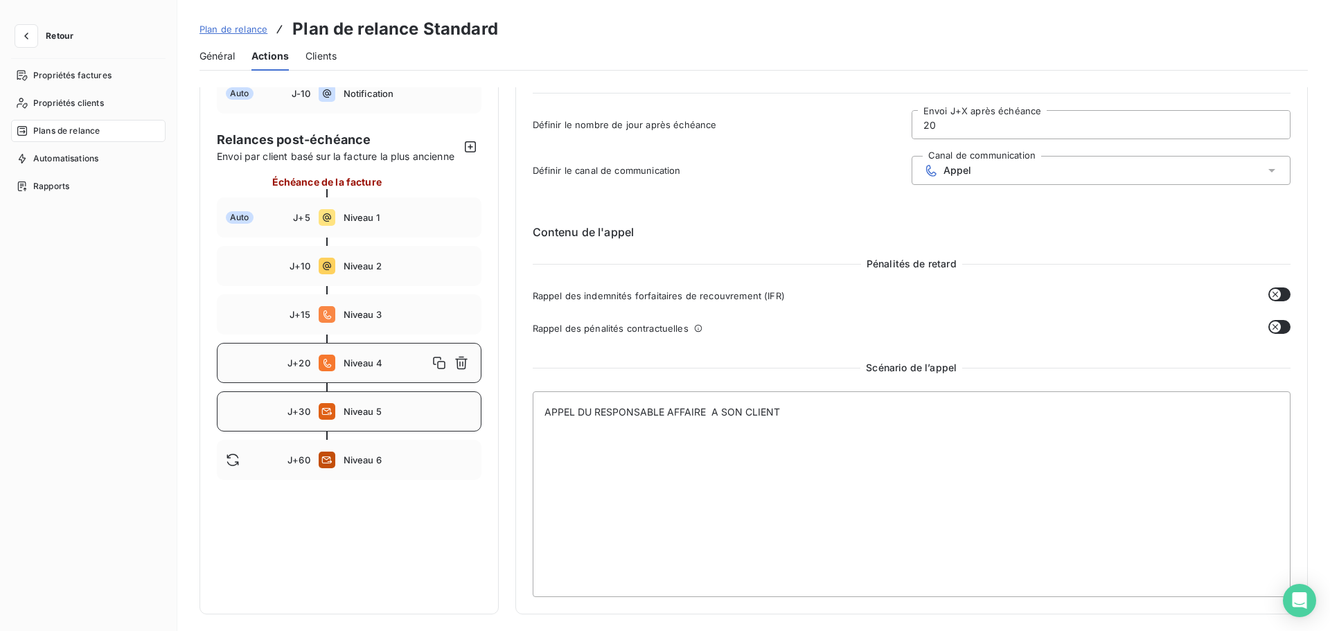
click at [388, 432] on div at bounding box center [349, 435] width 265 height 8
click at [384, 416] on span "Niveau 5" at bounding box center [407, 411] width 129 height 11
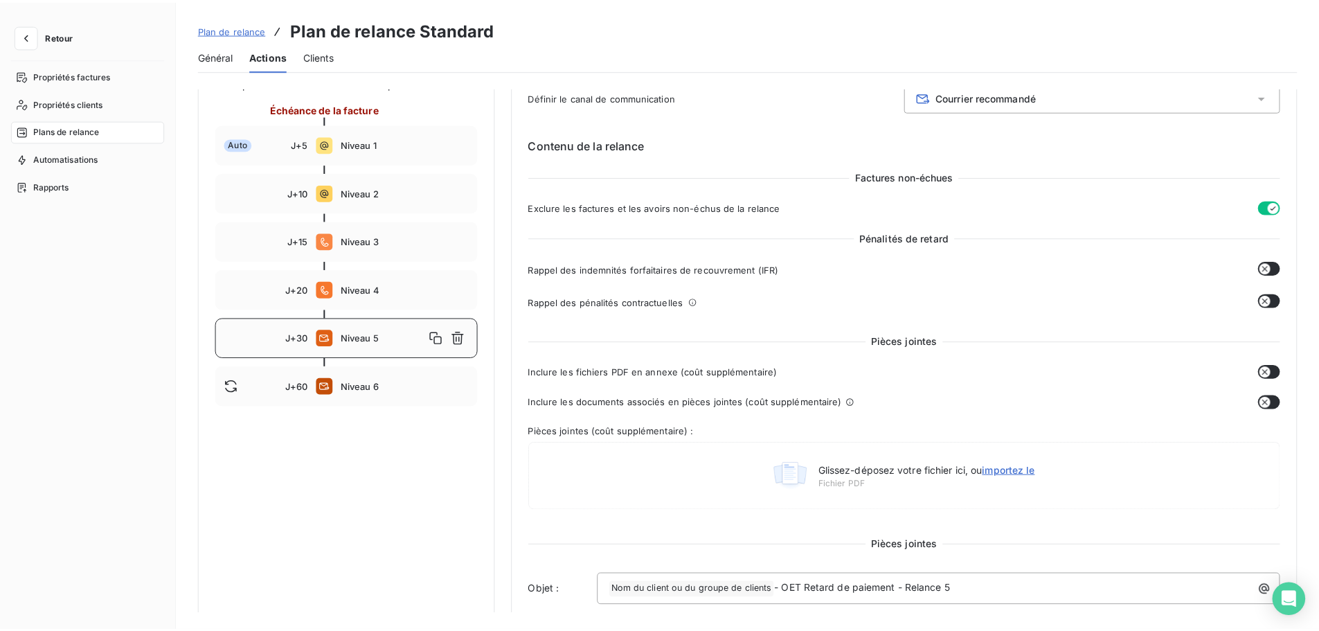
scroll to position [0, 0]
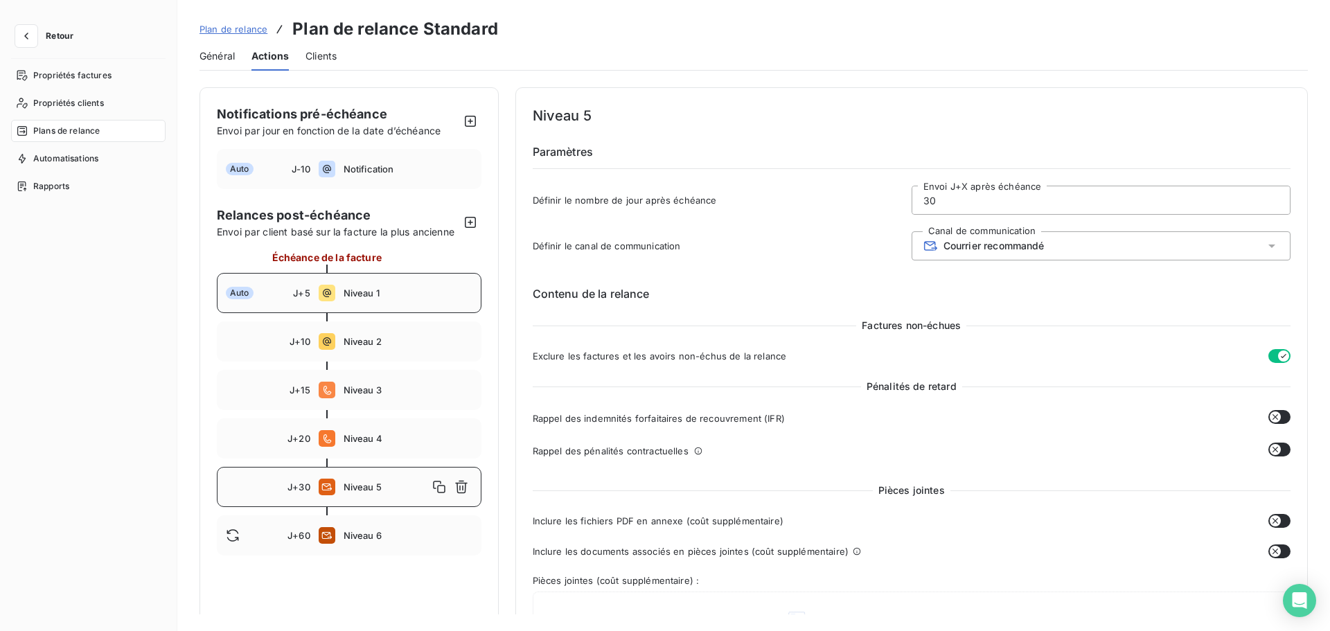
click at [323, 295] on icon at bounding box center [327, 293] width 8 height 8
type input "5"
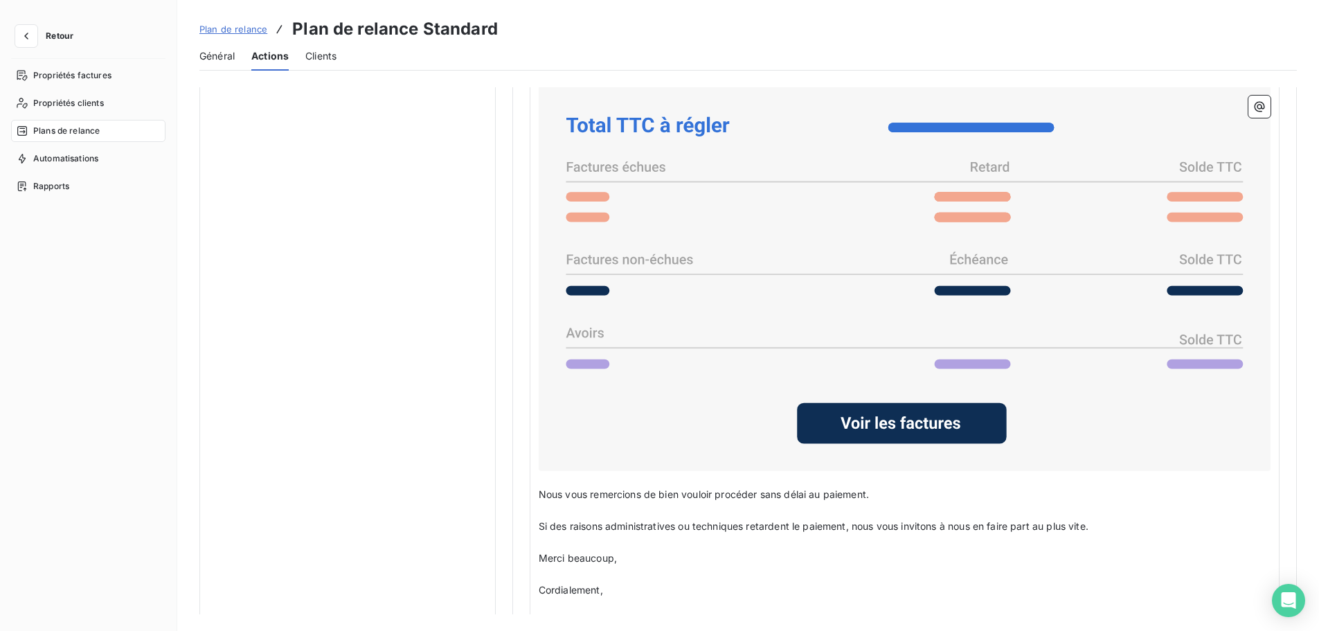
scroll to position [1177, 0]
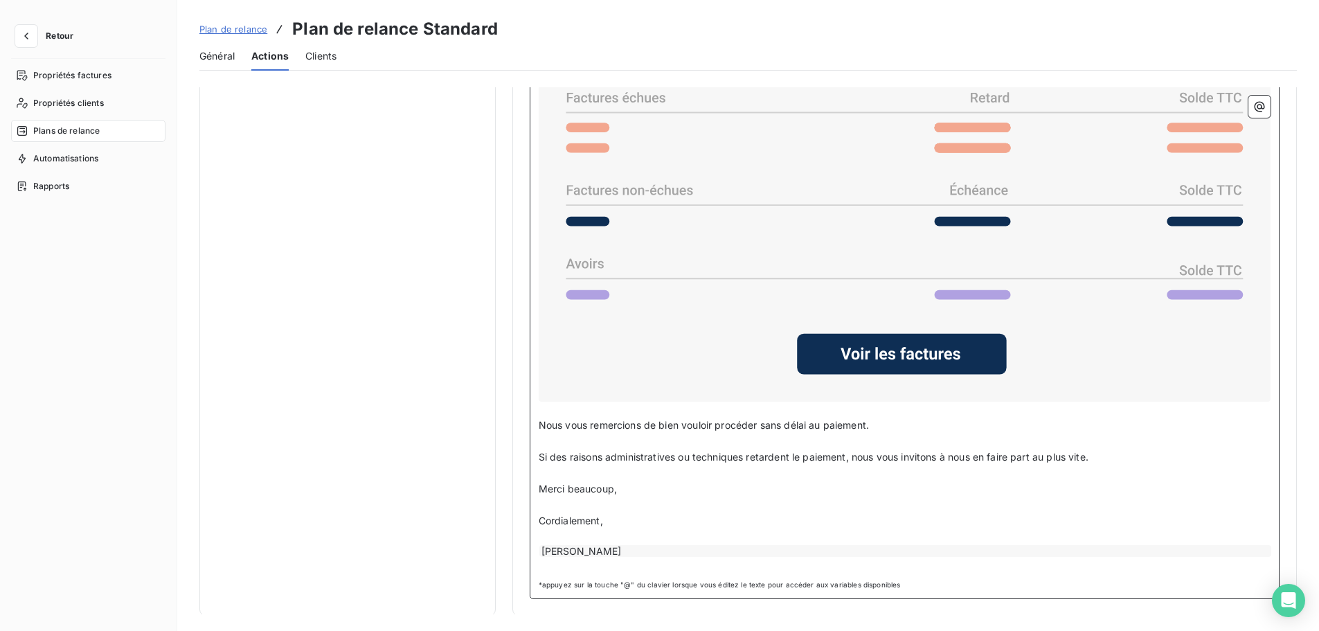
click at [595, 481] on span "Cordialement," at bounding box center [571, 521] width 64 height 12
drag, startPoint x: 627, startPoint y: 484, endPoint x: 539, endPoint y: 482, distance: 88.0
click at [539, 481] on p "Merci beaucoup," at bounding box center [905, 489] width 732 height 16
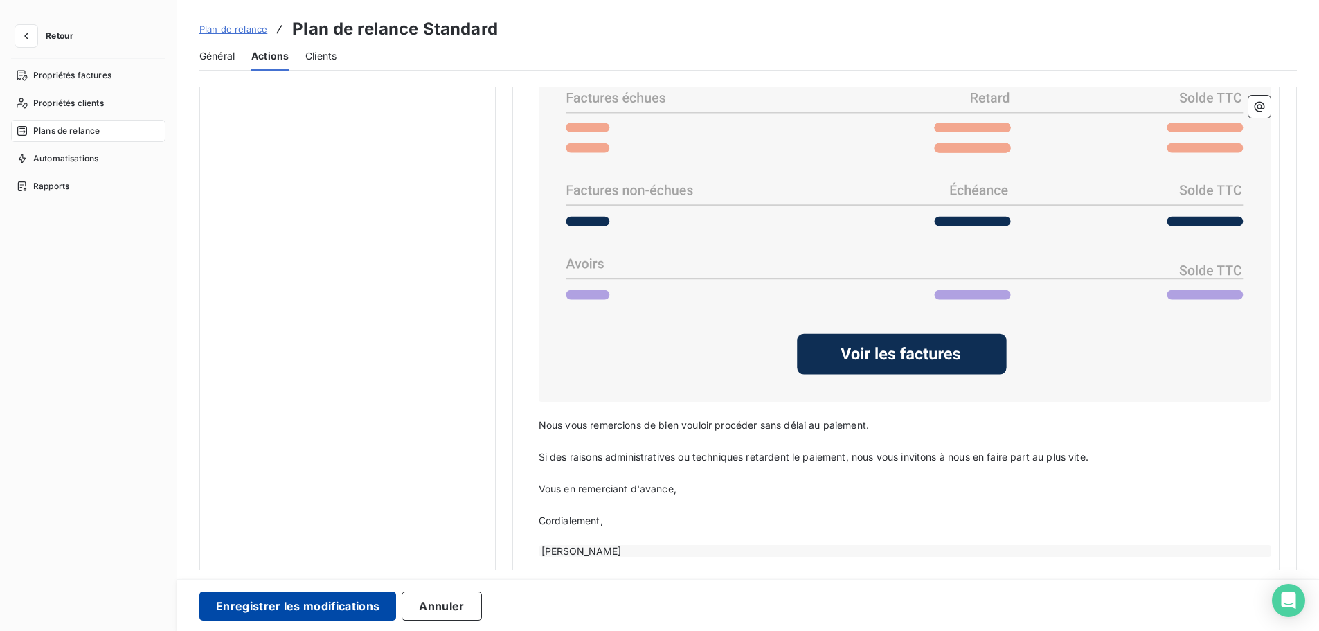
click at [313, 481] on button "Enregistrer les modifications" at bounding box center [297, 605] width 197 height 29
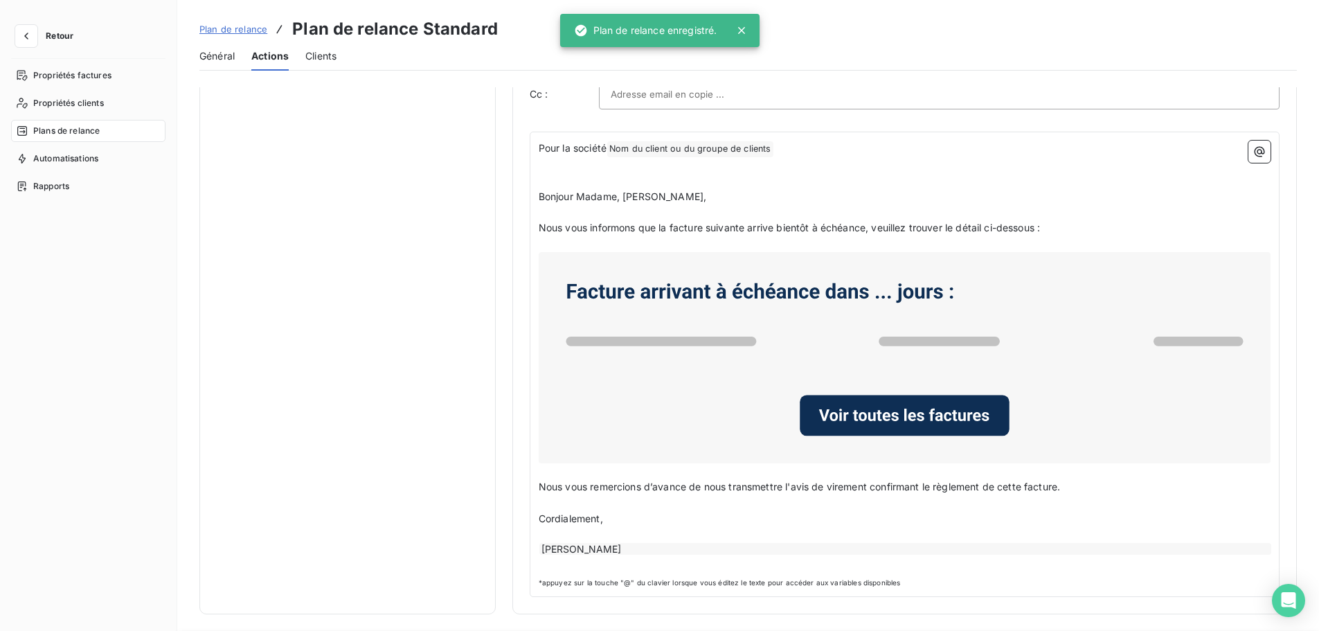
scroll to position [3, 0]
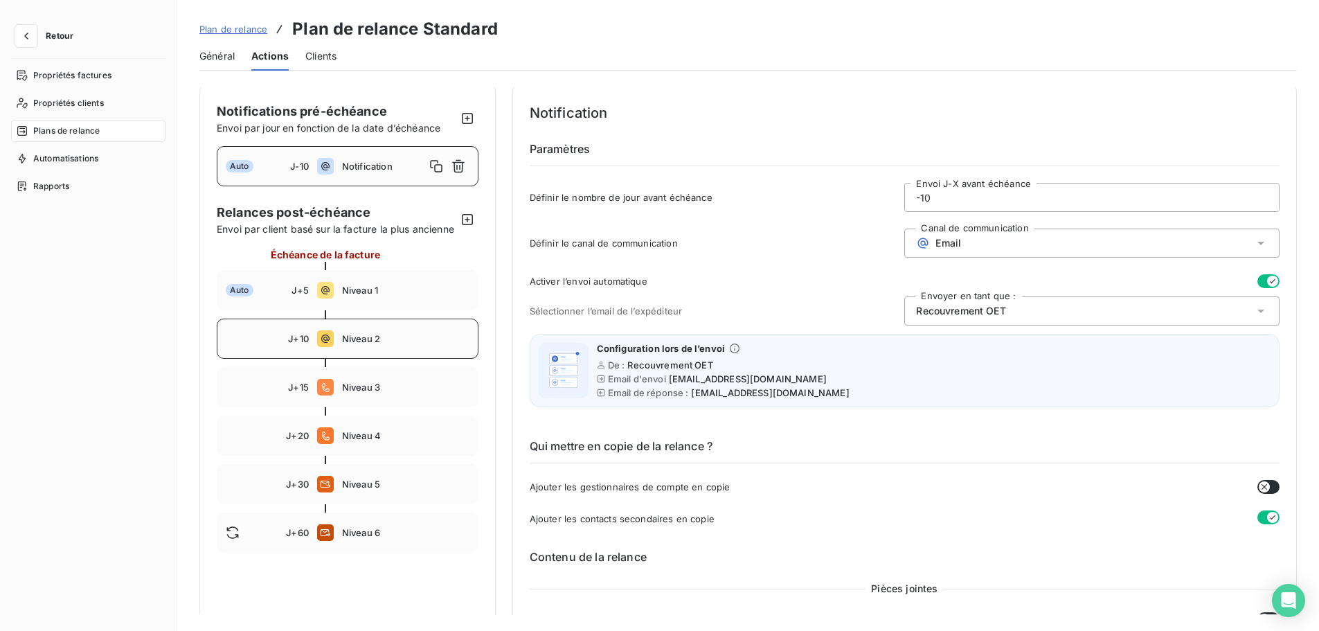
click at [332, 347] on icon at bounding box center [325, 338] width 17 height 17
type input "10"
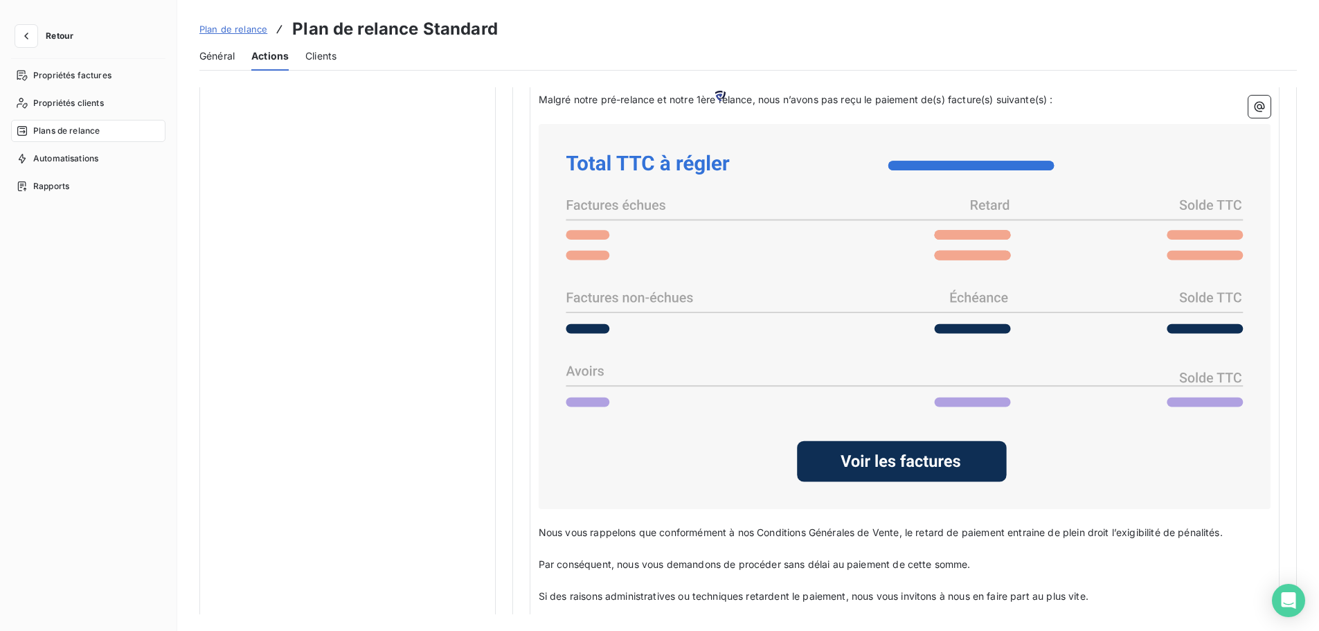
scroll to position [1156, 0]
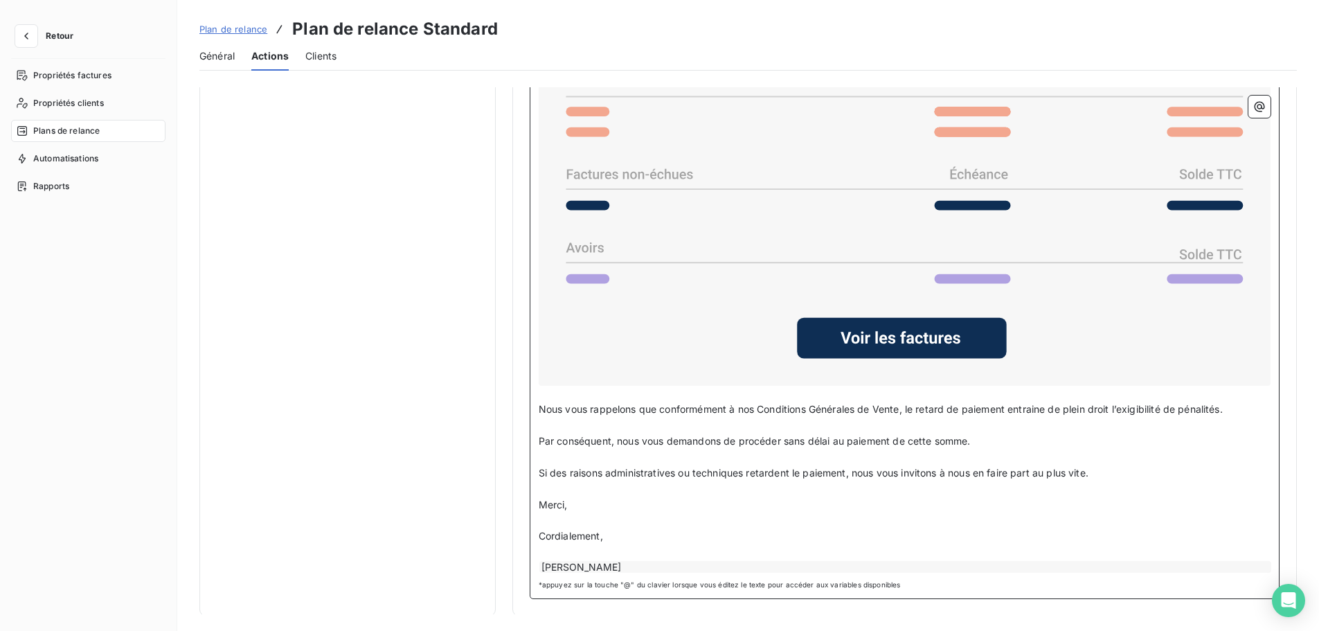
click at [607, 481] on p "﻿" at bounding box center [905, 489] width 732 height 16
drag, startPoint x: 588, startPoint y: 494, endPoint x: 557, endPoint y: 501, distance: 31.9
click at [550, 481] on div "Pour la société Nom du client ou du groupe de clients ﻿ ﻿ ﻿ ﻿ Bonjour Madame, […" at bounding box center [905, 231] width 732 height 685
drag, startPoint x: 557, startPoint y: 501, endPoint x: 573, endPoint y: 506, distance: 16.6
click at [560, 481] on span "Merci," at bounding box center [553, 505] width 29 height 12
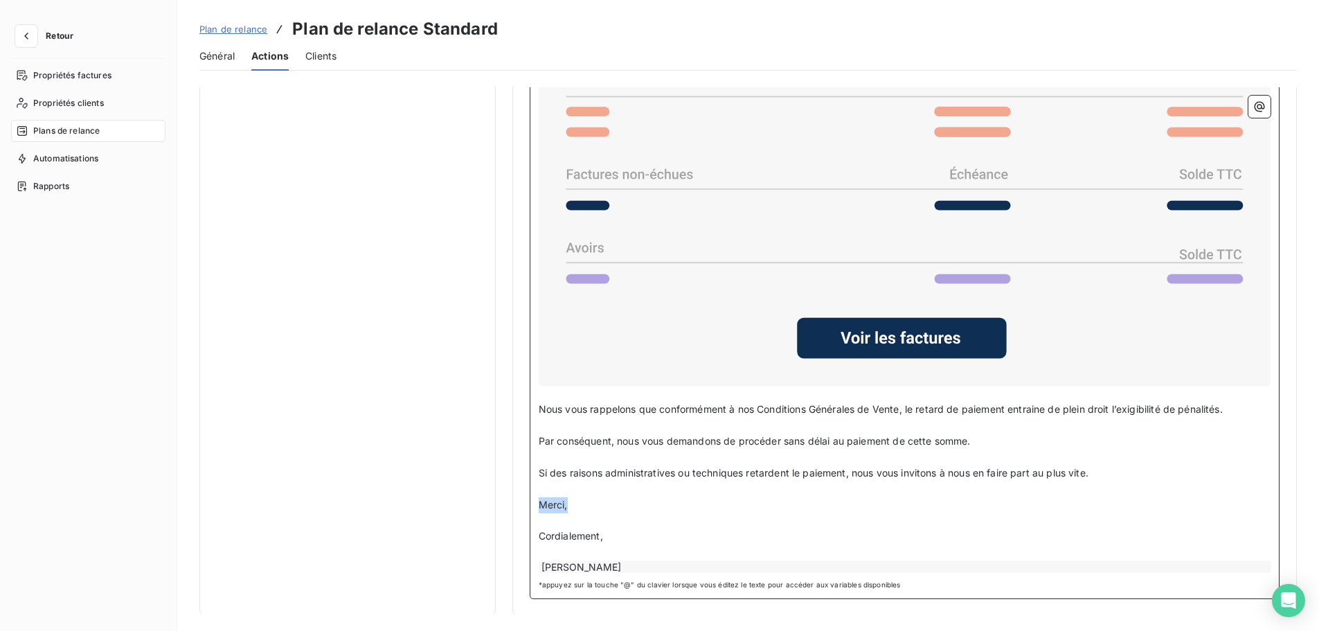
drag, startPoint x: 559, startPoint y: 500, endPoint x: 535, endPoint y: 502, distance: 23.6
click at [535, 481] on div "Pour la société Nom du client ou du groupe de clients ﻿ ﻿ ﻿ ﻿ Bonjour Madame, […" at bounding box center [905, 239] width 750 height 719
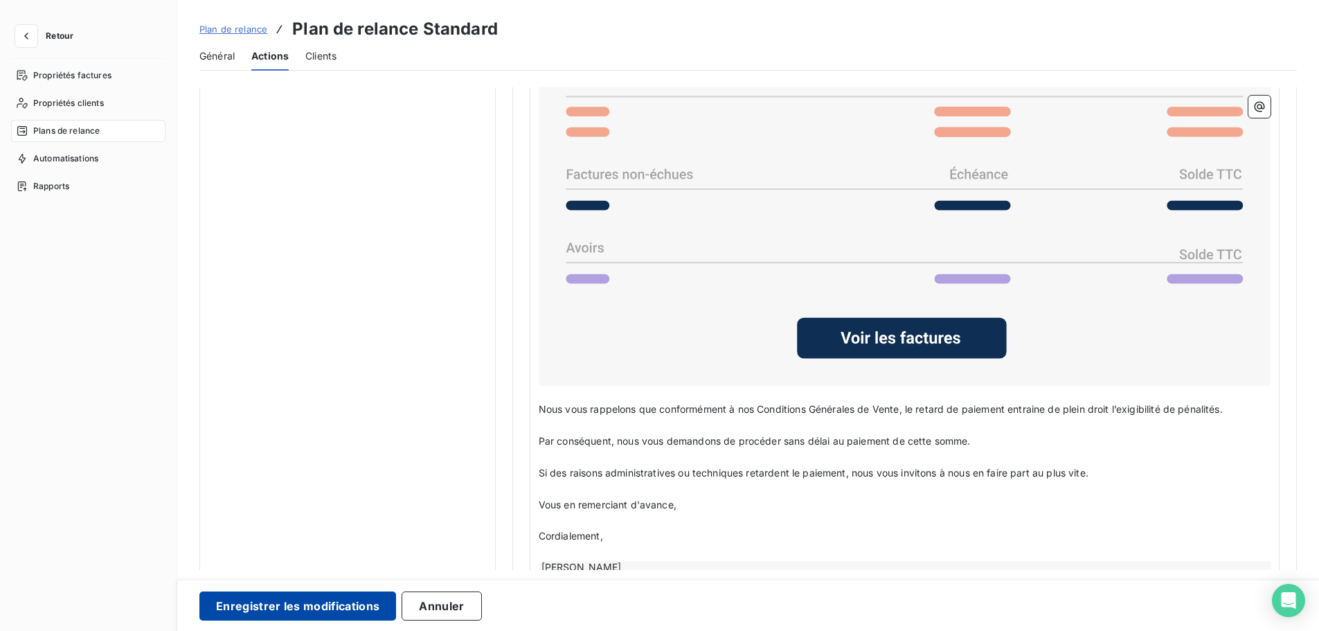
click at [293, 481] on button "Enregistrer les modifications" at bounding box center [297, 605] width 197 height 29
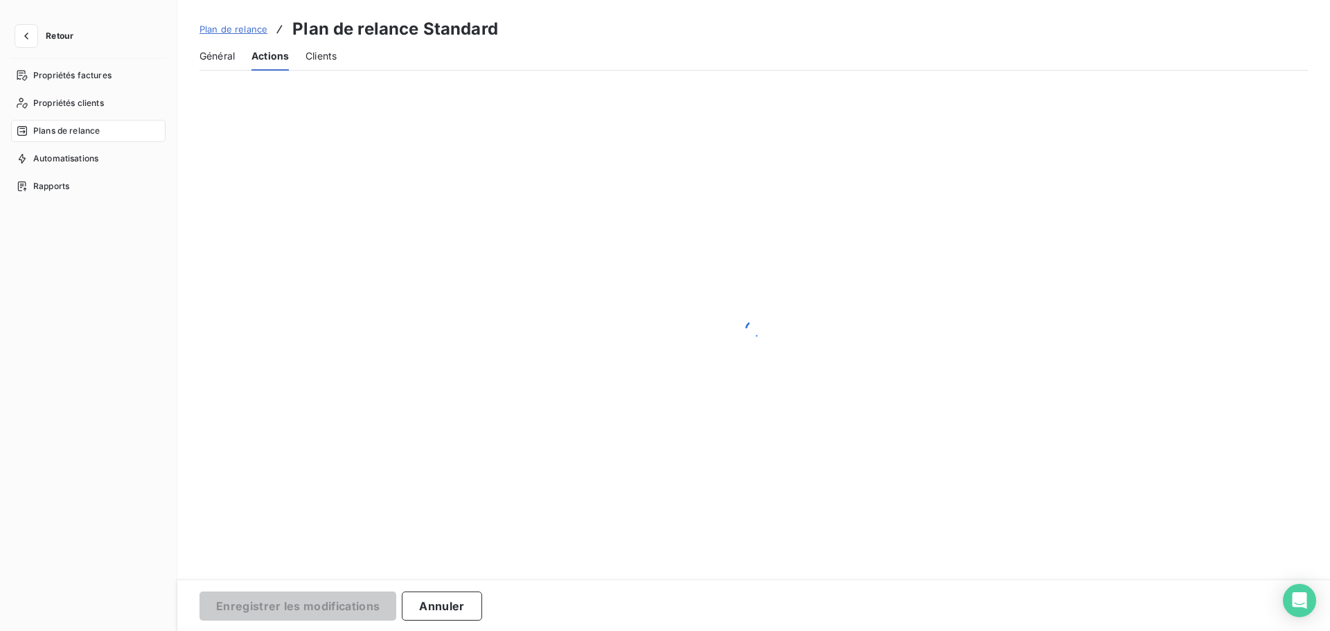
scroll to position [3, 0]
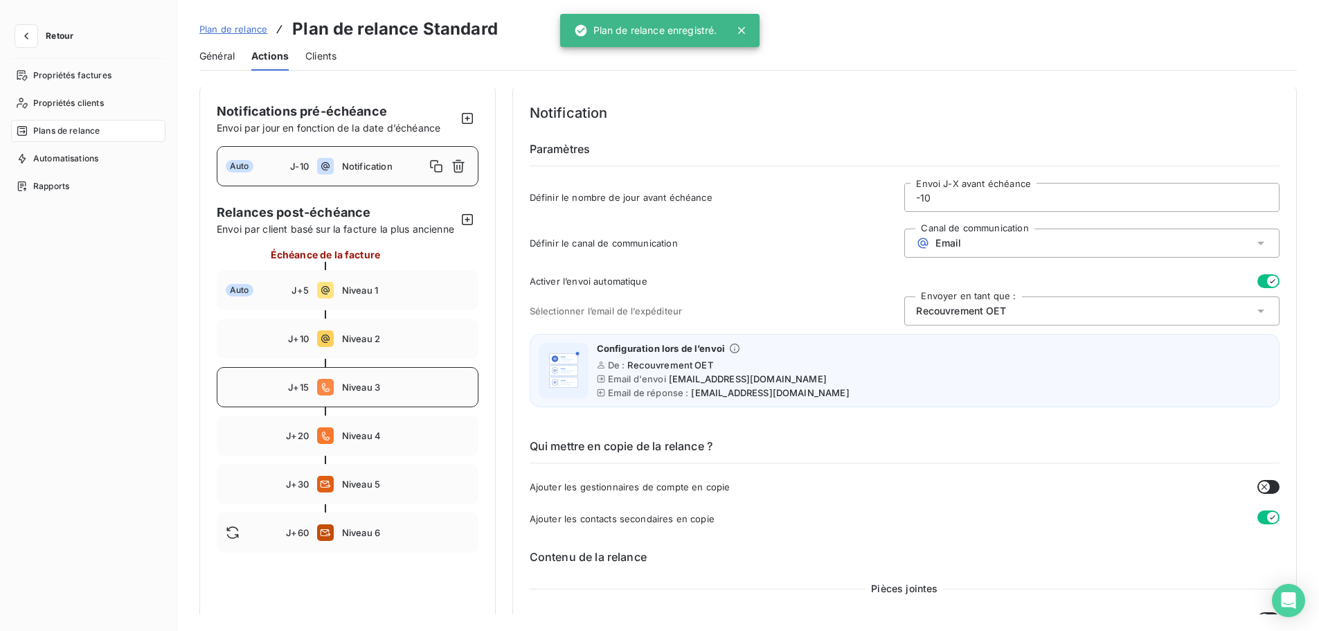
click at [386, 393] on span "Niveau 3" at bounding box center [405, 387] width 127 height 11
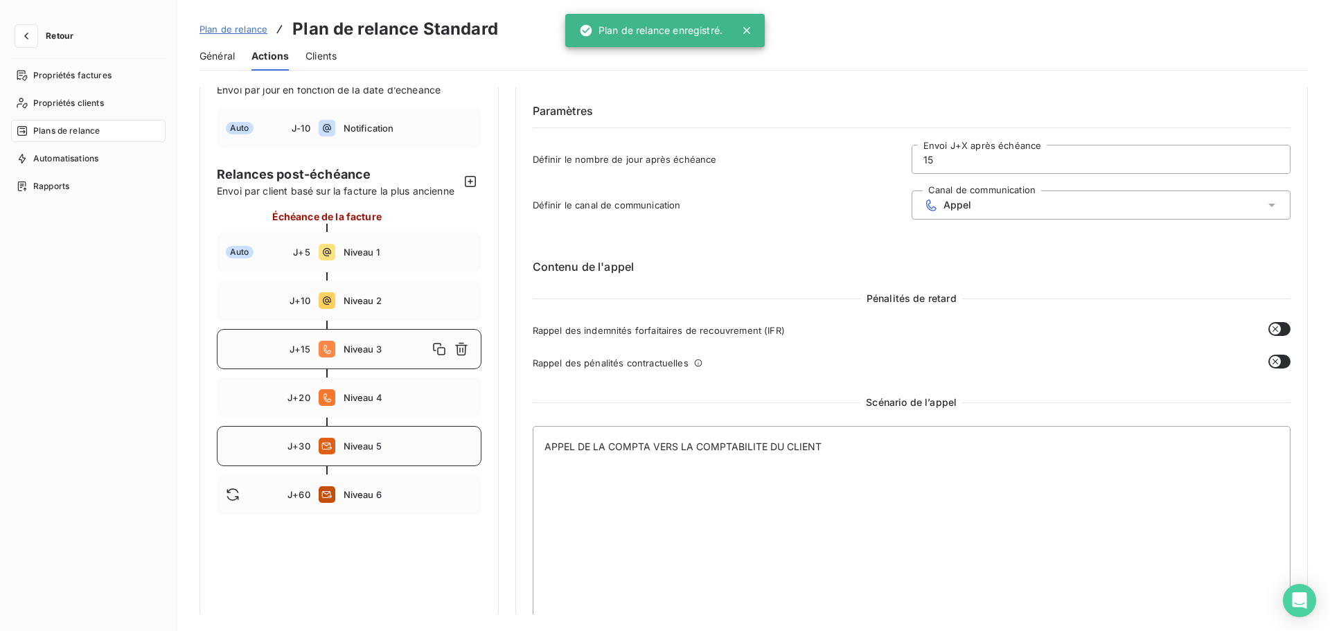
scroll to position [75, 0]
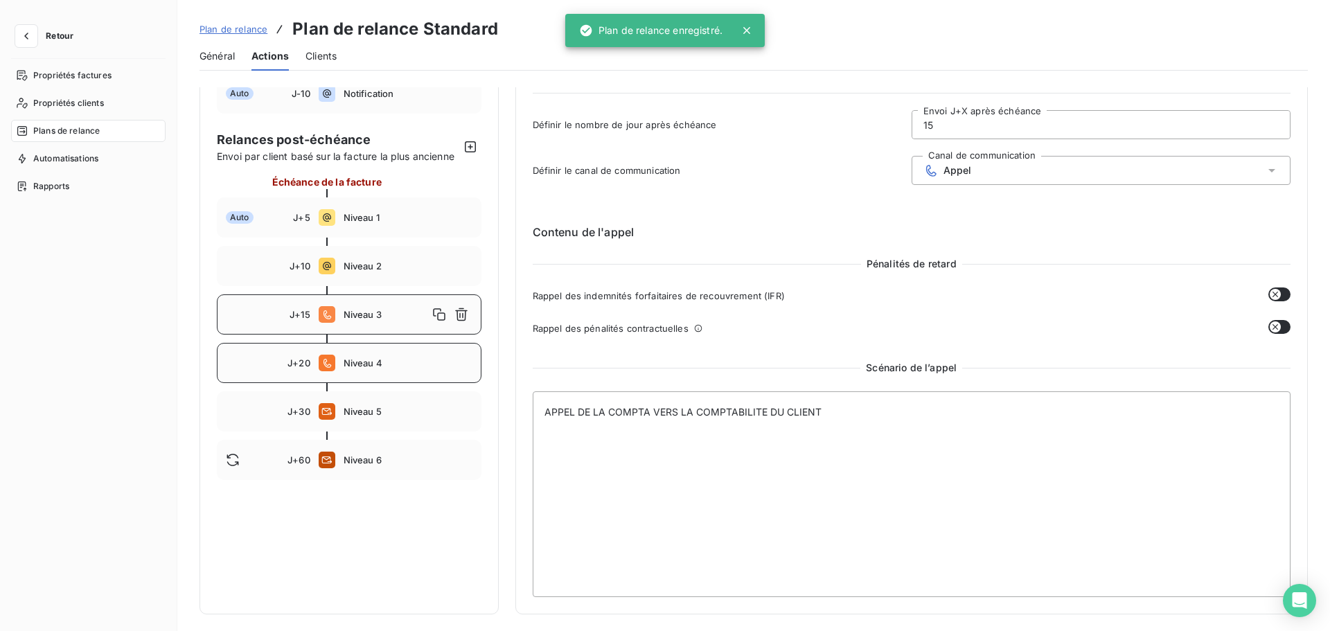
click at [329, 377] on div "J+20 Niveau 4" at bounding box center [349, 363] width 265 height 40
type input "20"
type textarea "APPEL DU RESPONSABLE AFFAIRE A SON CLIENT"
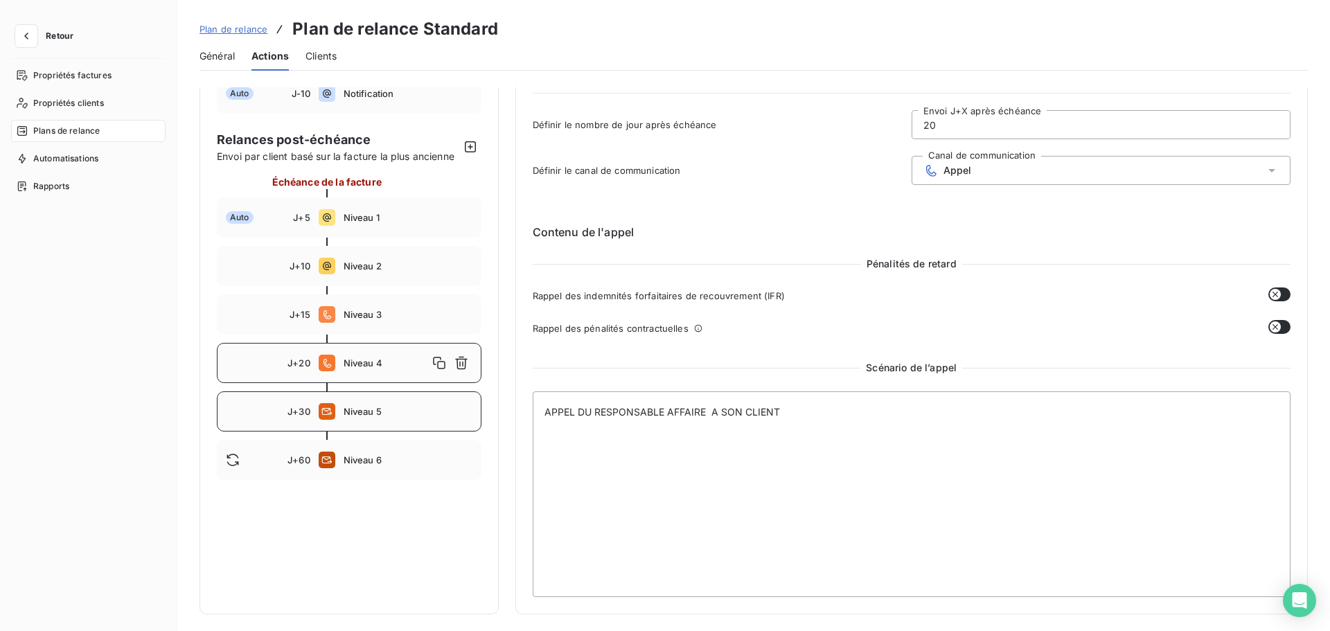
click at [347, 404] on div "J+30 Niveau 5" at bounding box center [349, 411] width 265 height 40
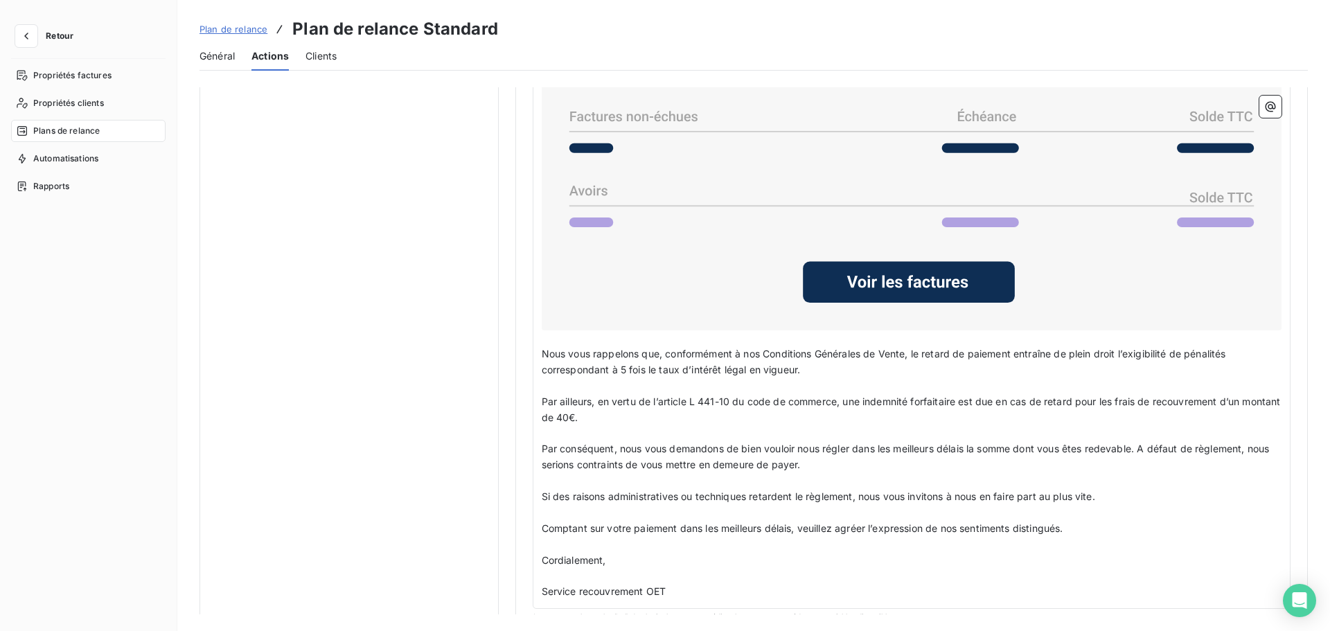
scroll to position [980, 0]
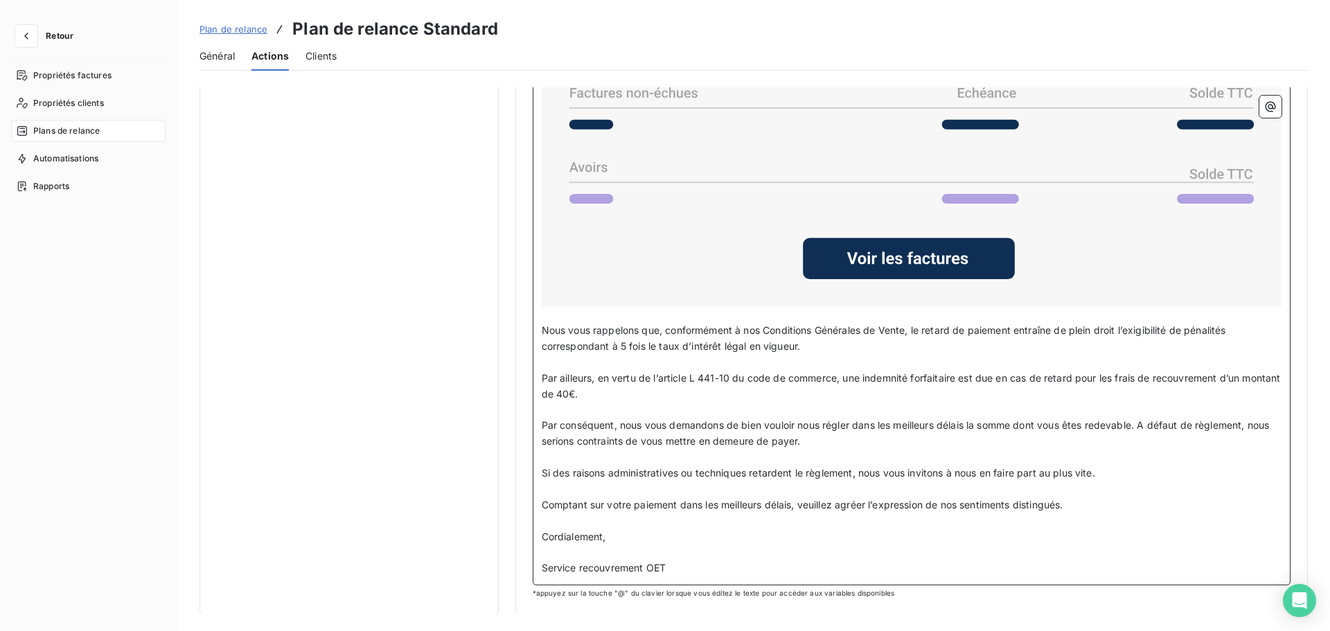
click at [674, 348] on span "Nous vous rappelons que, conformément à nos Conditions Générales de Vente, le r…" at bounding box center [885, 338] width 687 height 28
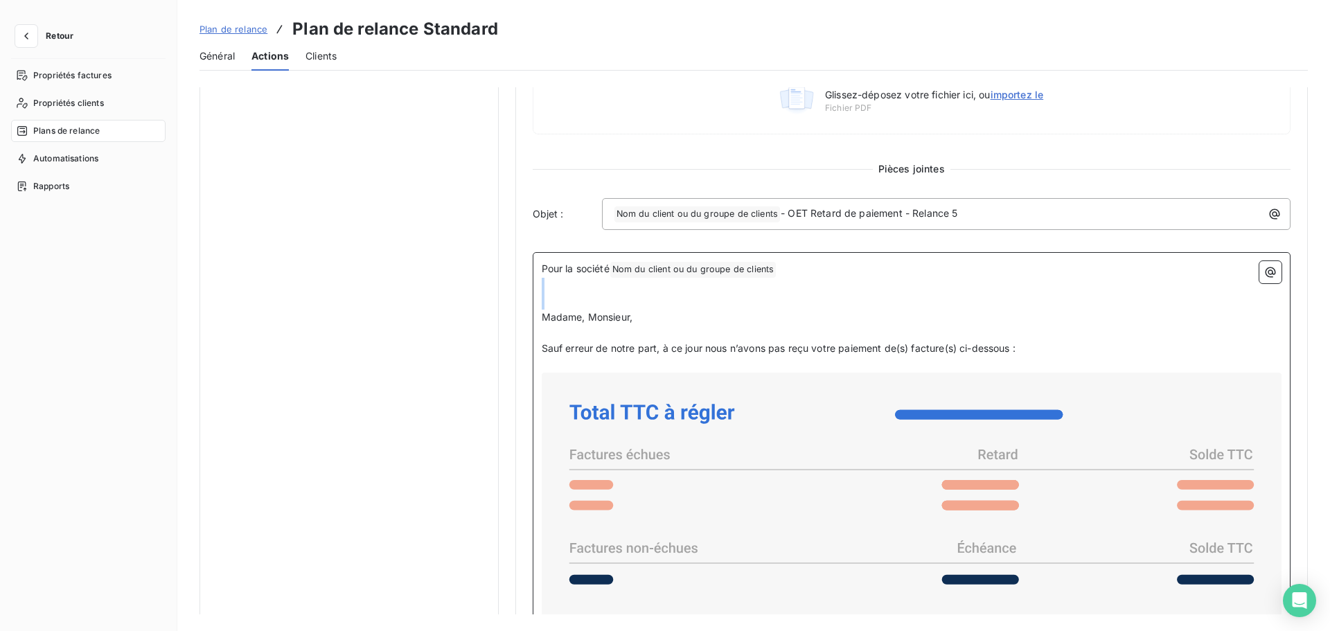
scroll to position [514, 0]
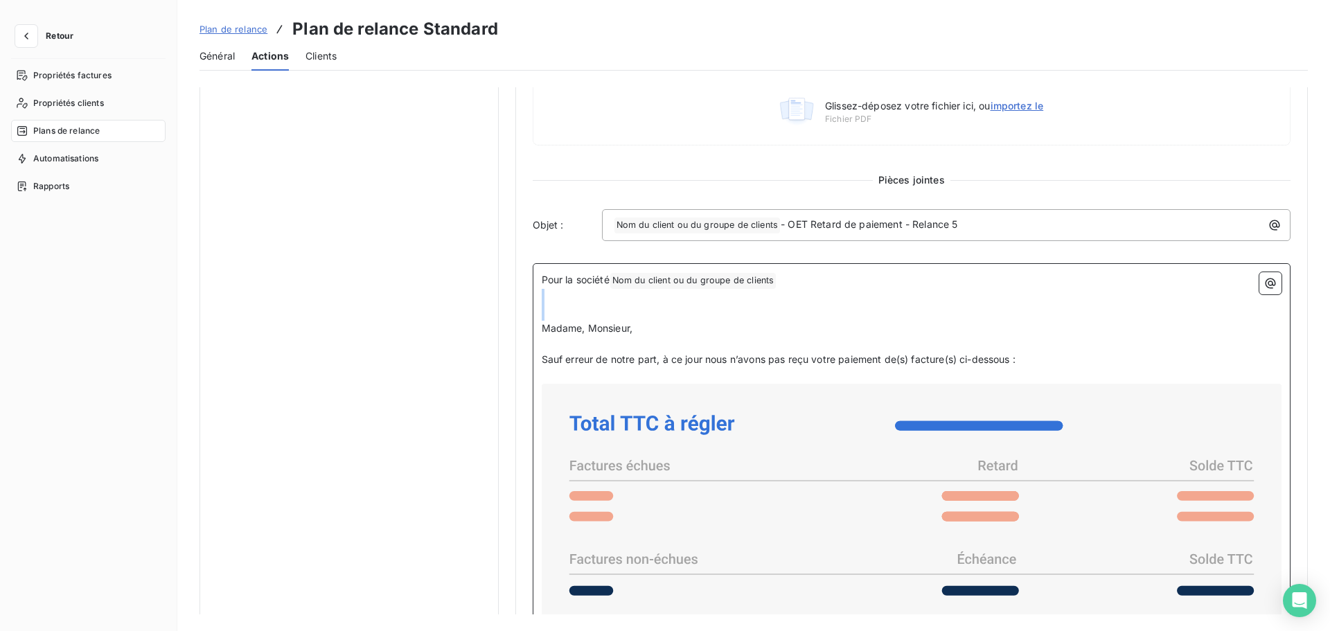
drag, startPoint x: 539, startPoint y: 275, endPoint x: 1031, endPoint y: 356, distance: 498.3
copy div "Madame, Monsieur, ﻿ Sauf erreur de notre part, à ce jour nous n’avons pas reçu …"
drag, startPoint x: 593, startPoint y: 476, endPoint x: 613, endPoint y: 452, distance: 30.5
click at [594, 475] on icon at bounding box center [911, 578] width 729 height 378
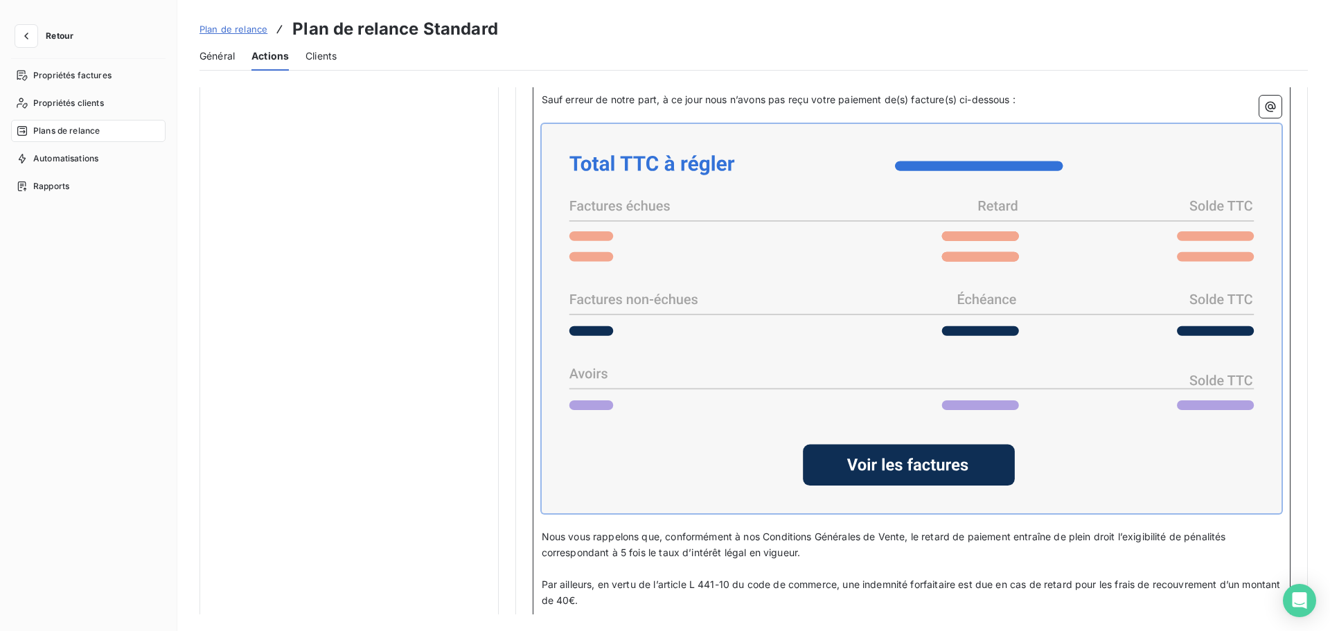
scroll to position [980, 0]
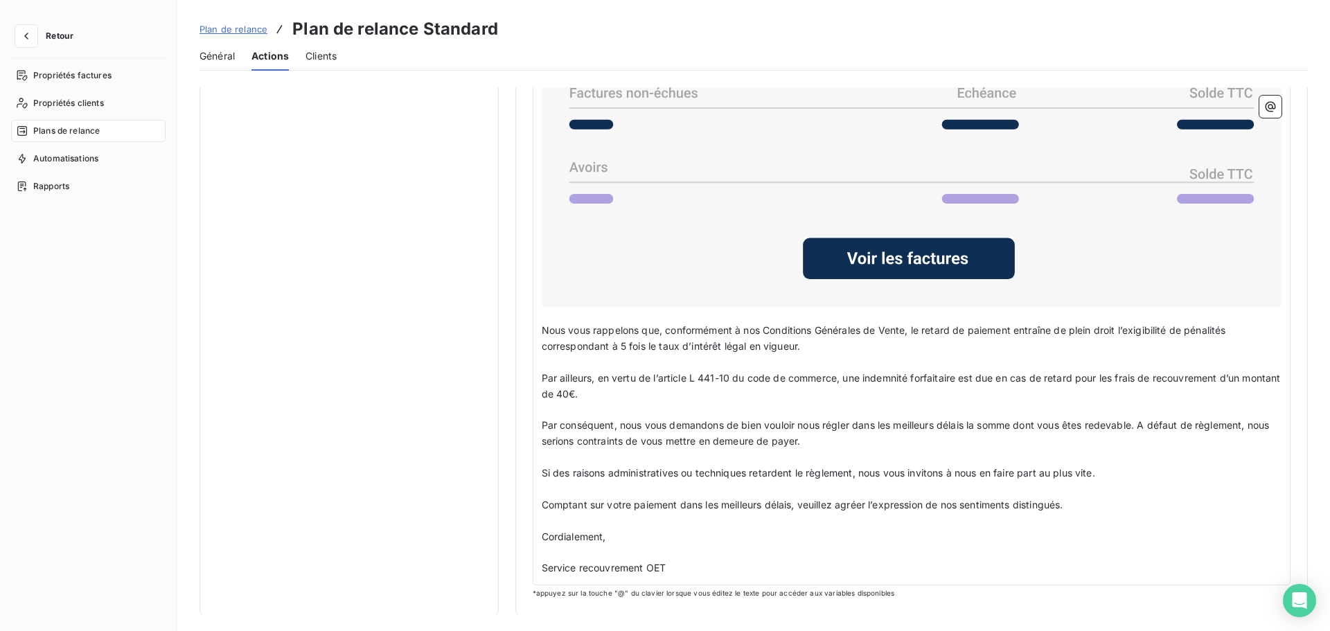
drag, startPoint x: 538, startPoint y: 325, endPoint x: 848, endPoint y: 393, distance: 317.6
click at [961, 440] on div "Pour la société Nom du client ou du groupe de clients ﻿ ﻿ ﻿ ﻿ Madame, Monsieur,…" at bounding box center [912, 191] width 758 height 788
click at [580, 359] on p "﻿" at bounding box center [912, 363] width 740 height 16
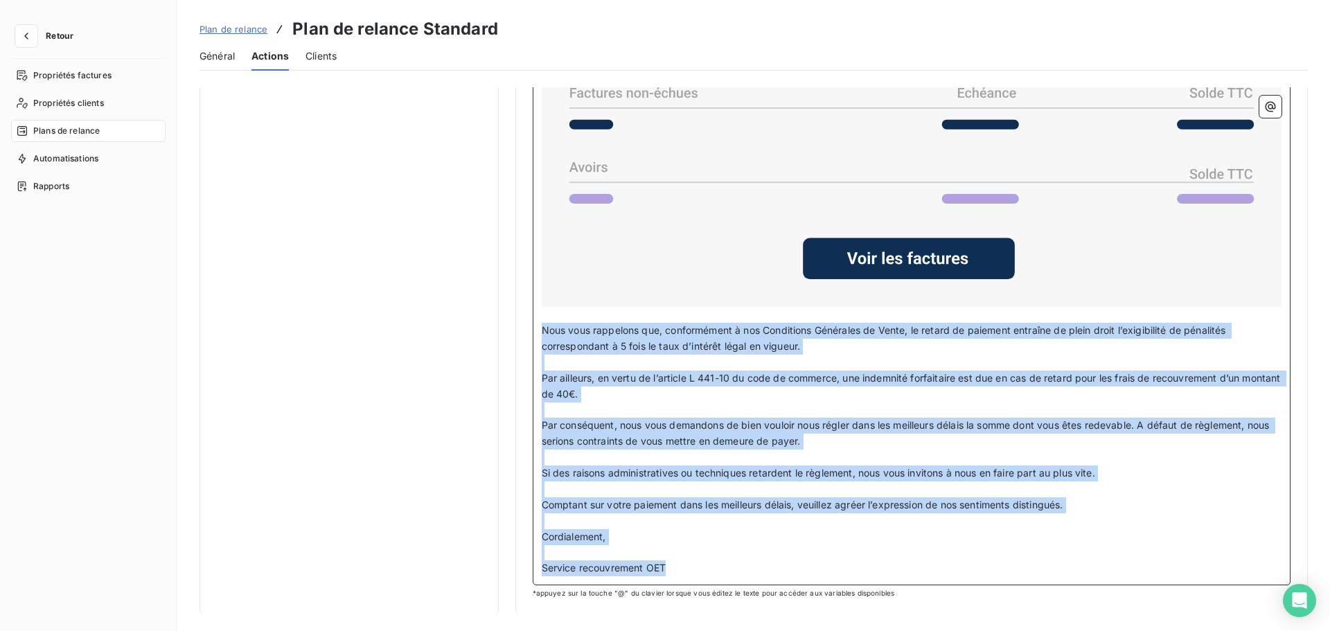
drag, startPoint x: 540, startPoint y: 328, endPoint x: 1057, endPoint y: 580, distance: 574.8
click at [1057, 481] on div "Pour la société Nom du client ou du groupe de clients ﻿ ﻿ ﻿ ﻿ Madame, Monsieur,…" at bounding box center [912, 191] width 758 height 788
copy div "Nous vous rappelons que, conformément à nos Conditions Générales de Vente, le r…"
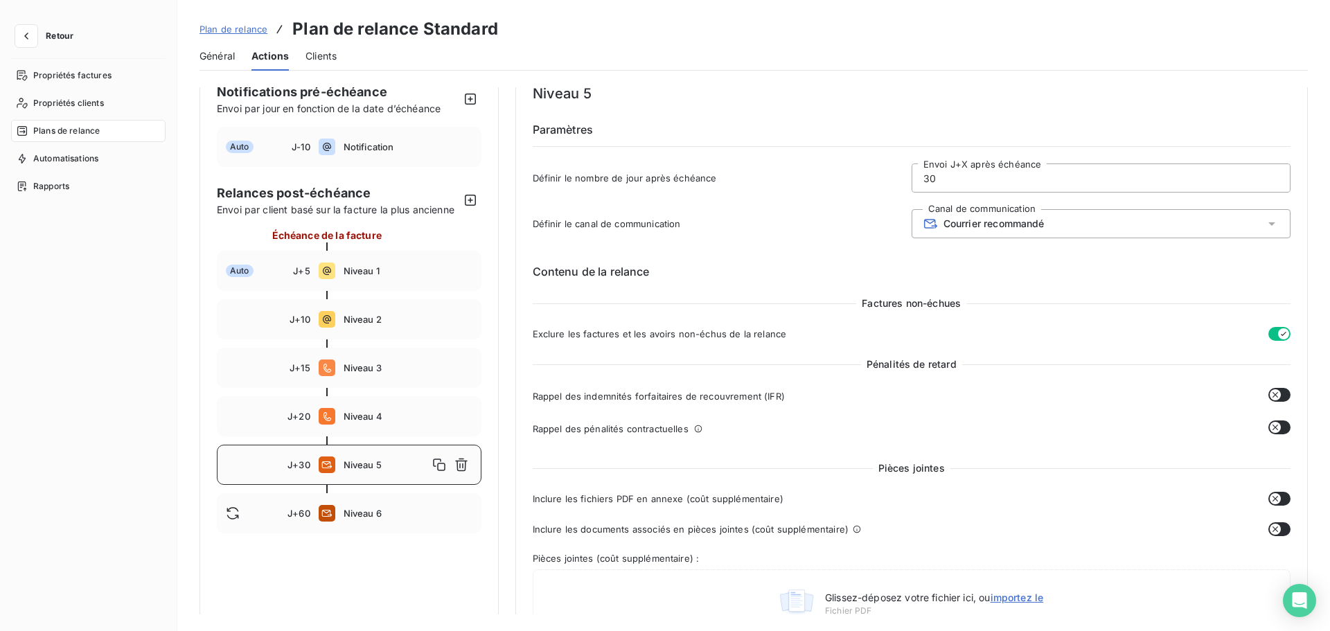
scroll to position [10, 0]
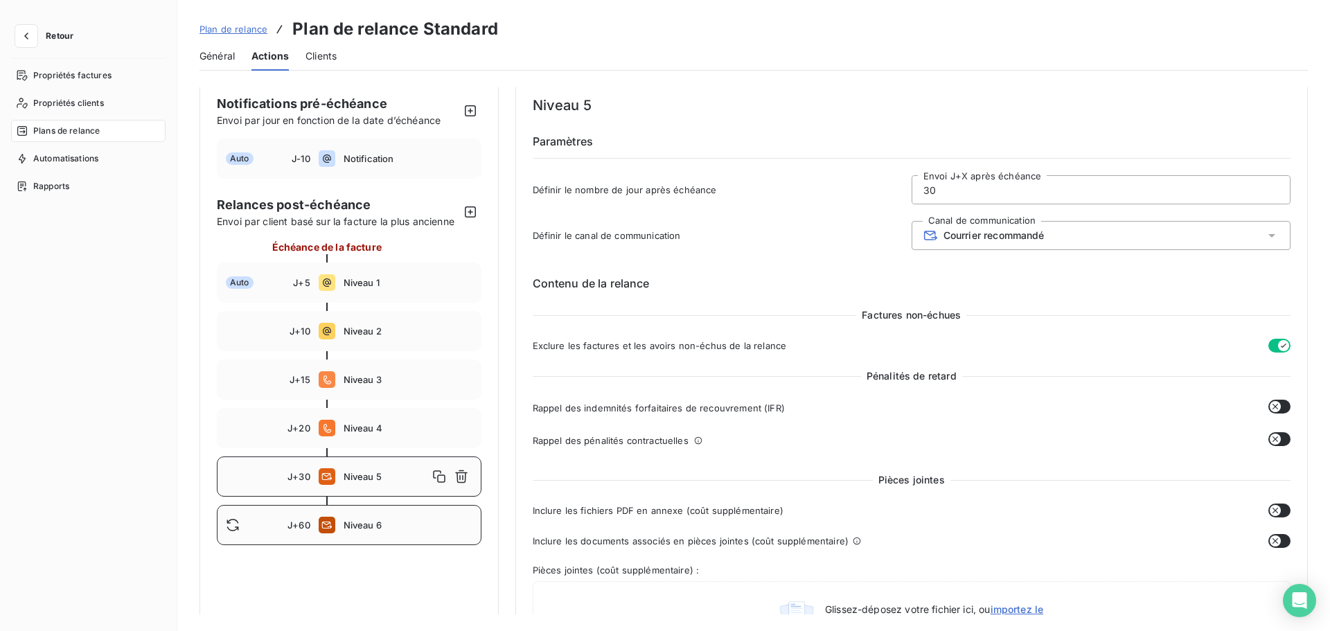
click at [388, 481] on span "Niveau 6" at bounding box center [407, 524] width 129 height 11
type input "60"
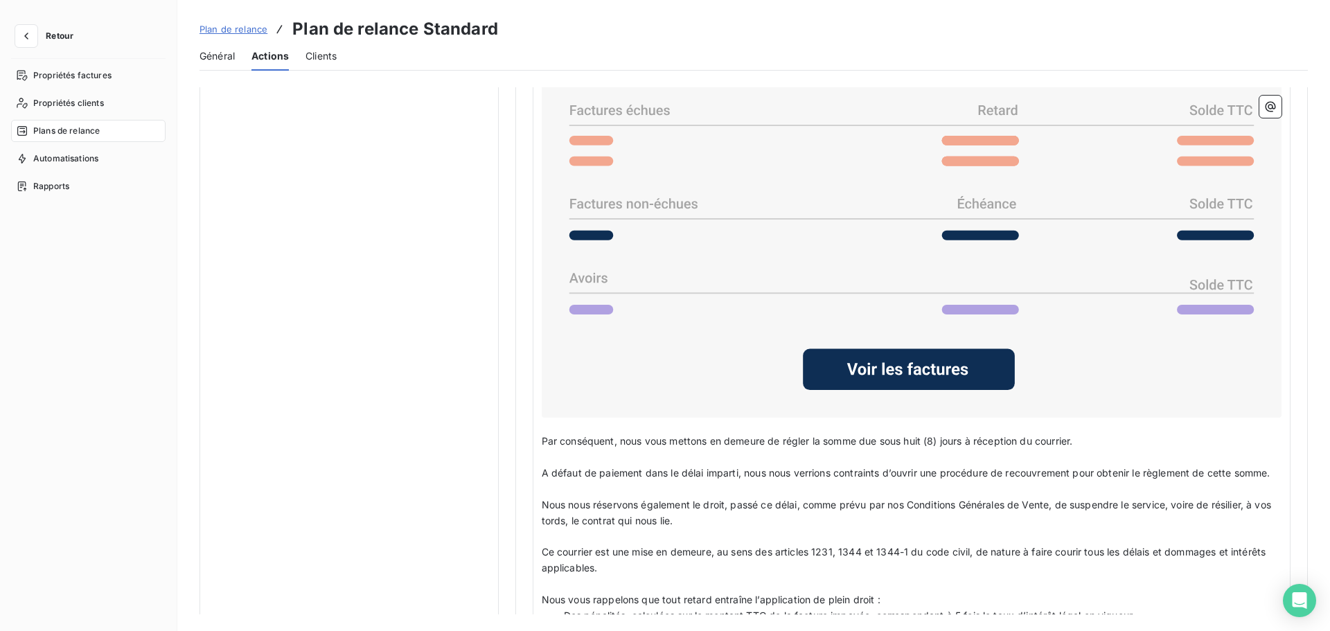
scroll to position [1028, 0]
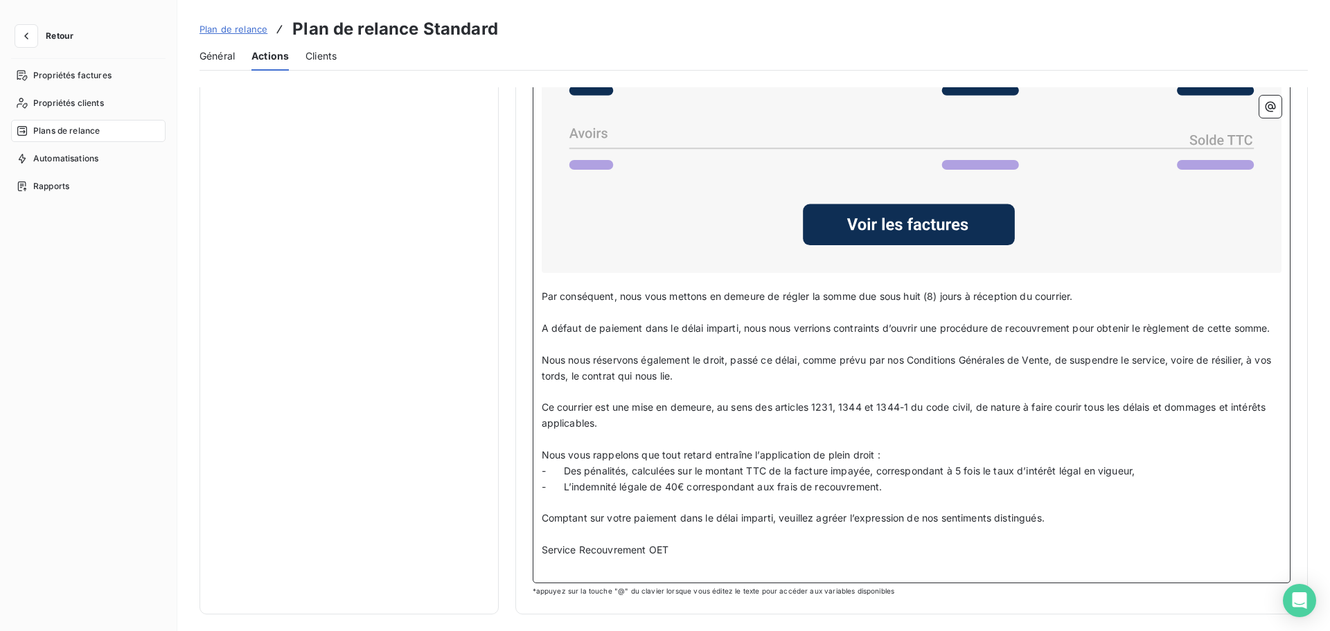
click at [645, 393] on p at bounding box center [912, 392] width 740 height 16
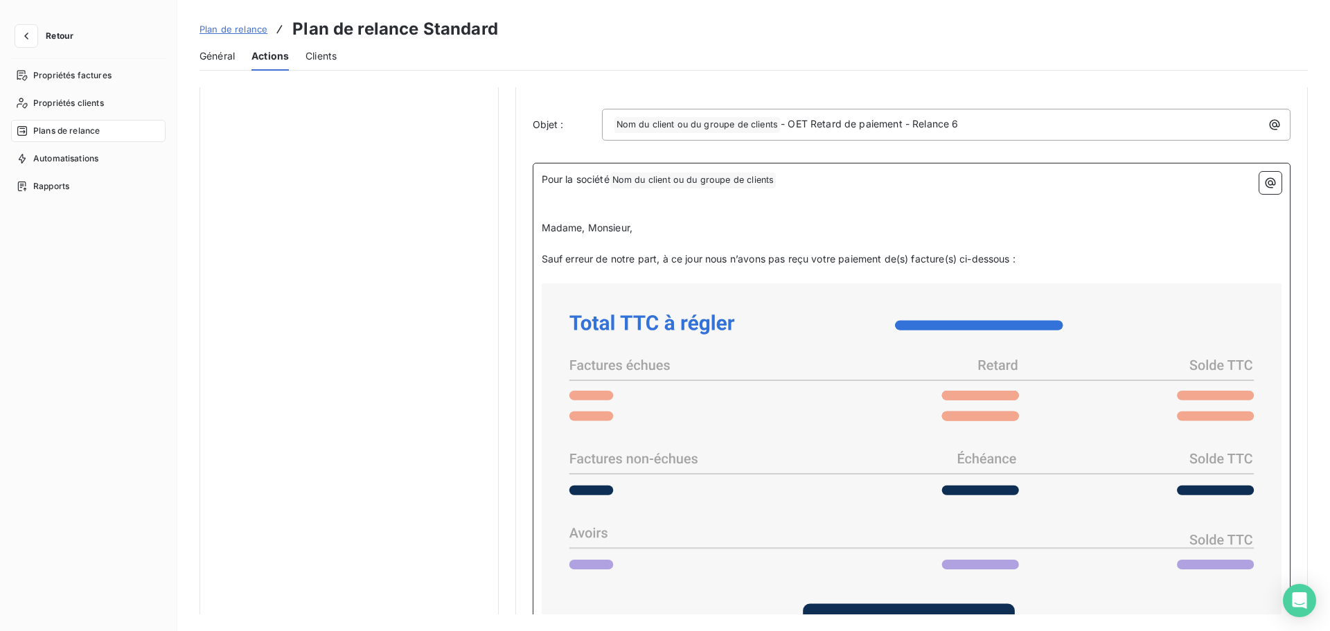
scroll to position [612, 0]
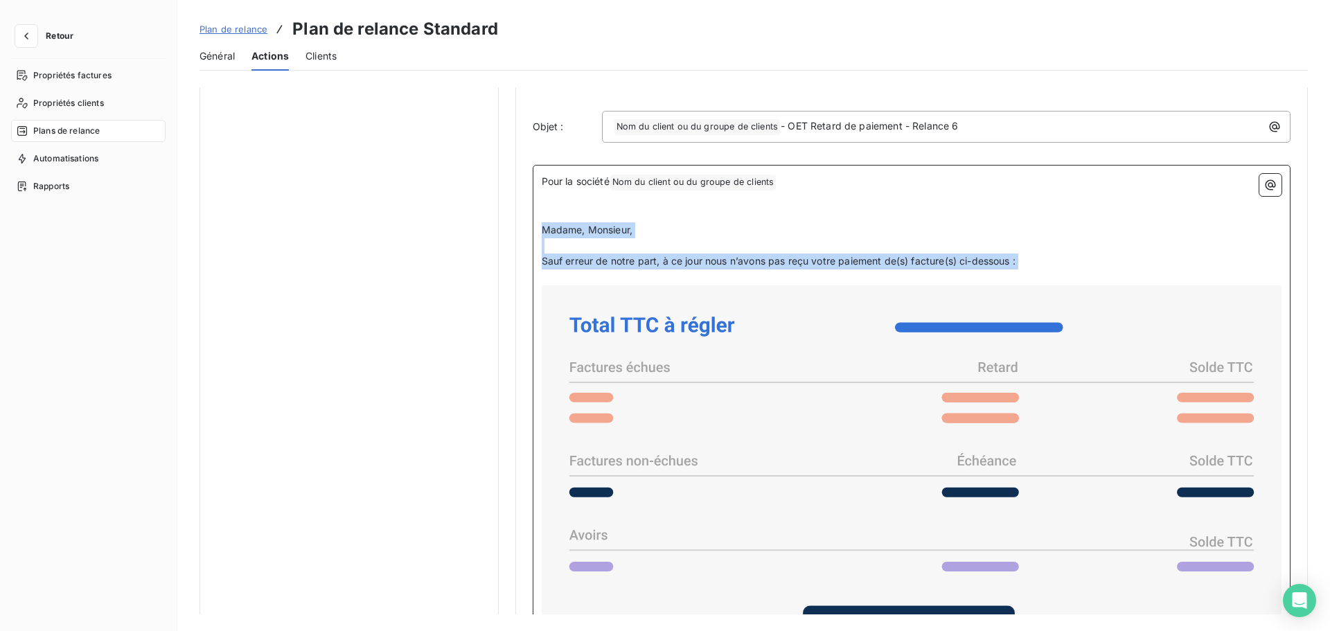
drag, startPoint x: 541, startPoint y: 231, endPoint x: 1037, endPoint y: 269, distance: 498.0
click at [1037, 269] on div "Pour la société Nom du client ou du groupe de clients ﻿ ﻿ ﻿ ﻿ Madame, Monsieur,…" at bounding box center [912, 575] width 740 height 802
copy div "Madame, Monsieur, ﻿ Sauf erreur de notre part, à ce jour nous n’avons pas reçu …"
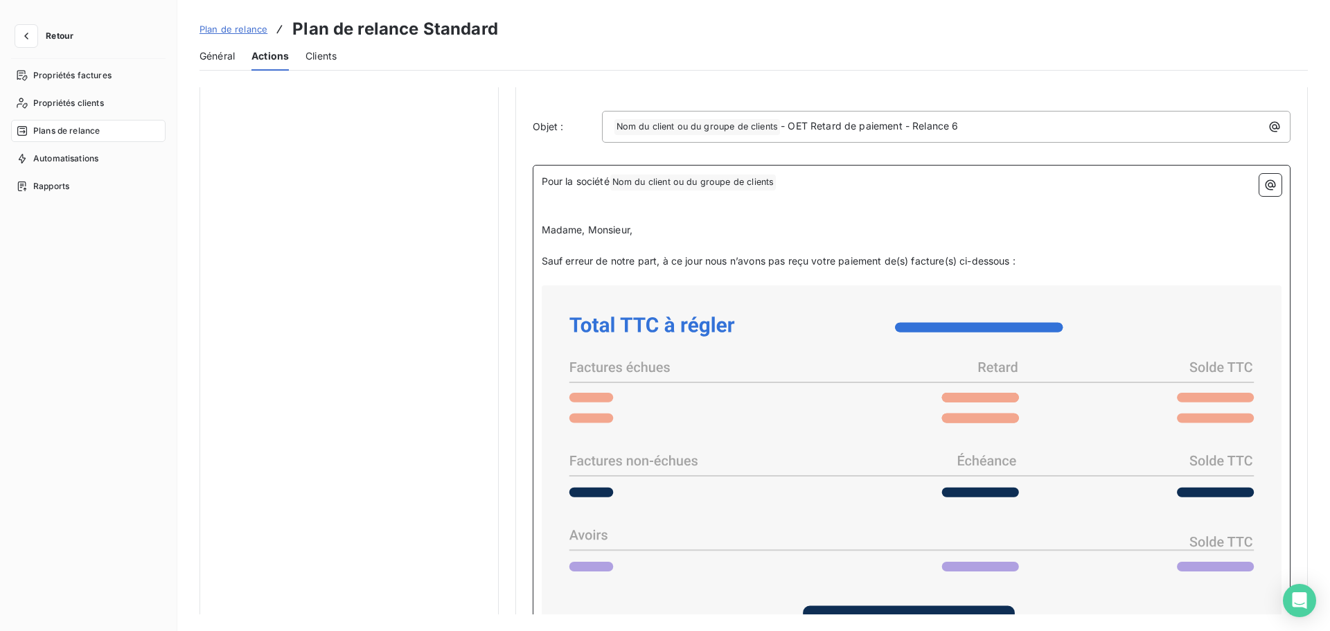
drag, startPoint x: 856, startPoint y: 468, endPoint x: 847, endPoint y: 466, distance: 9.2
click at [856, 468] on icon at bounding box center [911, 480] width 729 height 378
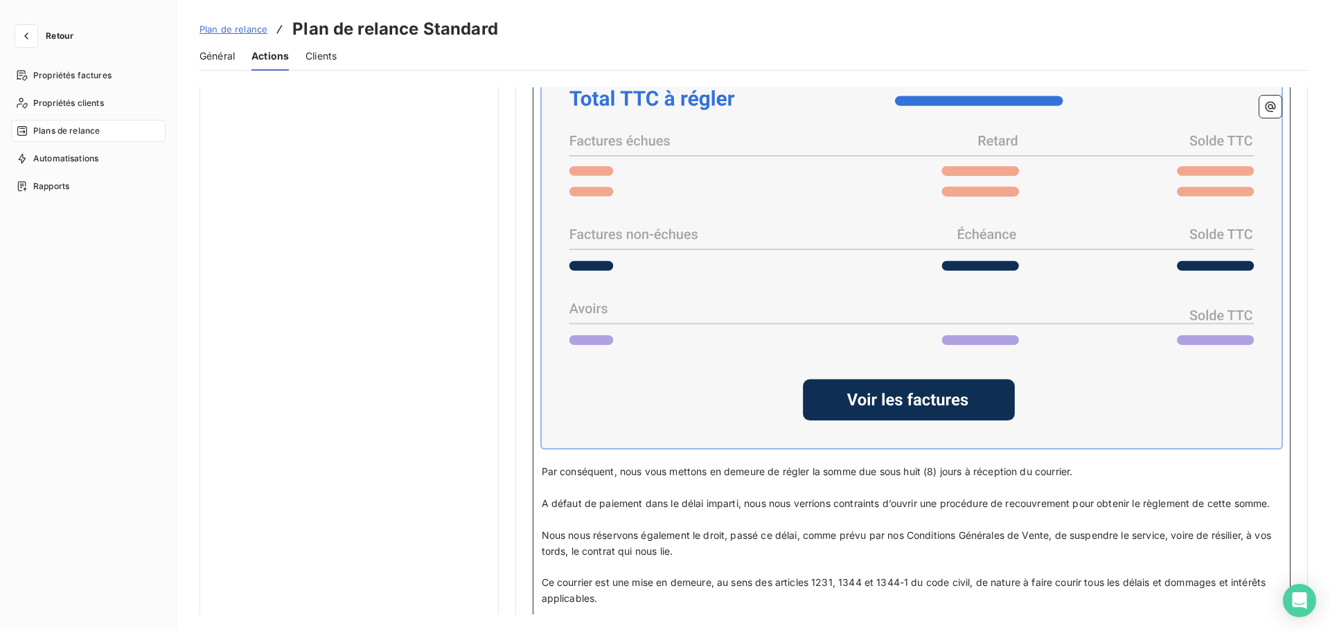
scroll to position [1028, 0]
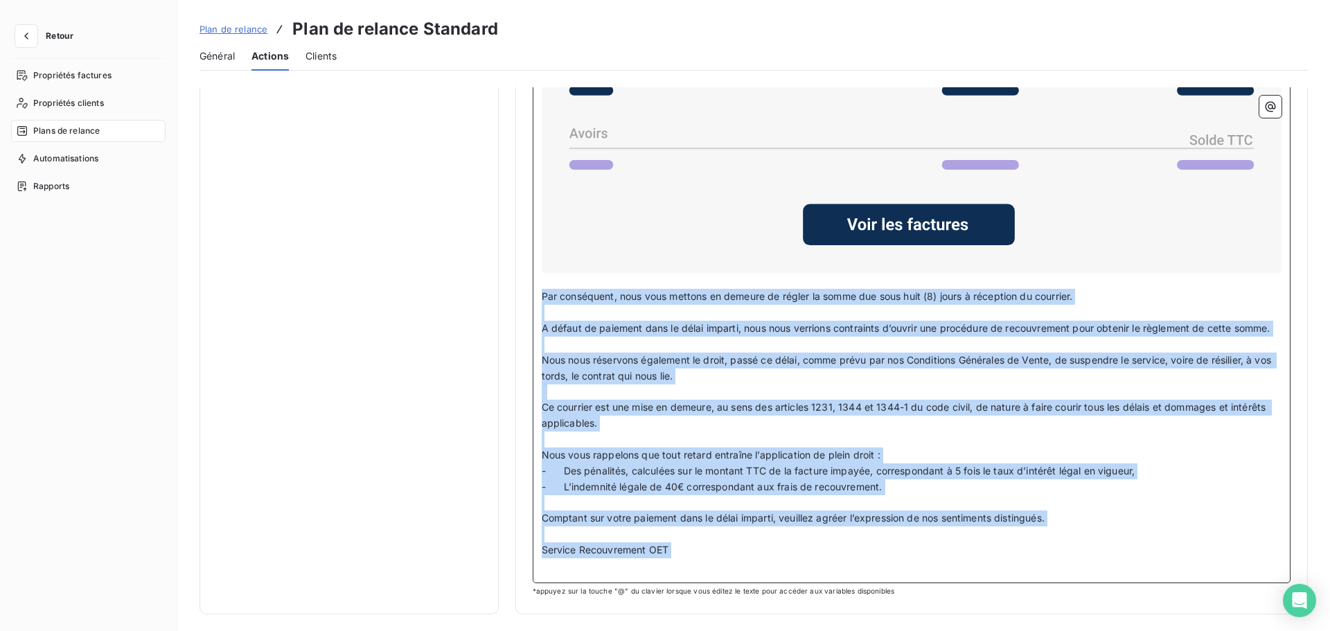
drag, startPoint x: 539, startPoint y: 278, endPoint x: 1127, endPoint y: 569, distance: 655.0
click at [1063, 481] on div "Pour la société Nom du client ou du groupe de clients ﻿ ﻿ ﻿ ﻿ Madame, Monsieur,…" at bounding box center [912, 173] width 740 height 802
copy div "Lor ipsumdolor, sita cons adipisc el seddoei te incidi ut labor etd magn aliq (…"
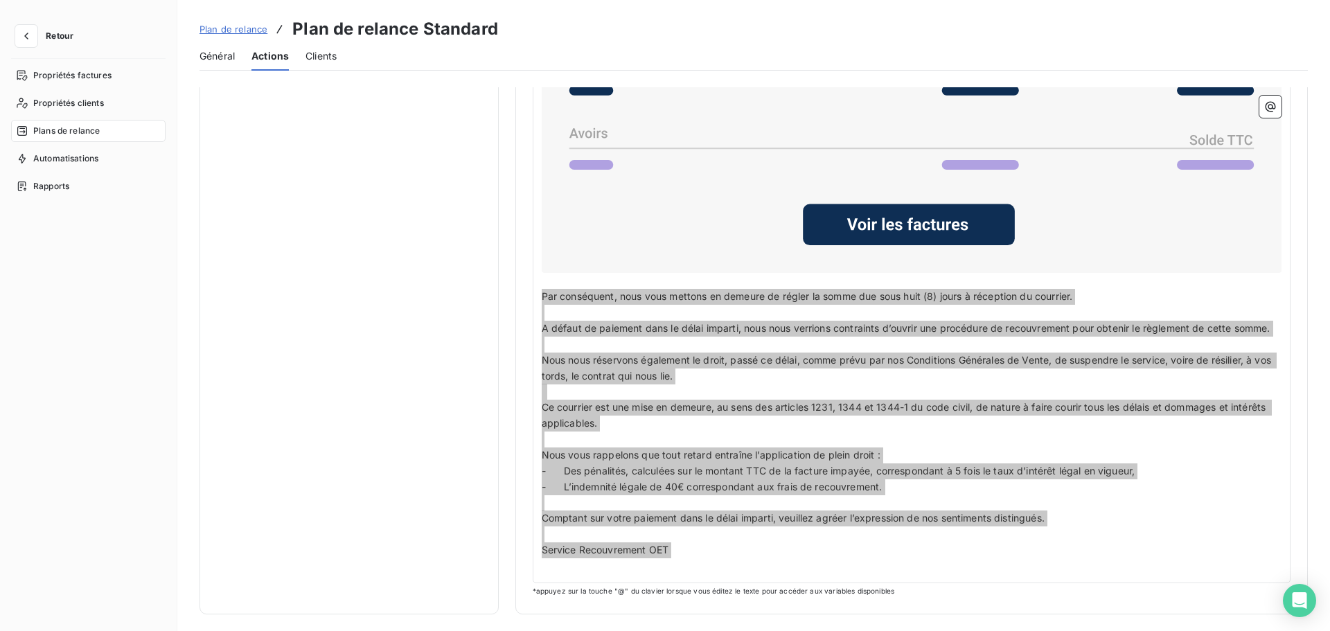
scroll to position [474, 0]
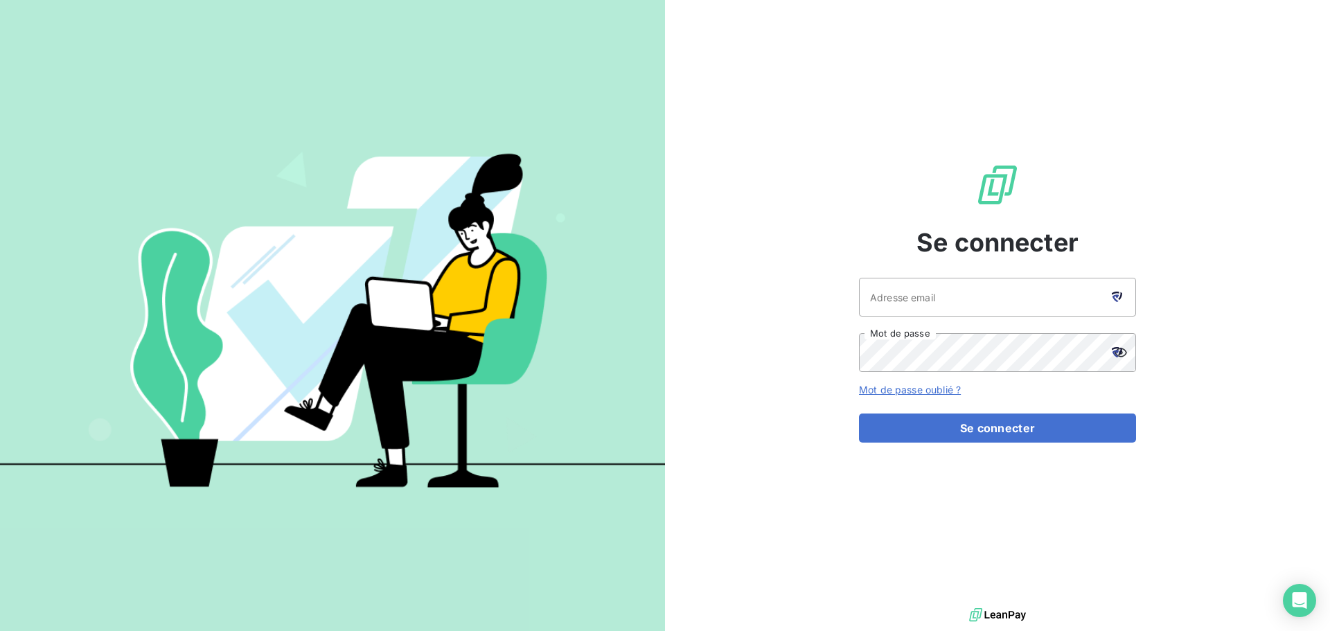
click at [1117, 295] on icon at bounding box center [1114, 298] width 7 height 8
type input "[EMAIL_ADDRESS][DOMAIN_NAME]"
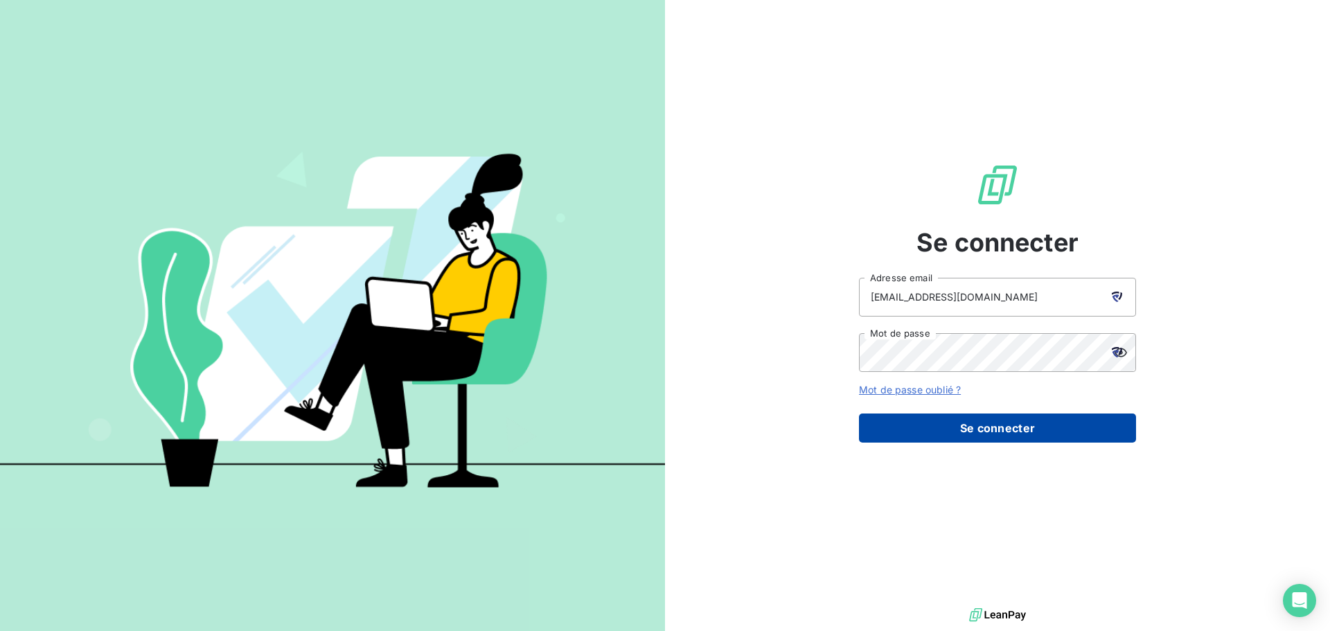
click at [976, 436] on button "Se connecter" at bounding box center [997, 427] width 277 height 29
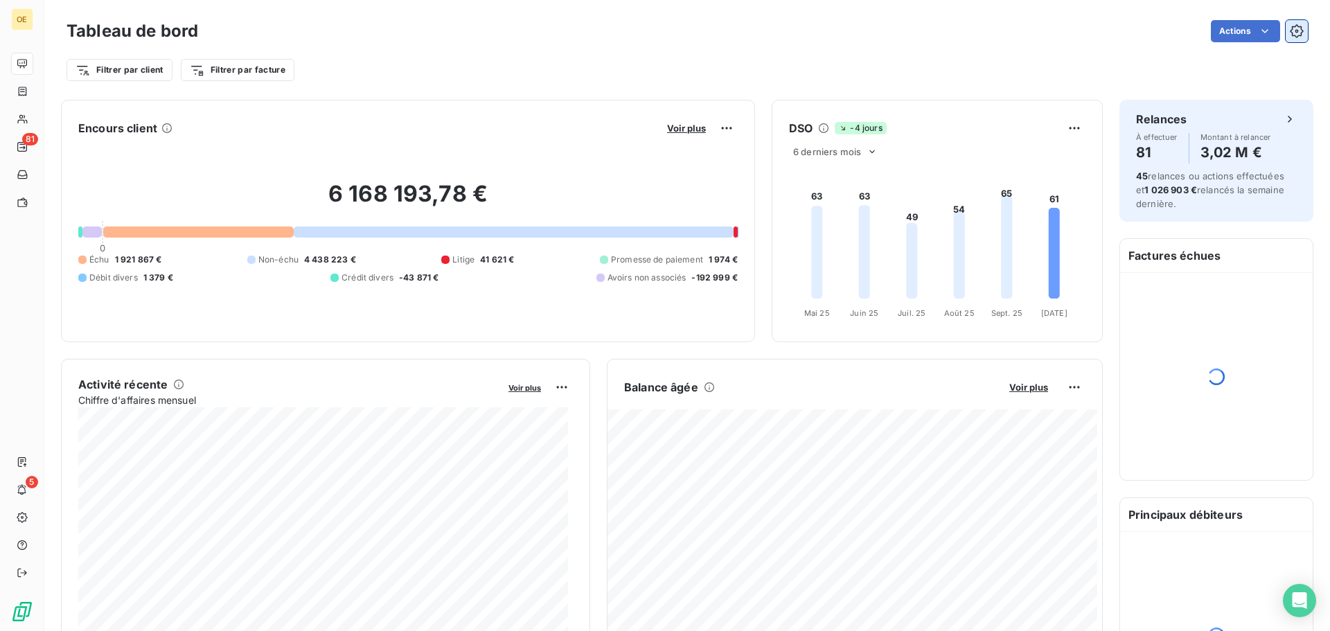
click at [1285, 34] on button "button" at bounding box center [1296, 31] width 22 height 22
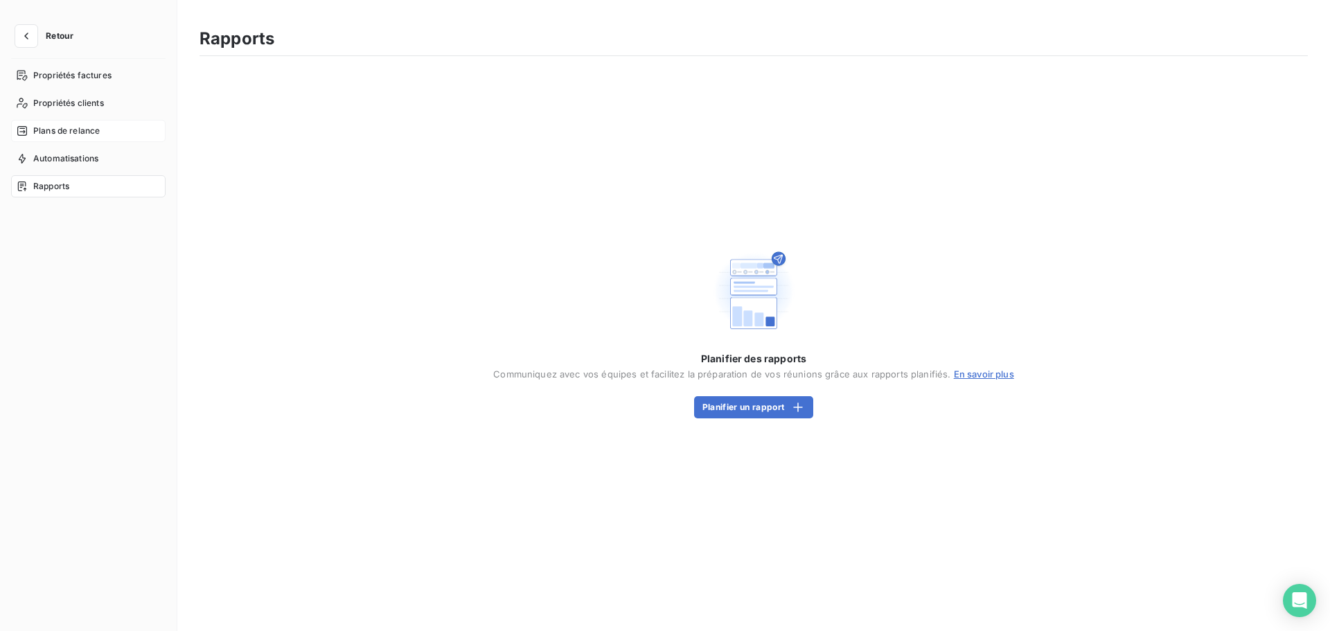
click at [91, 123] on div "Plans de relance" at bounding box center [88, 131] width 154 height 22
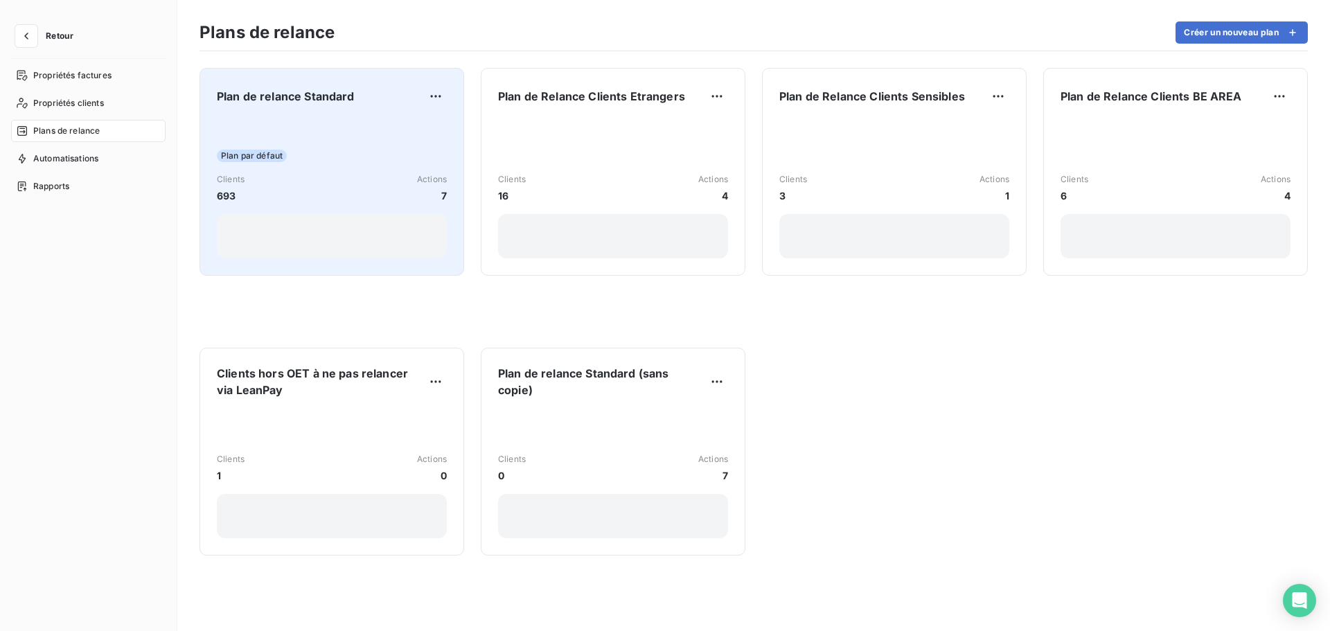
click at [312, 168] on div "Plan par défaut Clients 693 Actions 7" at bounding box center [332, 188] width 230 height 140
